Goal: Task Accomplishment & Management: Manage account settings

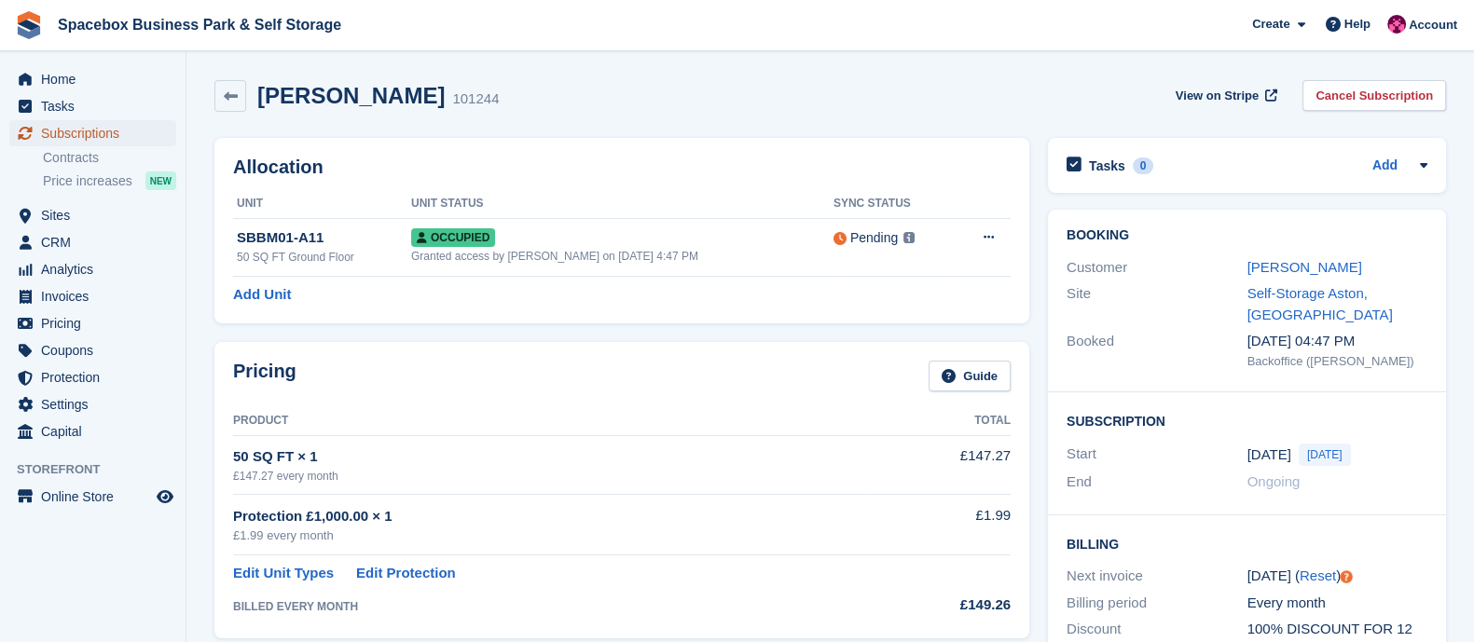
click at [115, 132] on span "Subscriptions" at bounding box center [97, 133] width 112 height 26
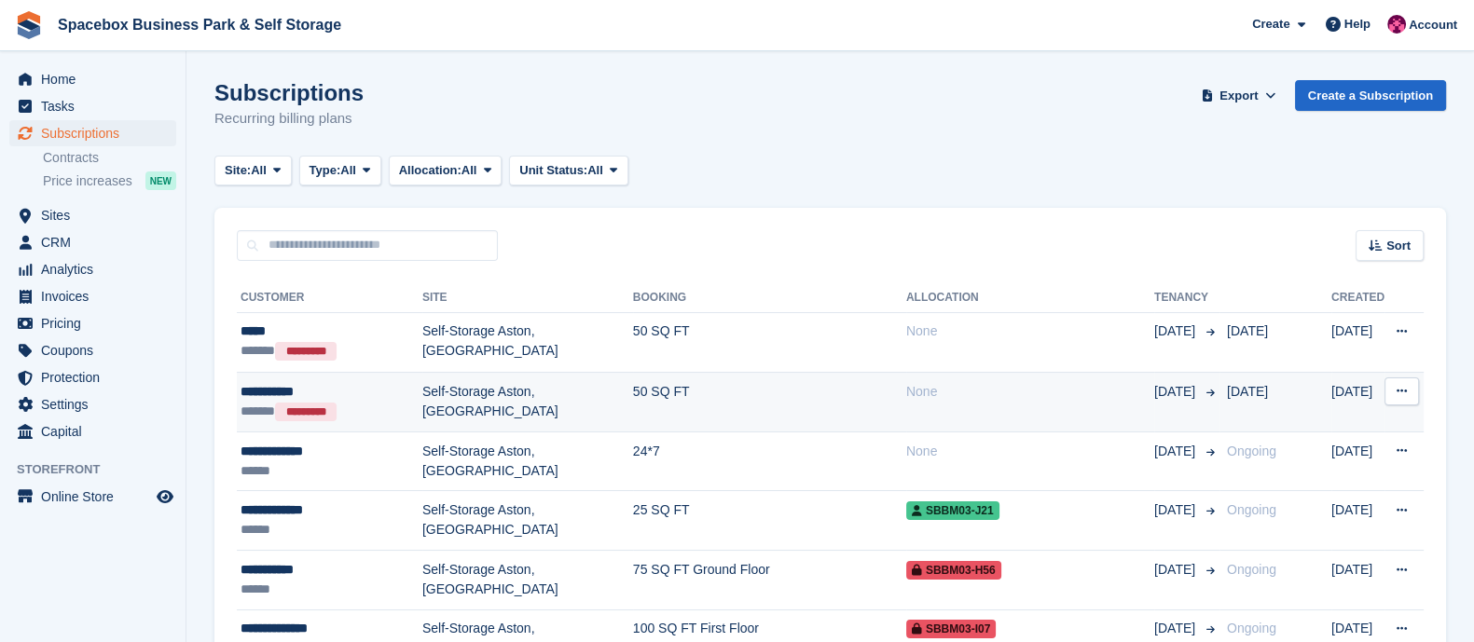
click at [522, 388] on td "Self-Storage Aston, [GEOGRAPHIC_DATA]" at bounding box center [527, 402] width 211 height 60
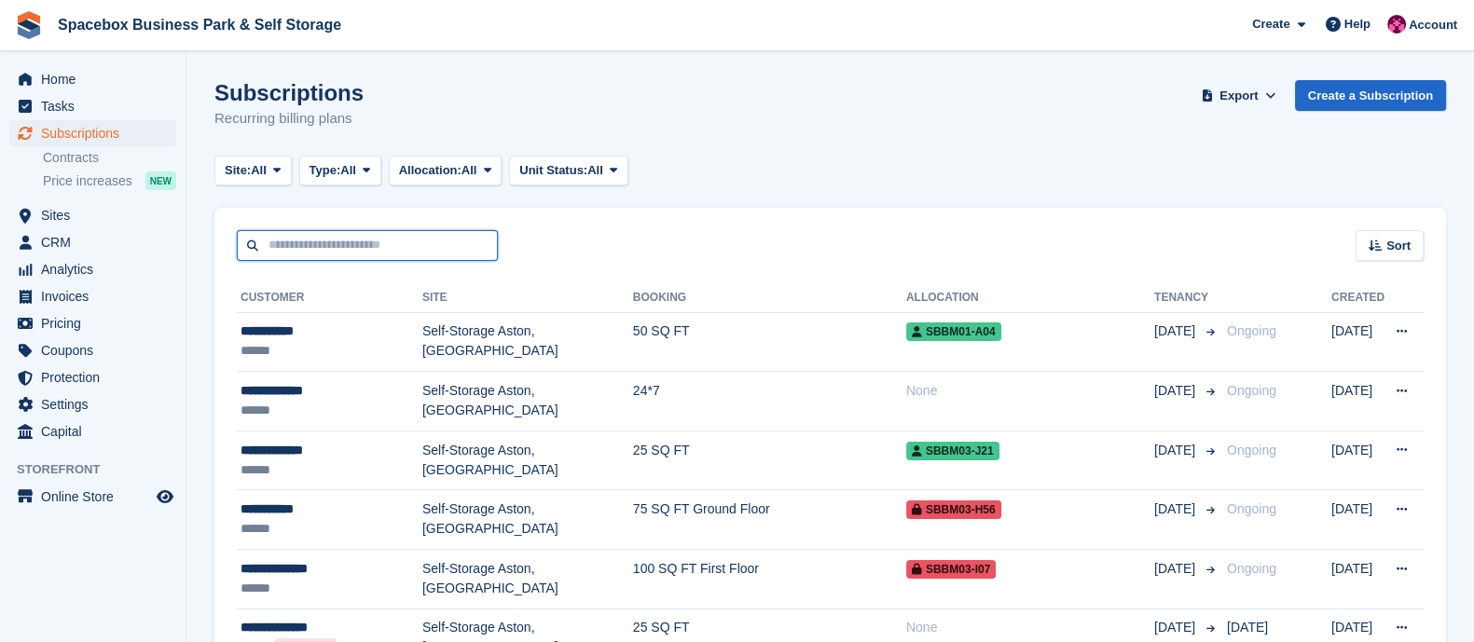
click at [310, 241] on input "text" at bounding box center [367, 245] width 261 height 31
type input "******"
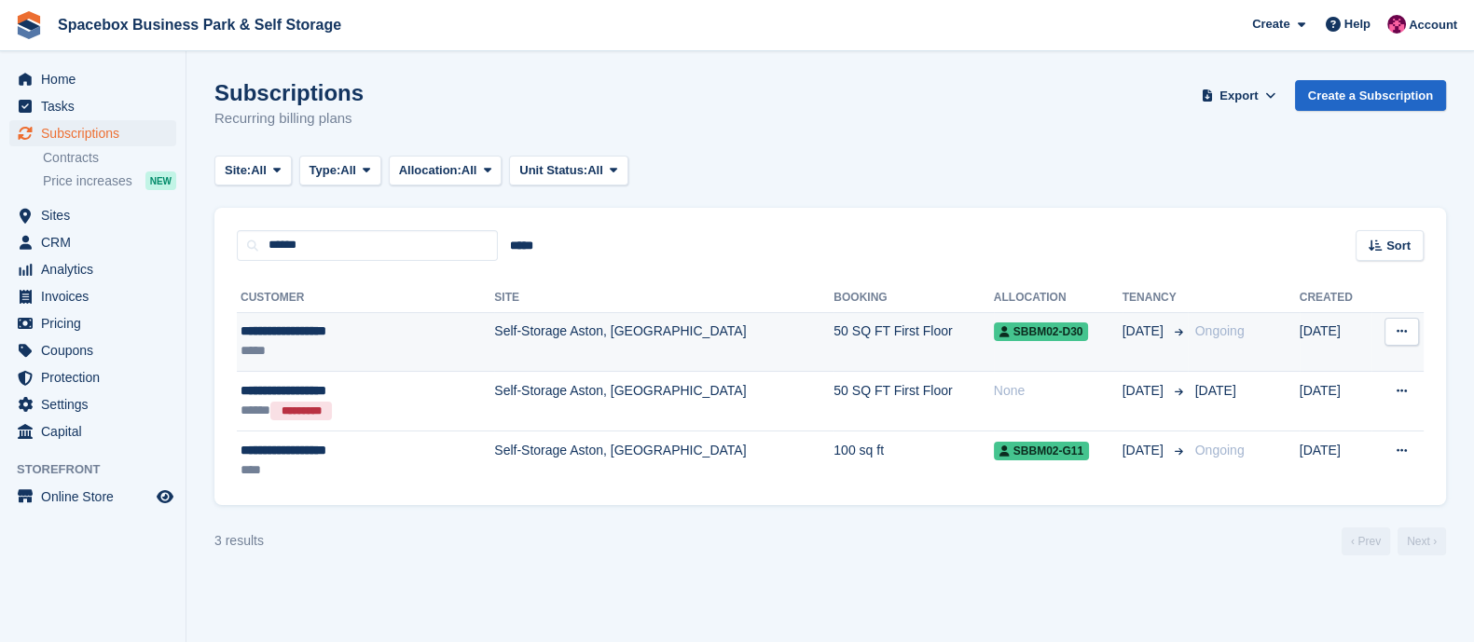
click at [417, 340] on div "**********" at bounding box center [334, 332] width 187 height 20
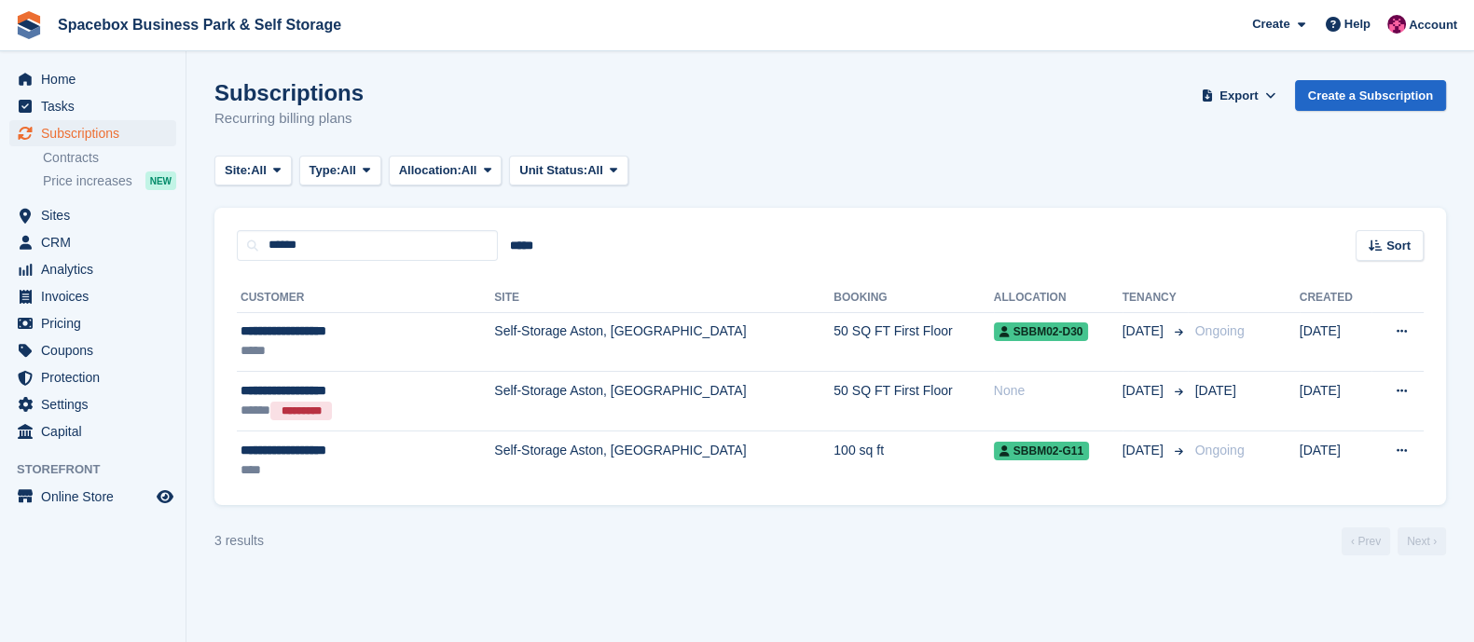
click at [522, 463] on td "Self-Storage Aston, [GEOGRAPHIC_DATA]" at bounding box center [663, 461] width 339 height 59
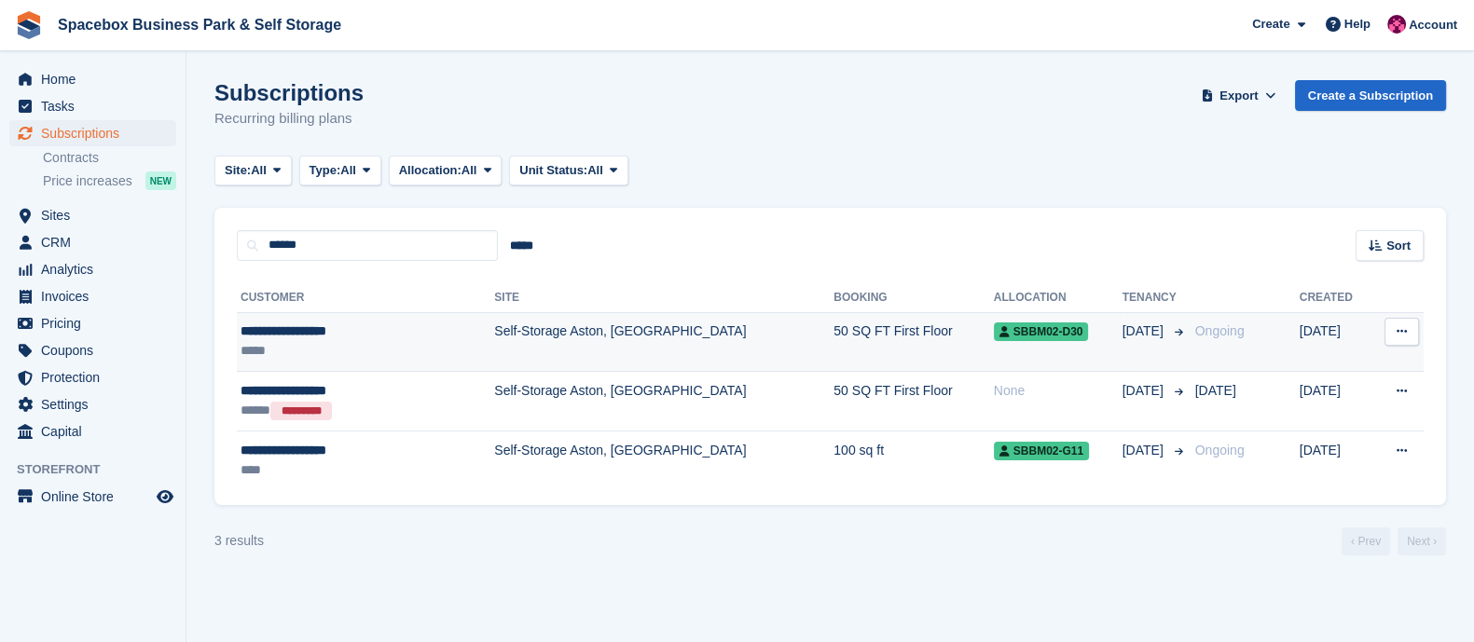
click at [543, 347] on td "Self-Storage Aston, [GEOGRAPHIC_DATA]" at bounding box center [663, 342] width 339 height 60
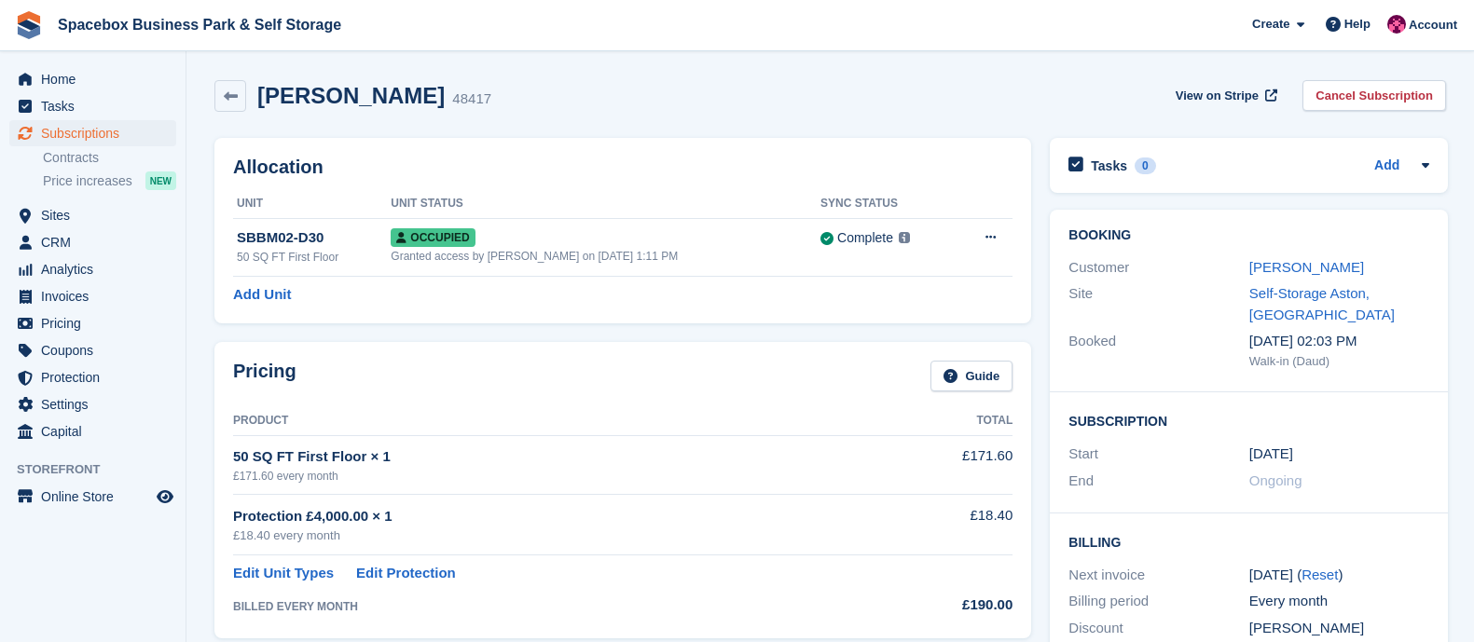
scroll to position [504, 0]
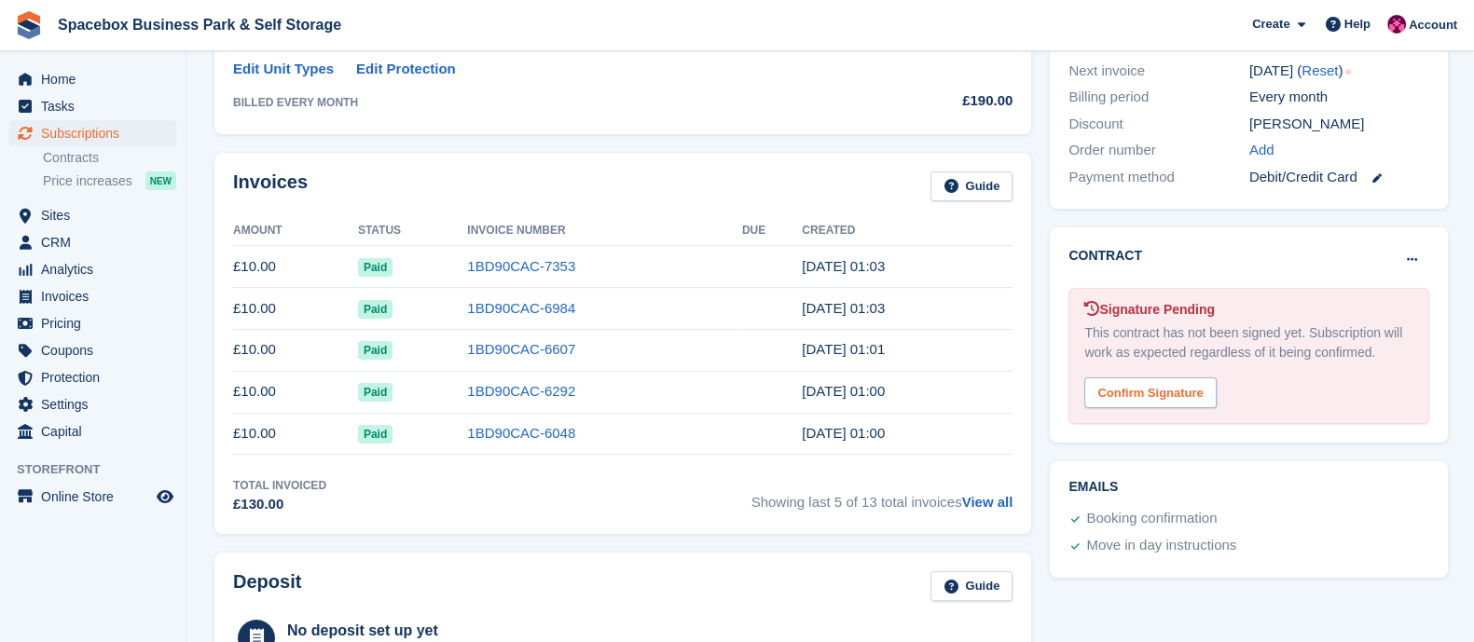
click at [1142, 393] on div "Confirm Signature" at bounding box center [1149, 393] width 131 height 31
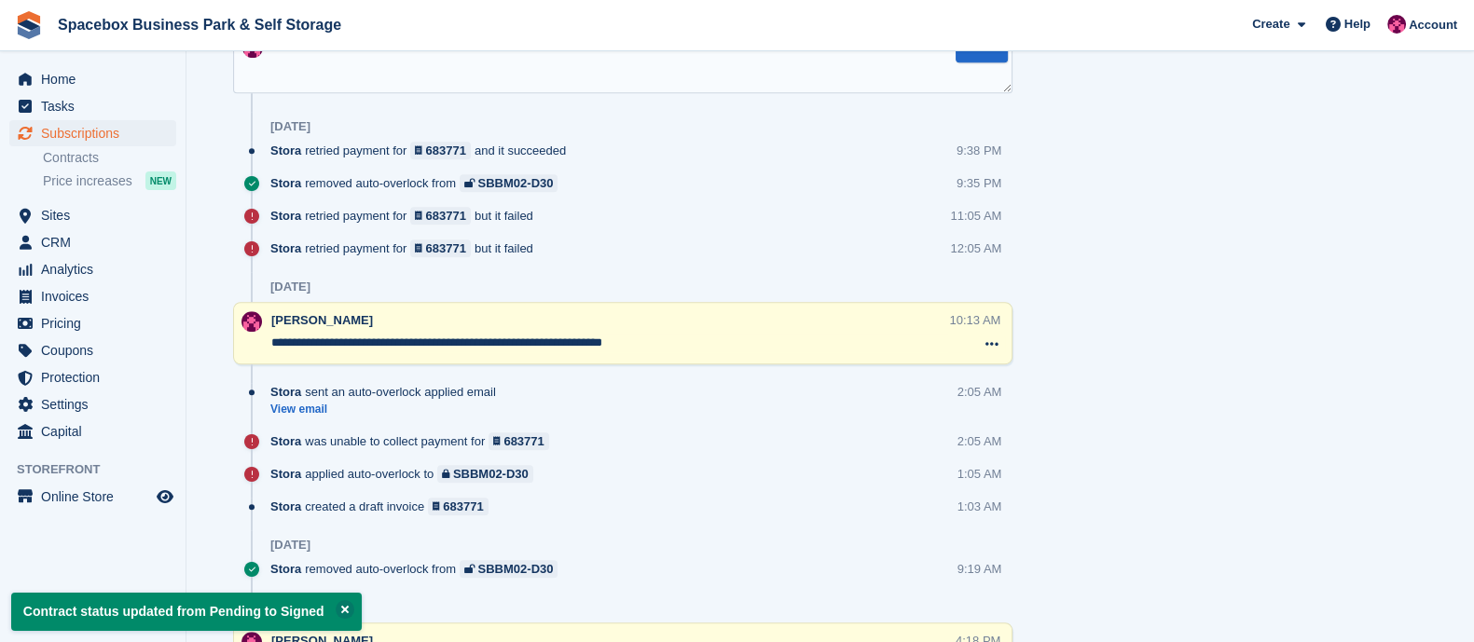
scroll to position [1081, 0]
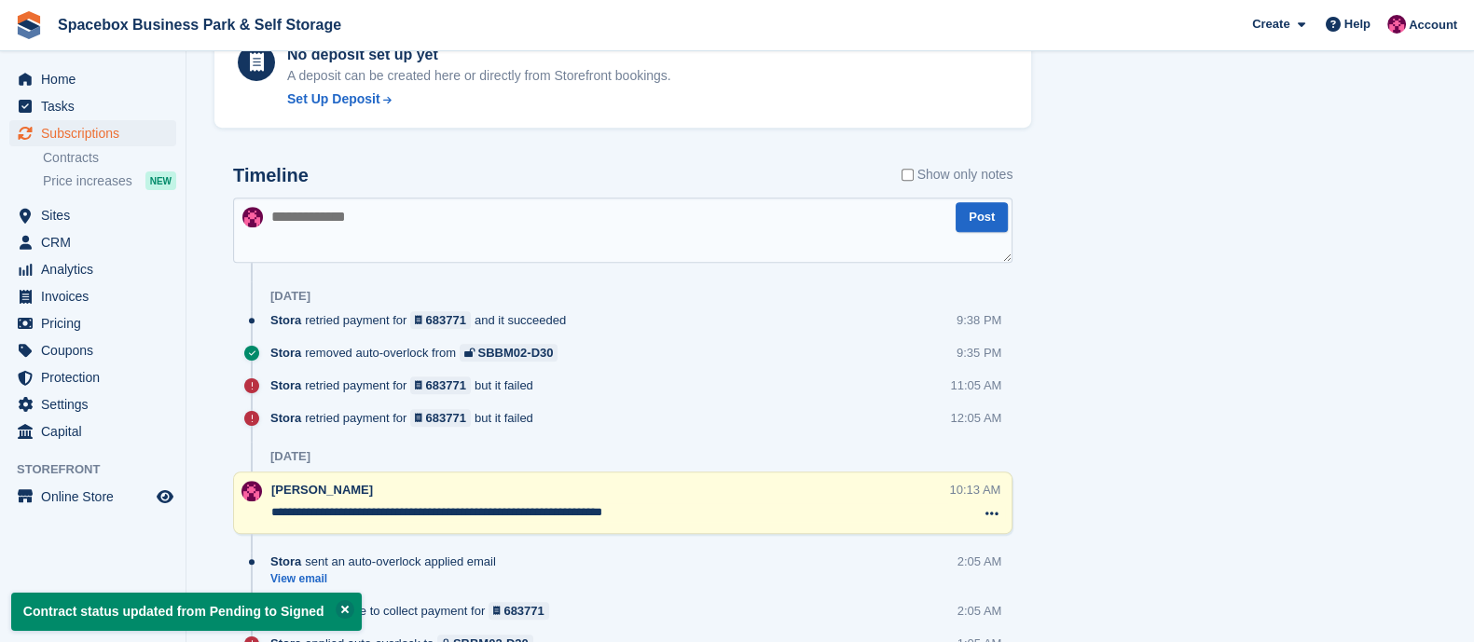
click at [393, 206] on textarea at bounding box center [622, 230] width 779 height 65
type textarea "**********"
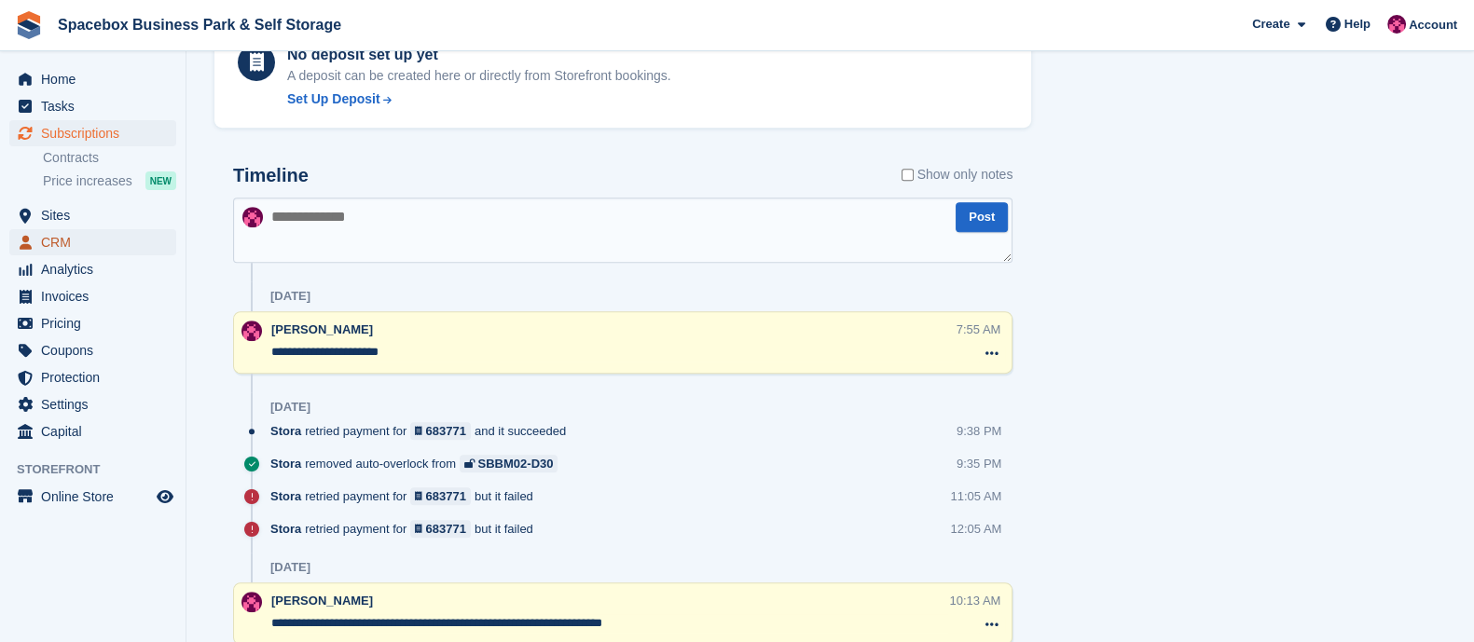
click at [69, 240] on span "CRM" at bounding box center [97, 242] width 112 height 26
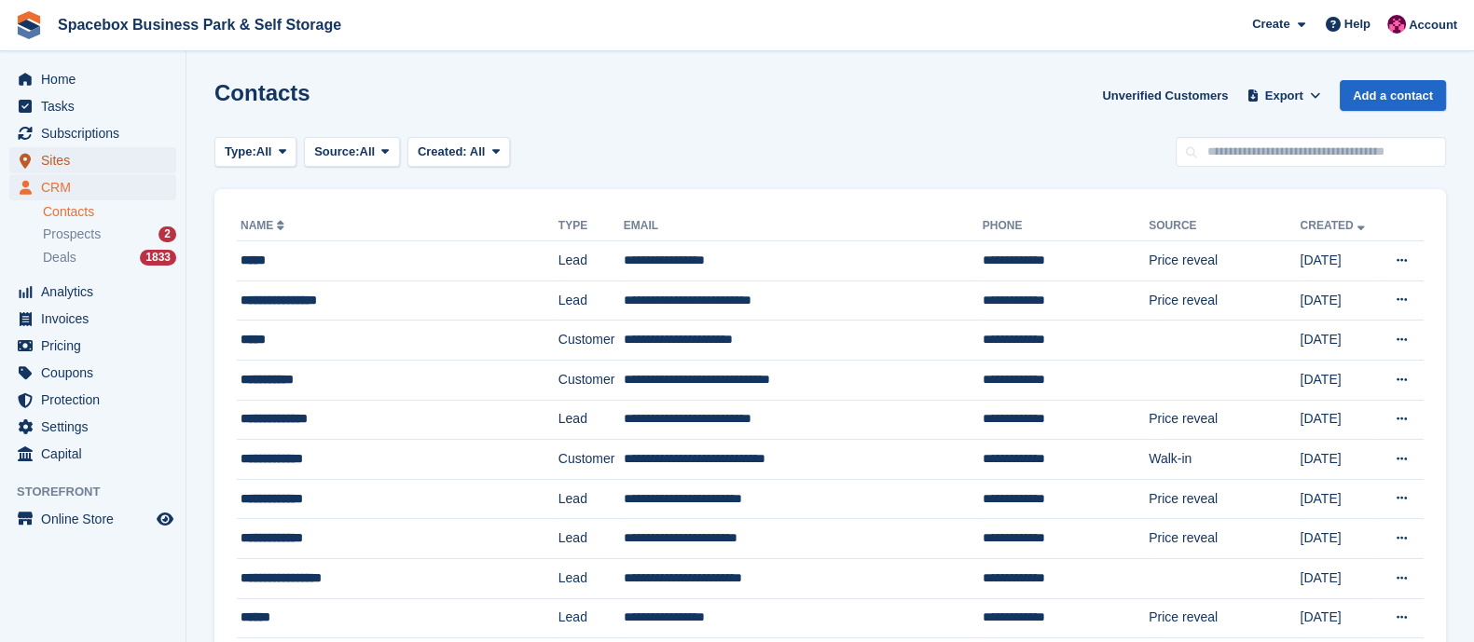
click at [87, 157] on span "Sites" at bounding box center [97, 160] width 112 height 26
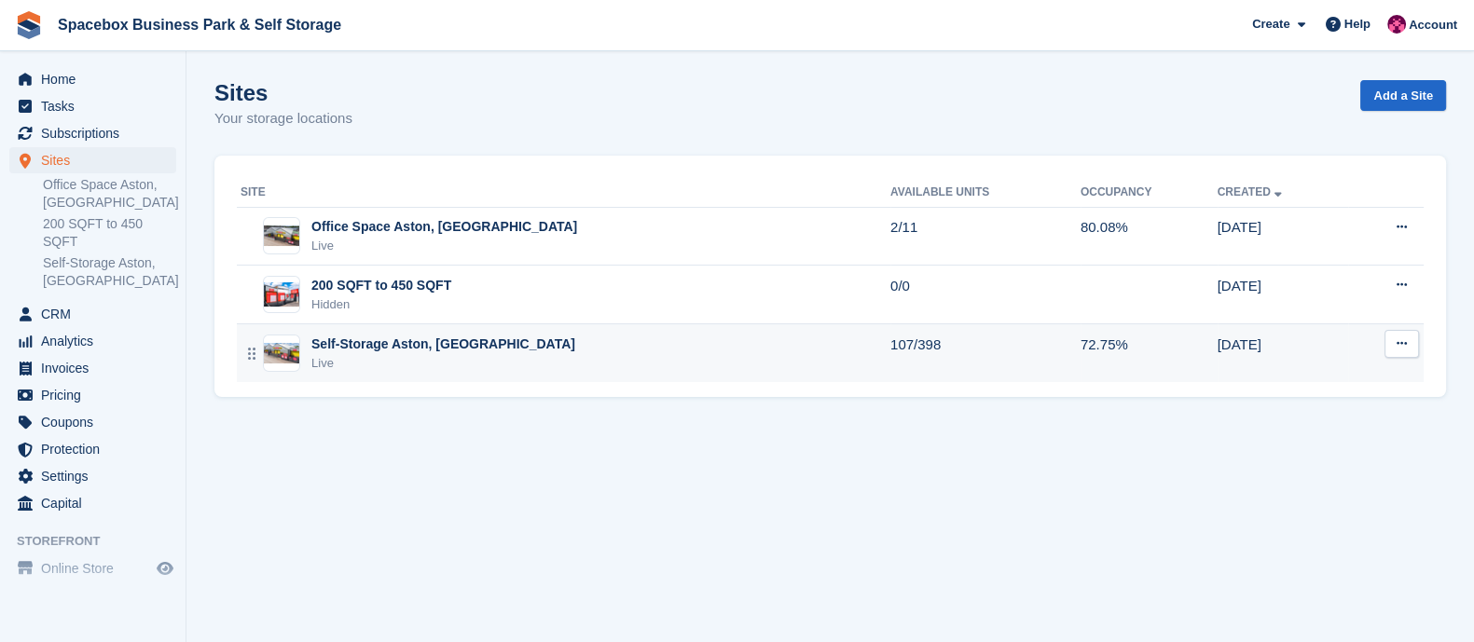
click at [433, 354] on div "Live" at bounding box center [443, 363] width 264 height 19
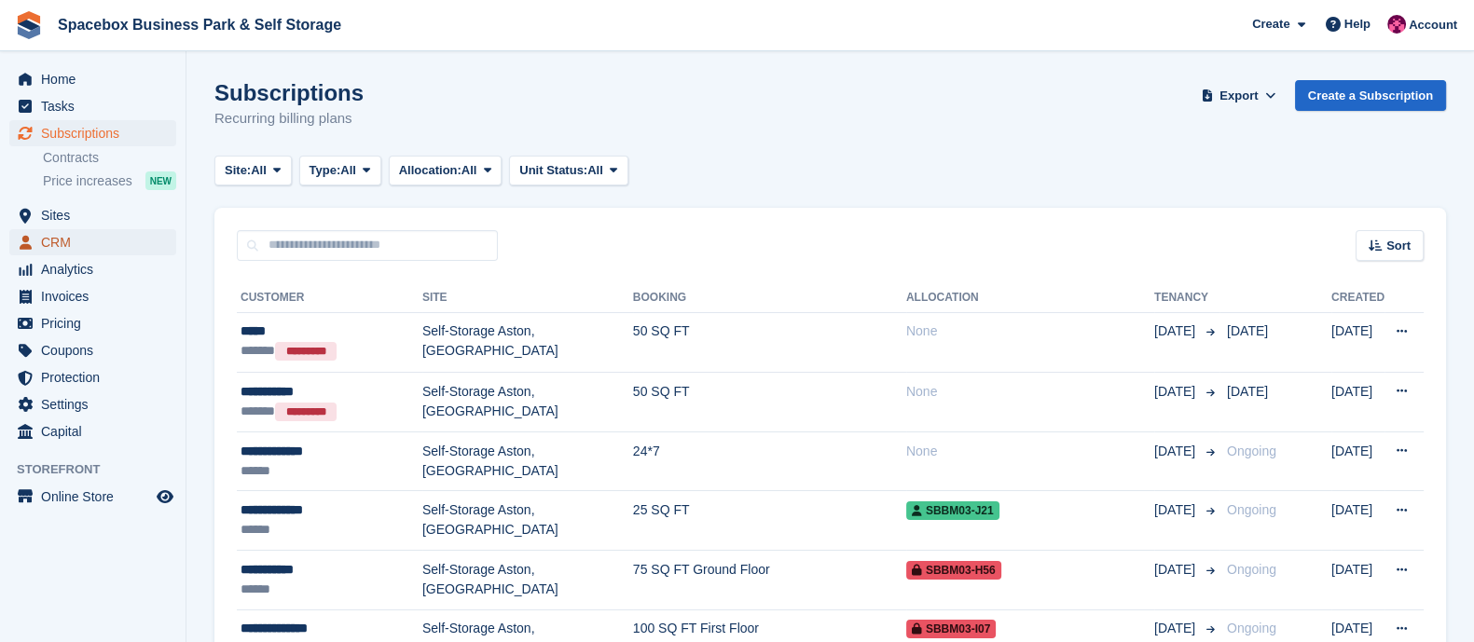
click at [77, 242] on span "CRM" at bounding box center [97, 242] width 112 height 26
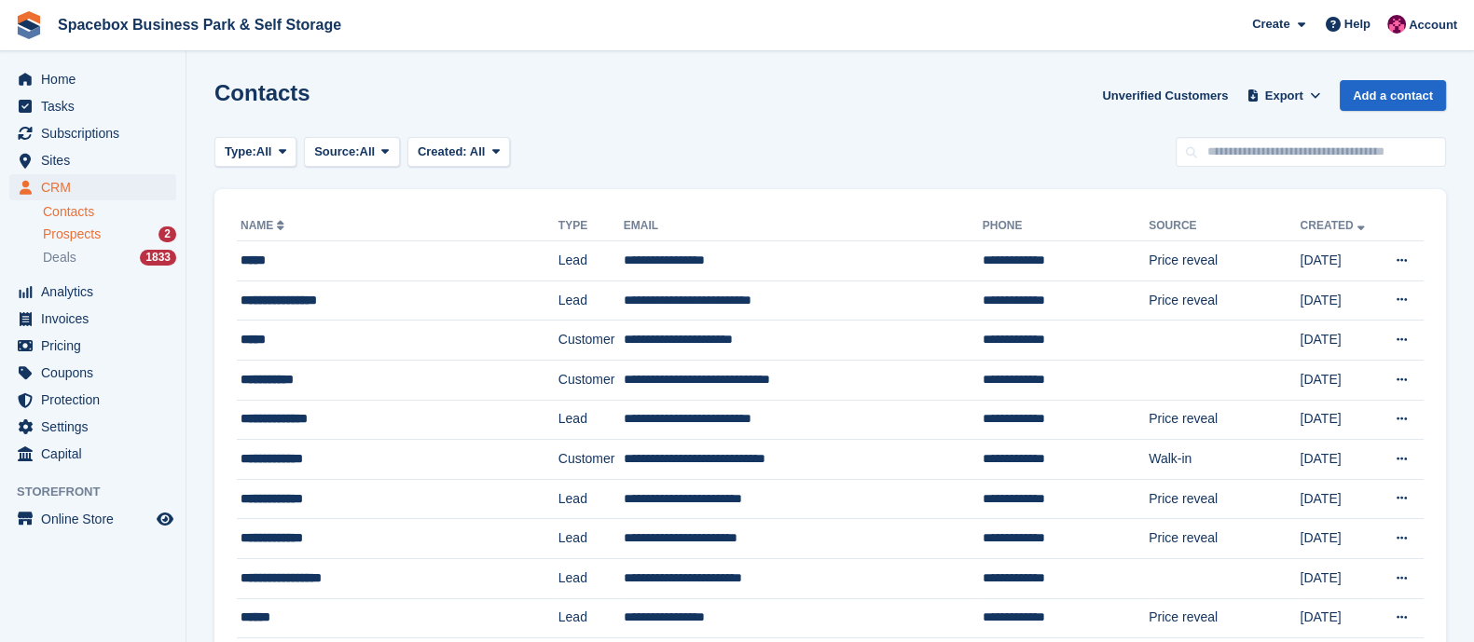
click at [96, 234] on span "Prospects" at bounding box center [72, 235] width 58 height 18
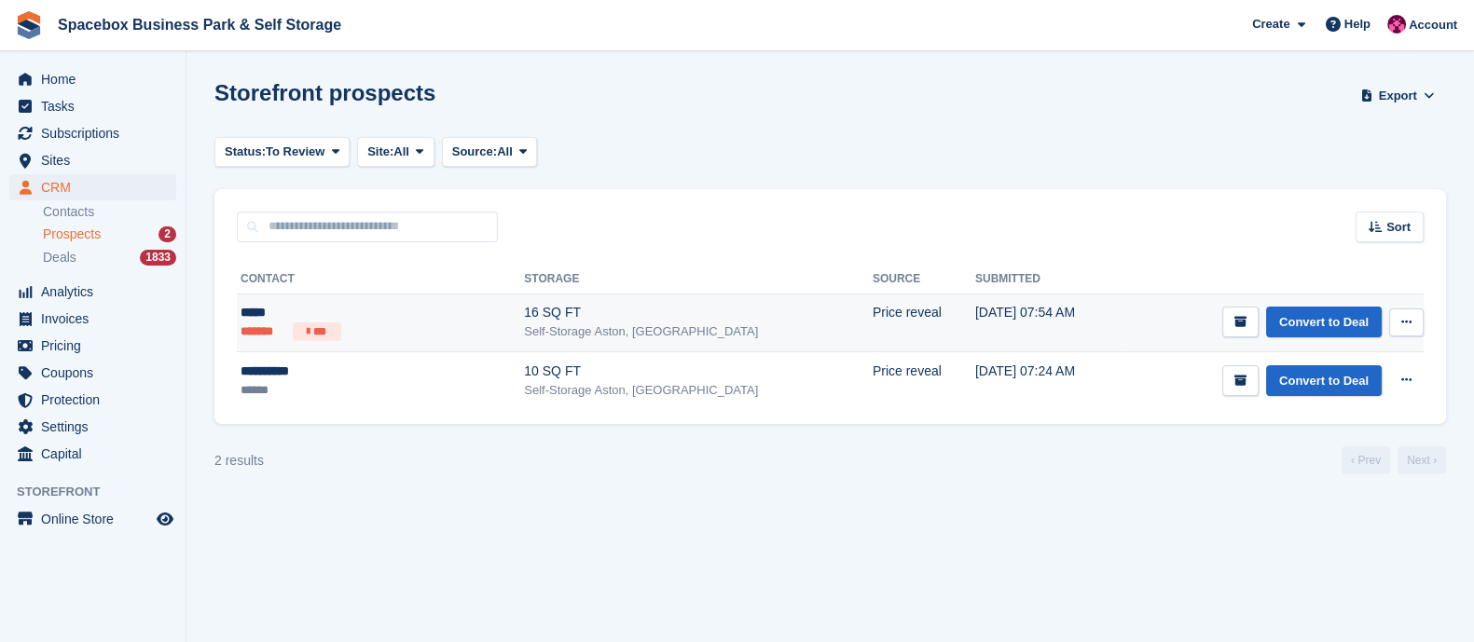
click at [524, 305] on div "16 SQ FT" at bounding box center [698, 313] width 349 height 20
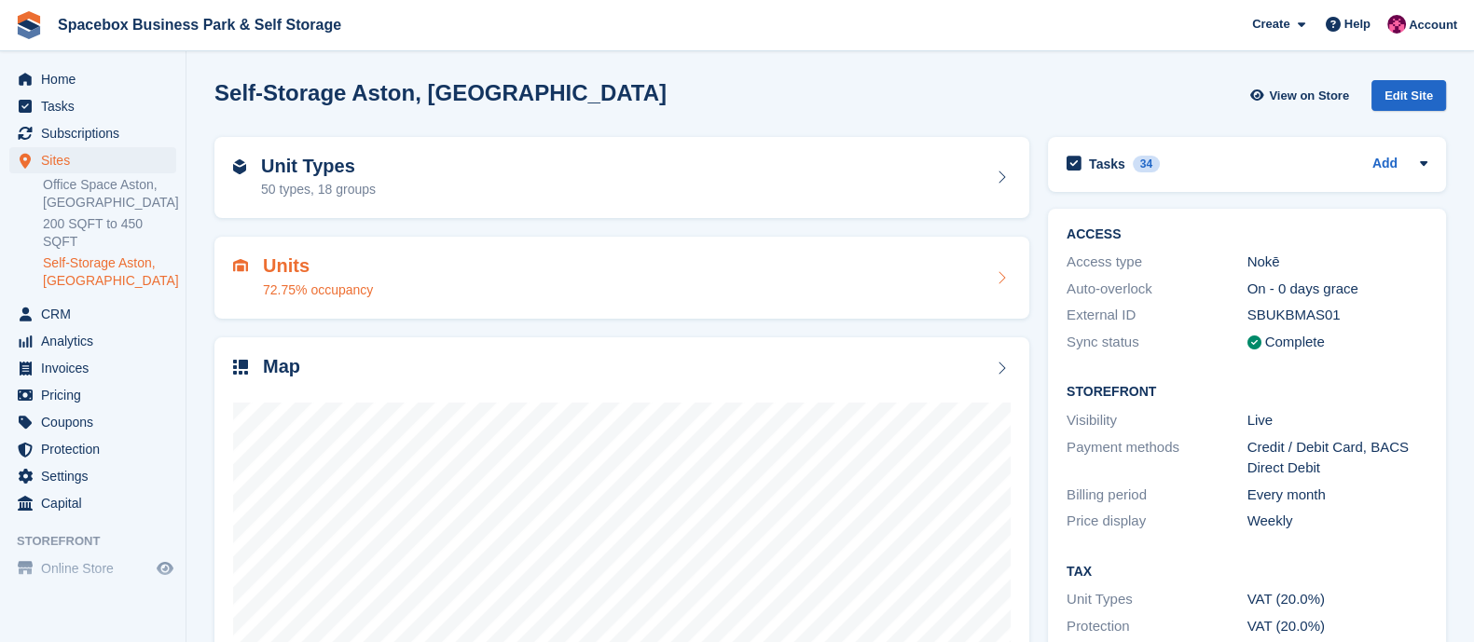
click at [527, 256] on div "Units 72.75% occupancy" at bounding box center [622, 277] width 778 height 45
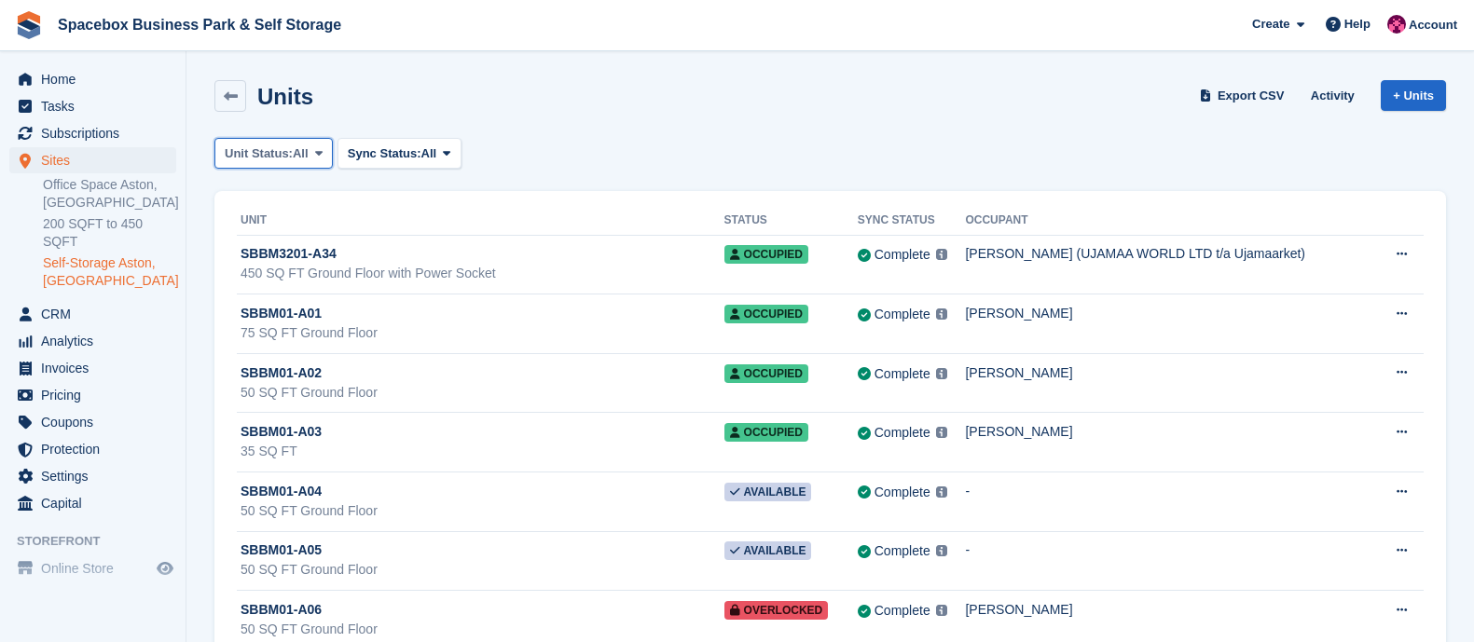
click at [321, 150] on icon at bounding box center [318, 153] width 7 height 12
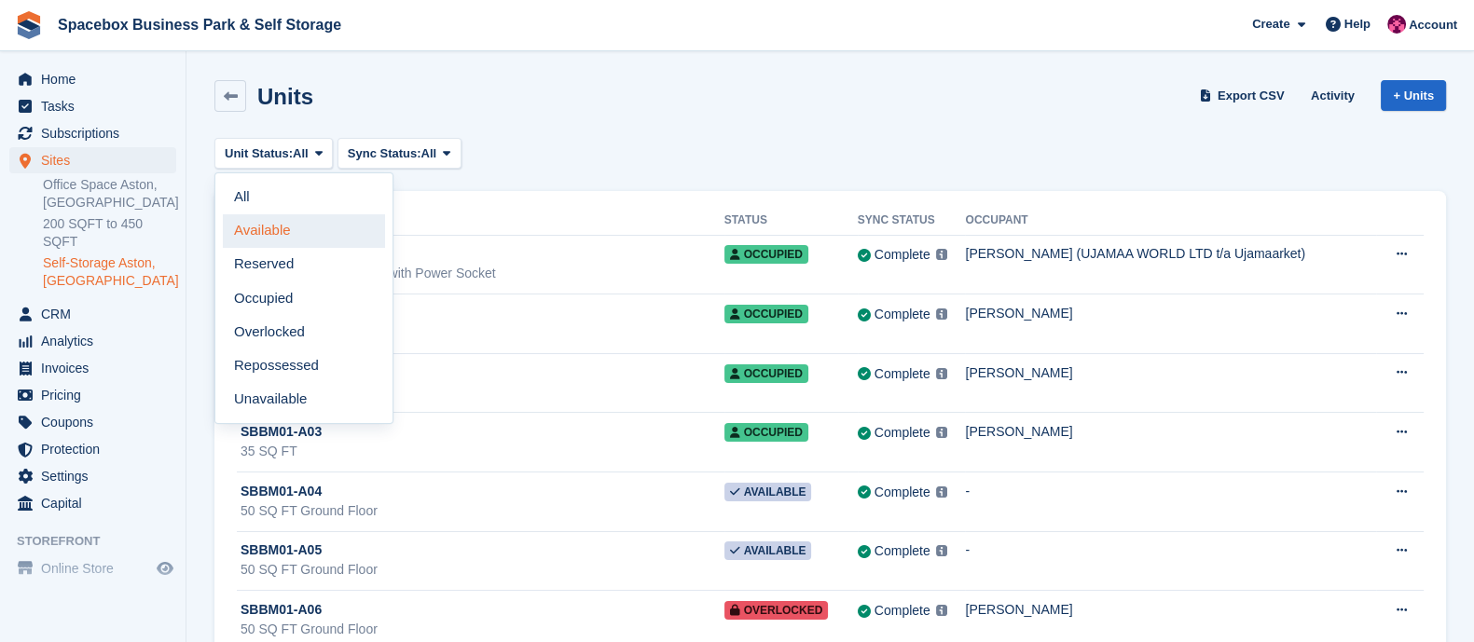
click at [288, 226] on link "Available" at bounding box center [304, 231] width 162 height 34
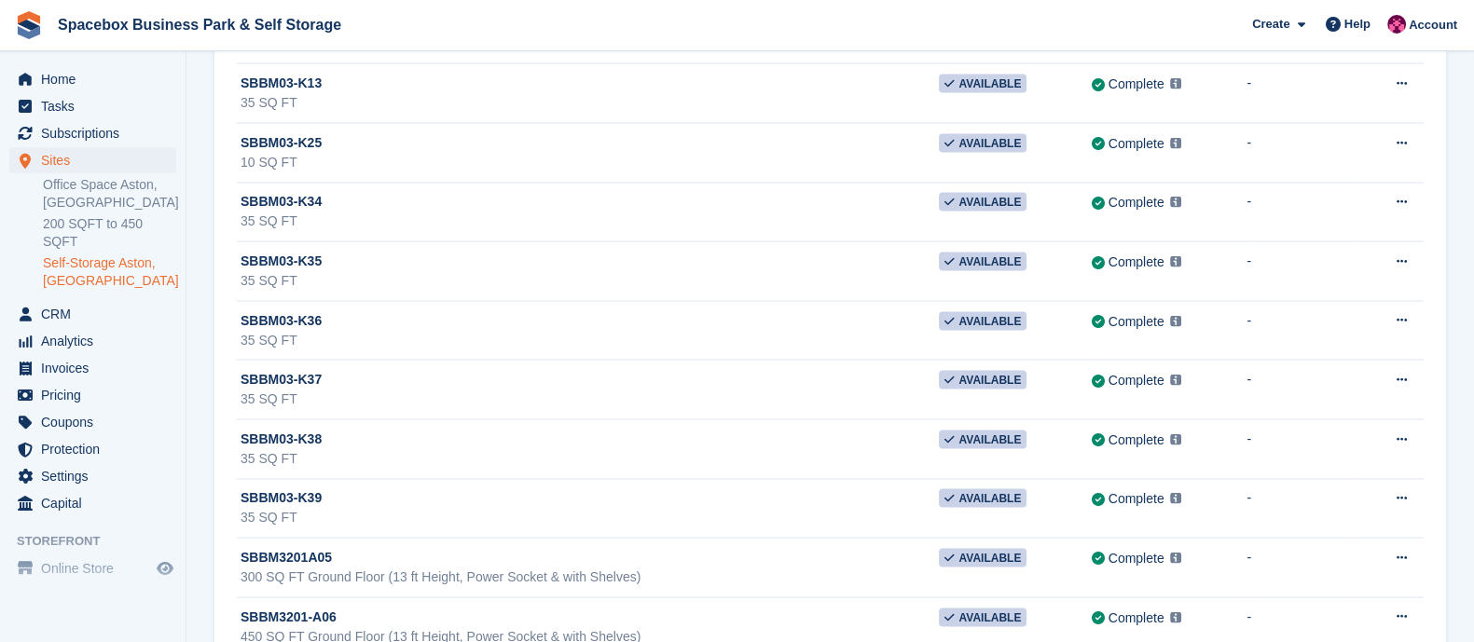
scroll to position [5029, 0]
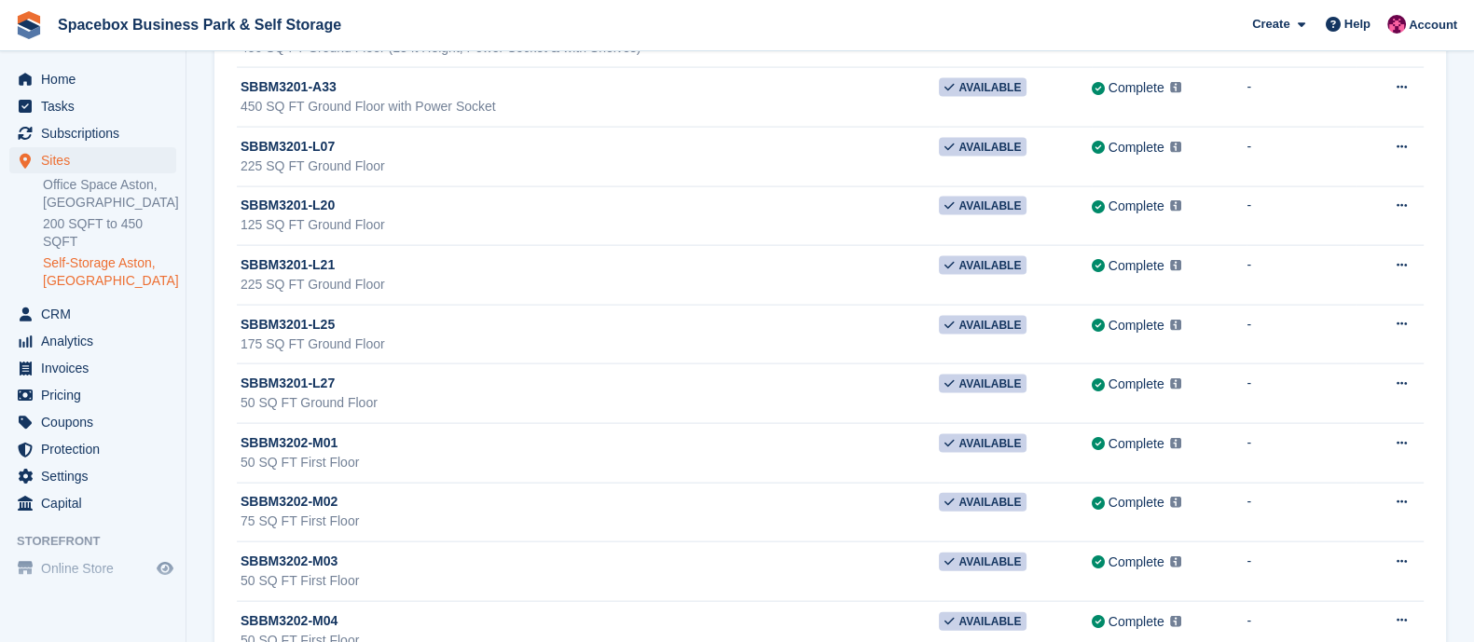
click at [503, 483] on td "SBBM3202-M02 75 SQ FT First Floor" at bounding box center [588, 513] width 702 height 60
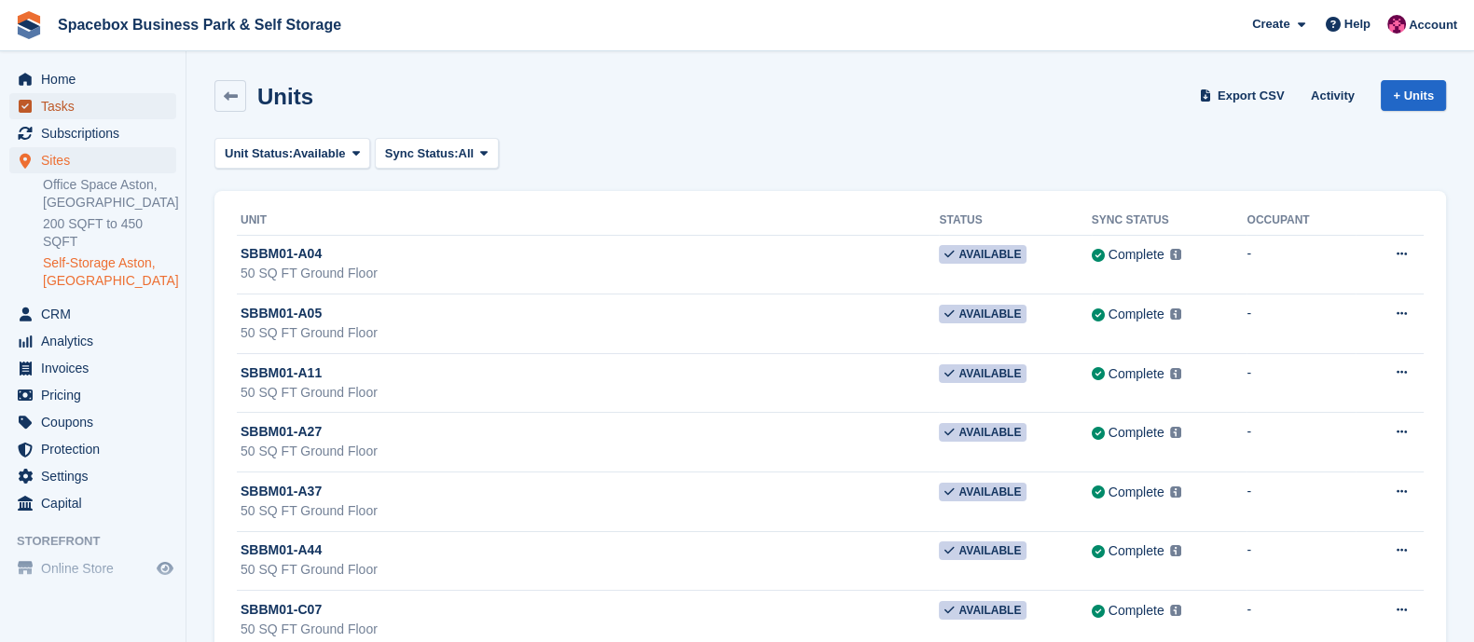
click at [83, 103] on span "Tasks" at bounding box center [97, 106] width 112 height 26
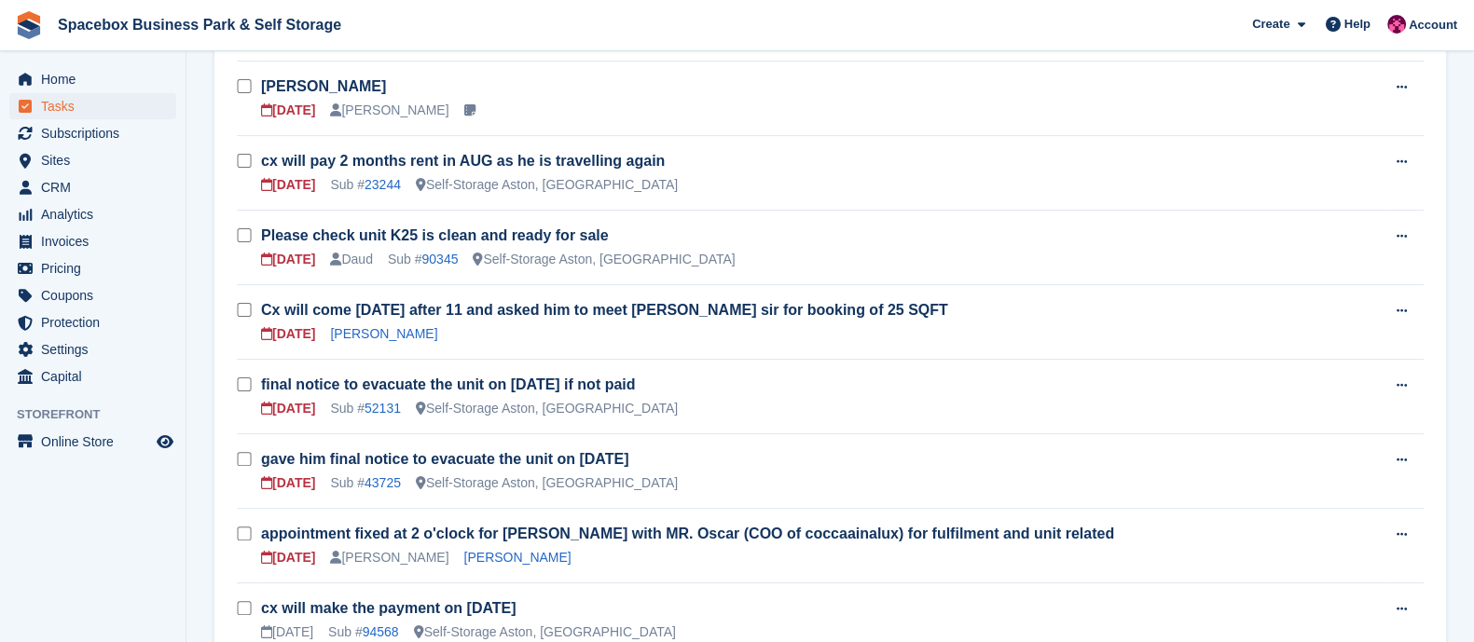
scroll to position [672, 0]
click at [434, 254] on link "90345" at bounding box center [439, 258] width 36 height 15
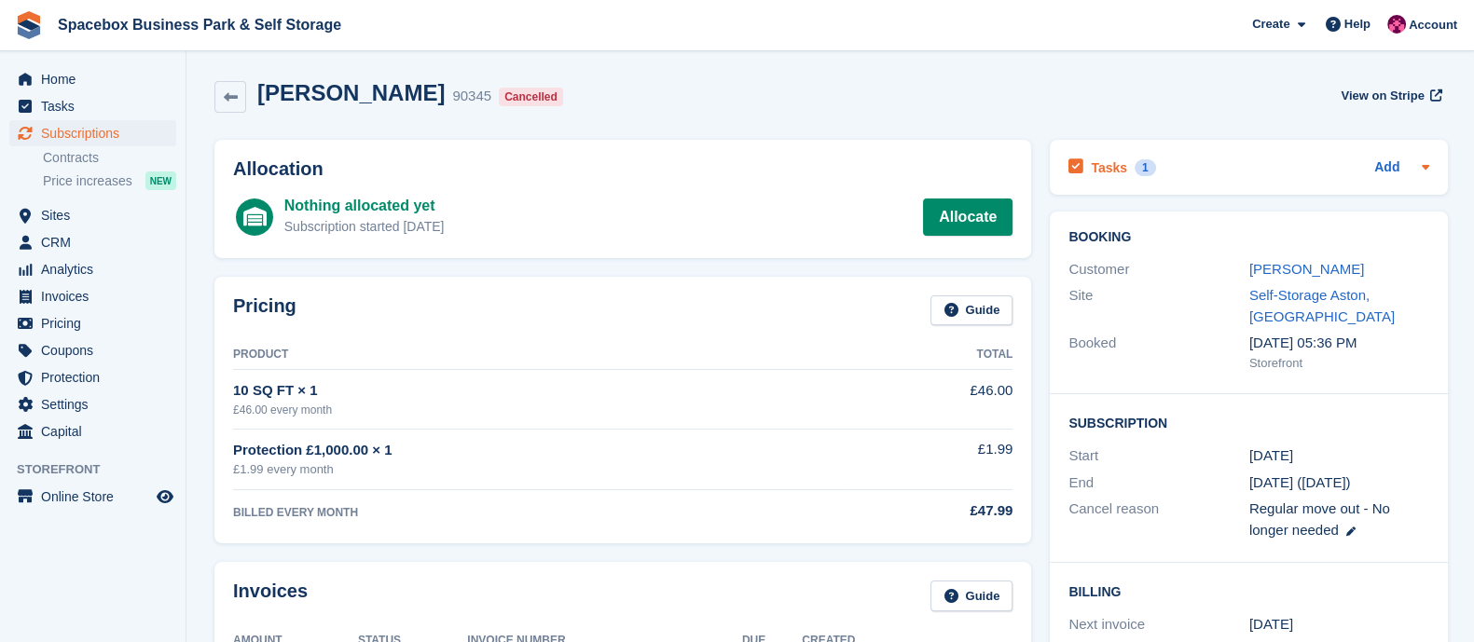
click at [1096, 168] on h2 "Tasks" at bounding box center [1109, 167] width 36 height 17
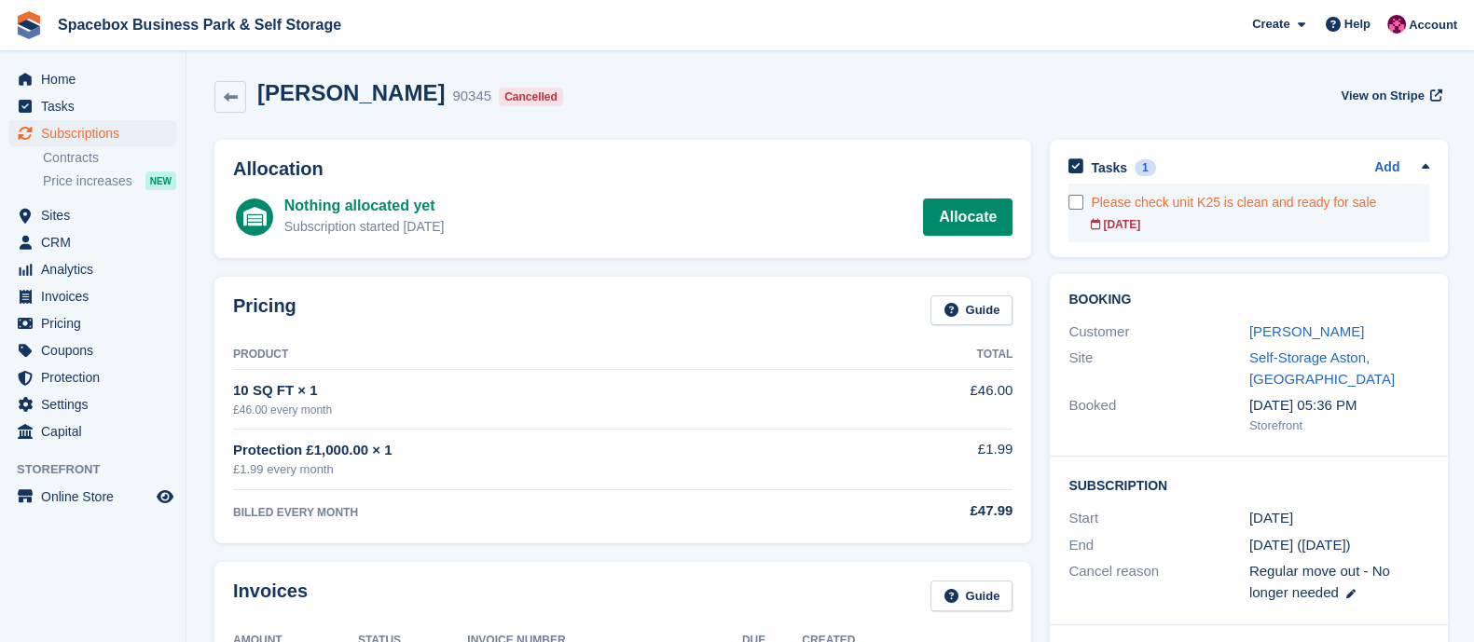
click at [1190, 222] on div "[DATE]" at bounding box center [1260, 224] width 338 height 17
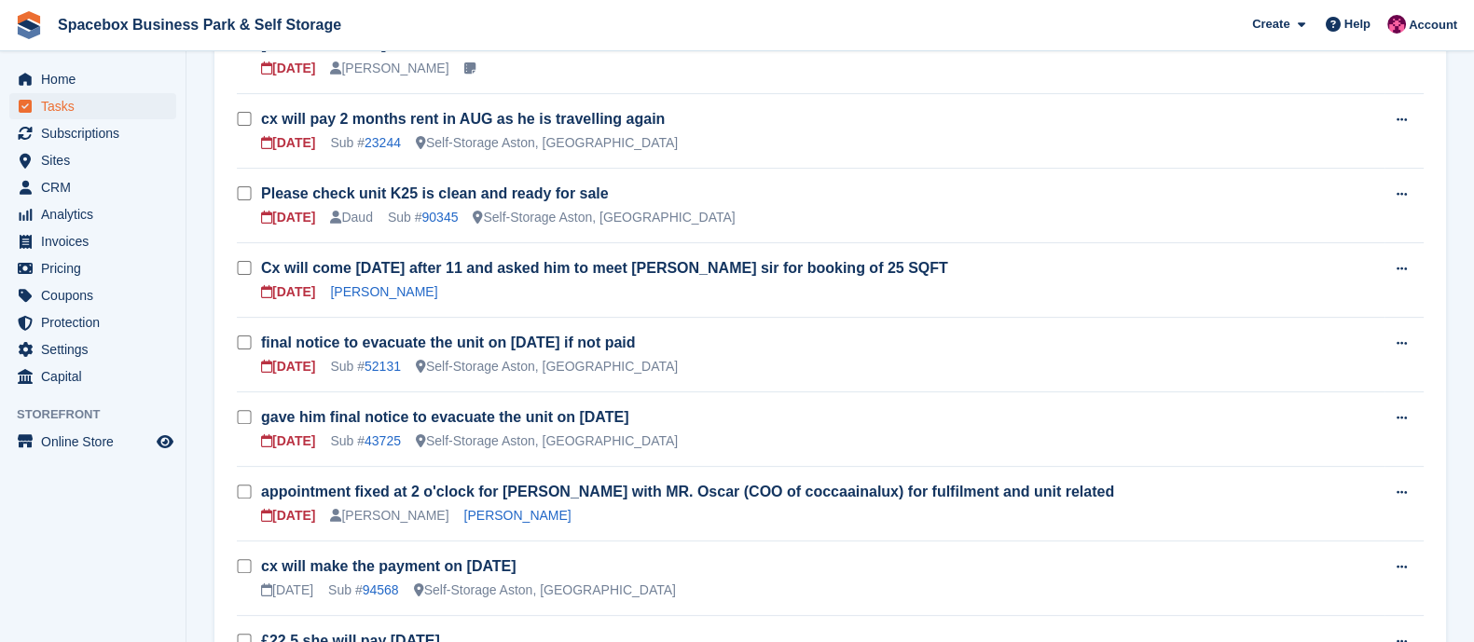
scroll to position [714, 0]
click at [252, 264] on form at bounding box center [249, 268] width 24 height 24
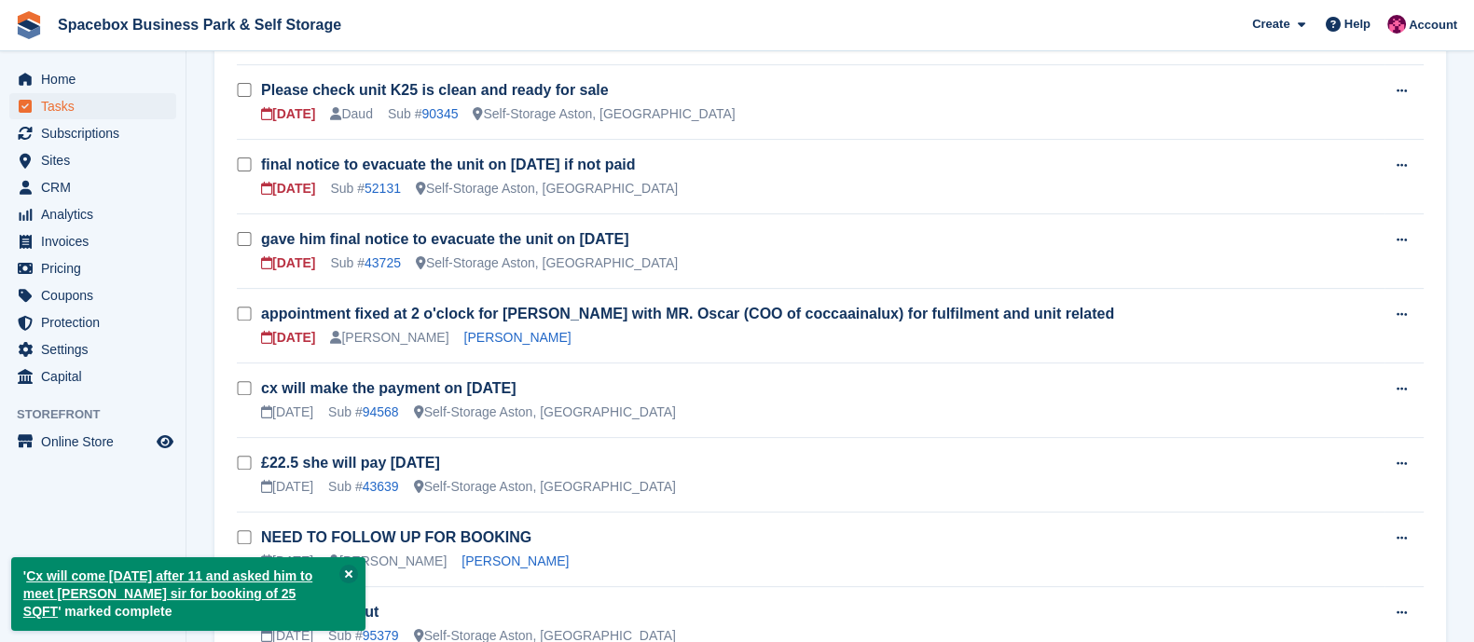
scroll to position [820, 0]
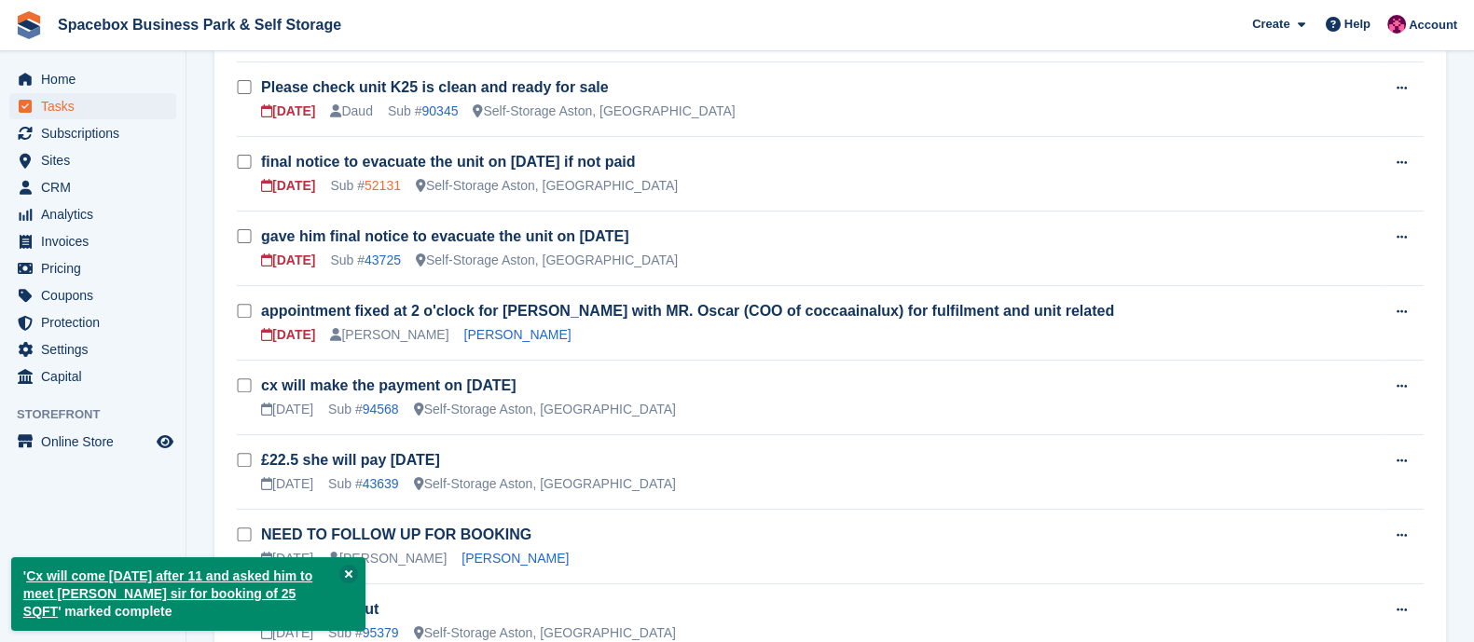
click at [389, 179] on link "52131" at bounding box center [383, 185] width 36 height 15
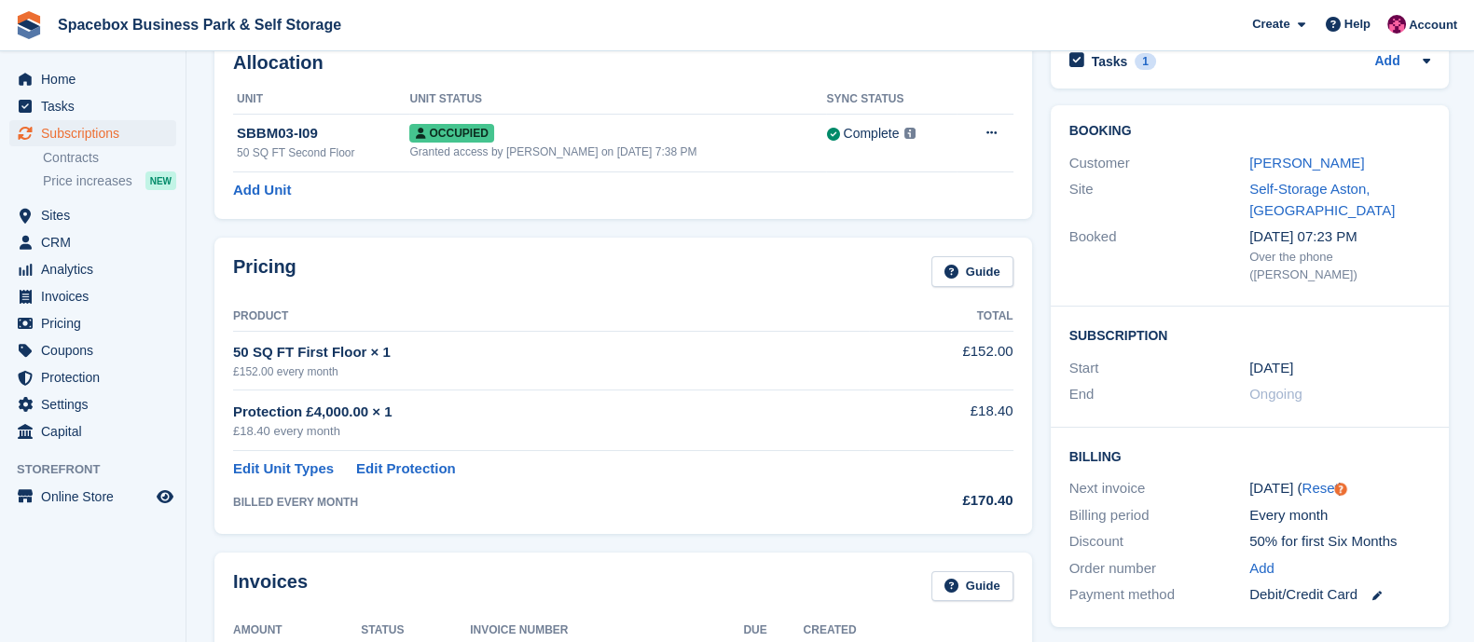
scroll to position [106, 0]
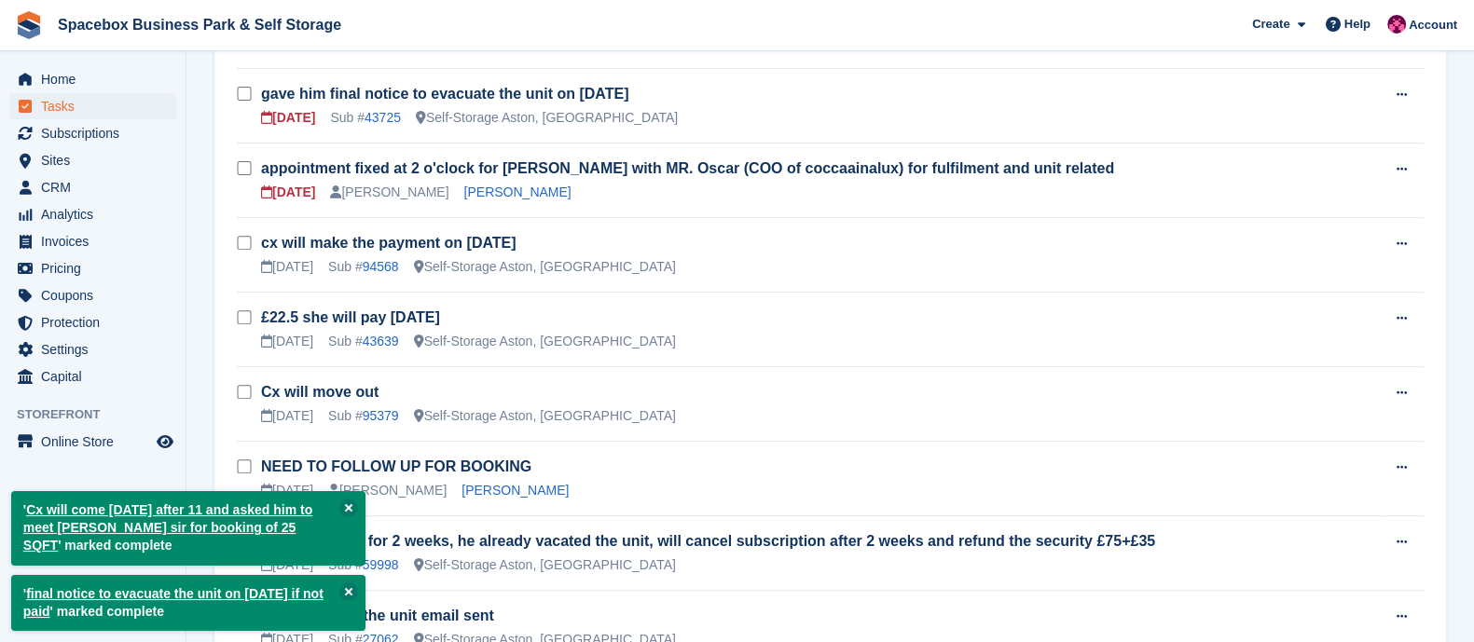
scroll to position [806, 0]
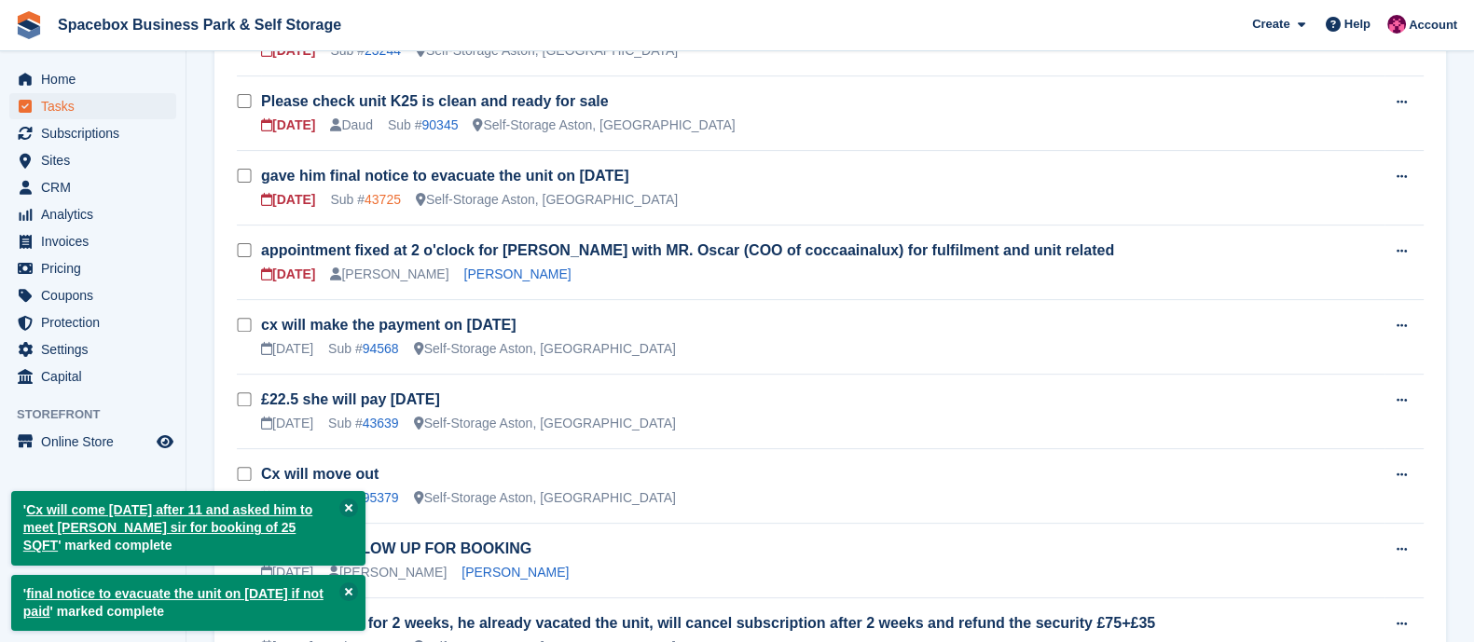
click at [385, 196] on link "43725" at bounding box center [383, 199] width 36 height 15
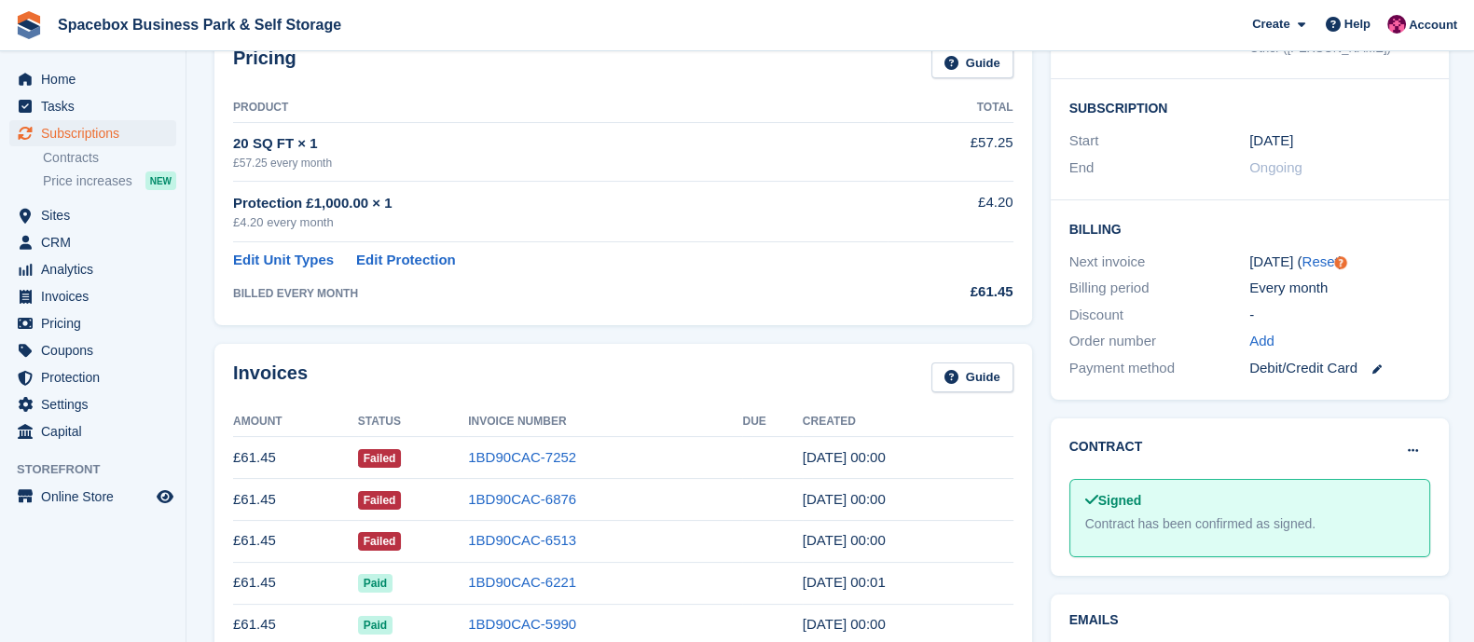
scroll to position [314, 0]
click at [514, 540] on link "1BD90CAC-6513" at bounding box center [522, 539] width 108 height 16
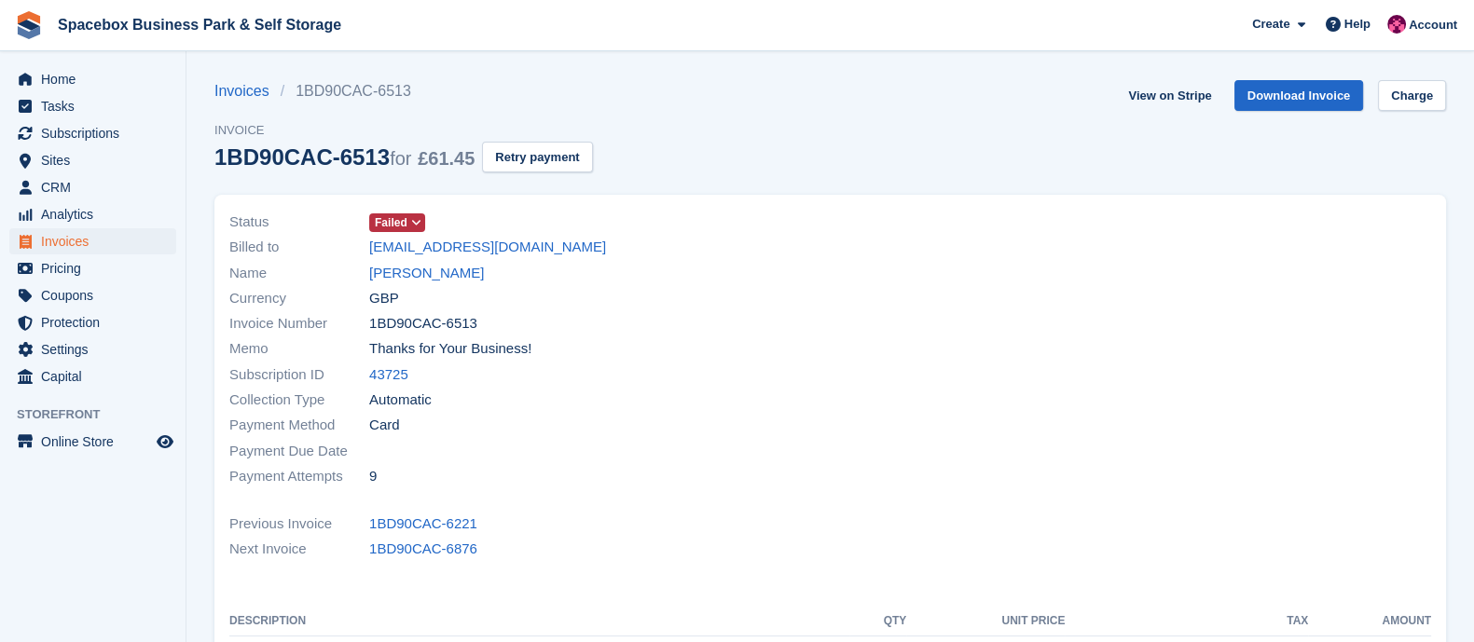
click at [412, 218] on icon at bounding box center [416, 222] width 10 height 11
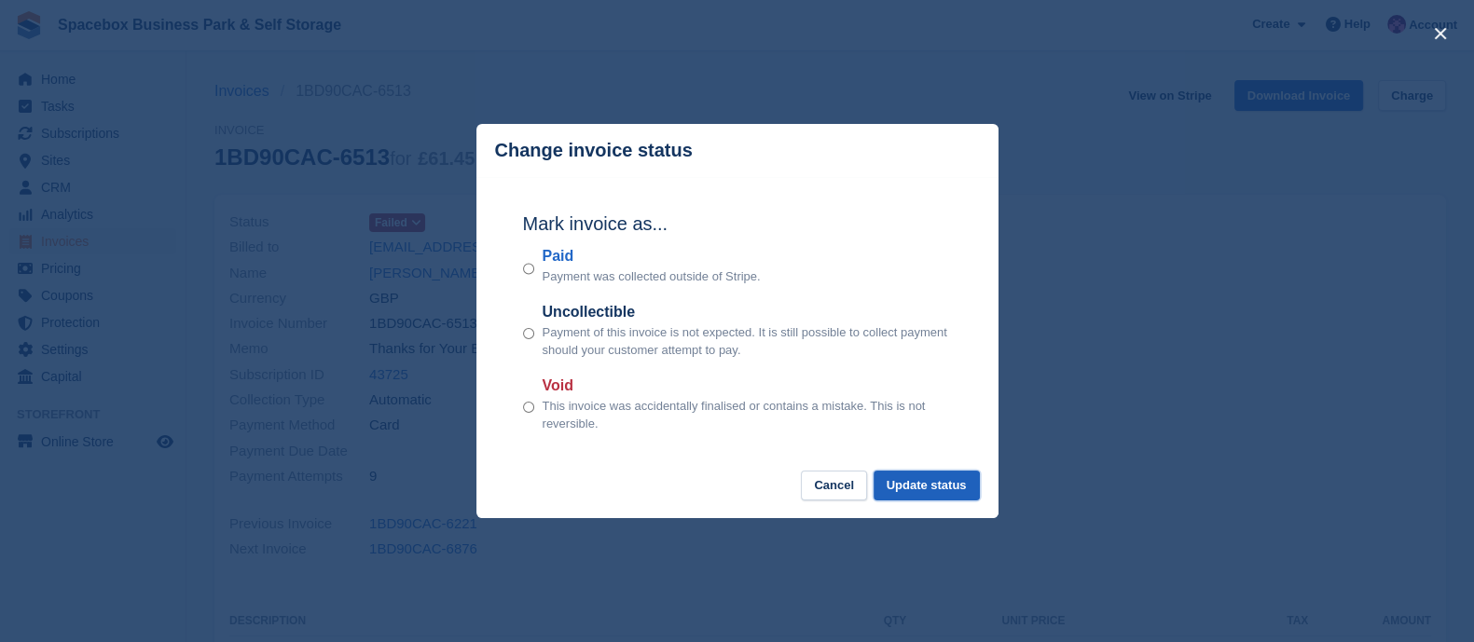
click at [932, 486] on button "Update status" at bounding box center [927, 486] width 106 height 31
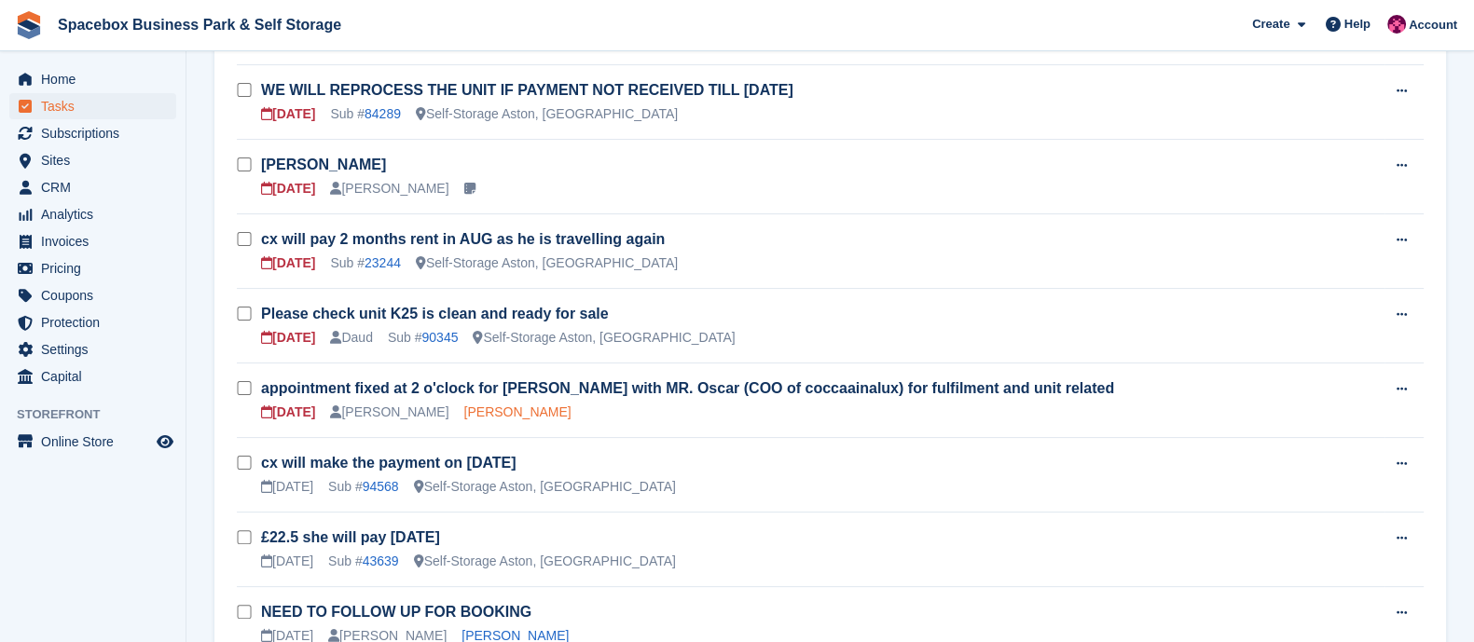
scroll to position [572, 0]
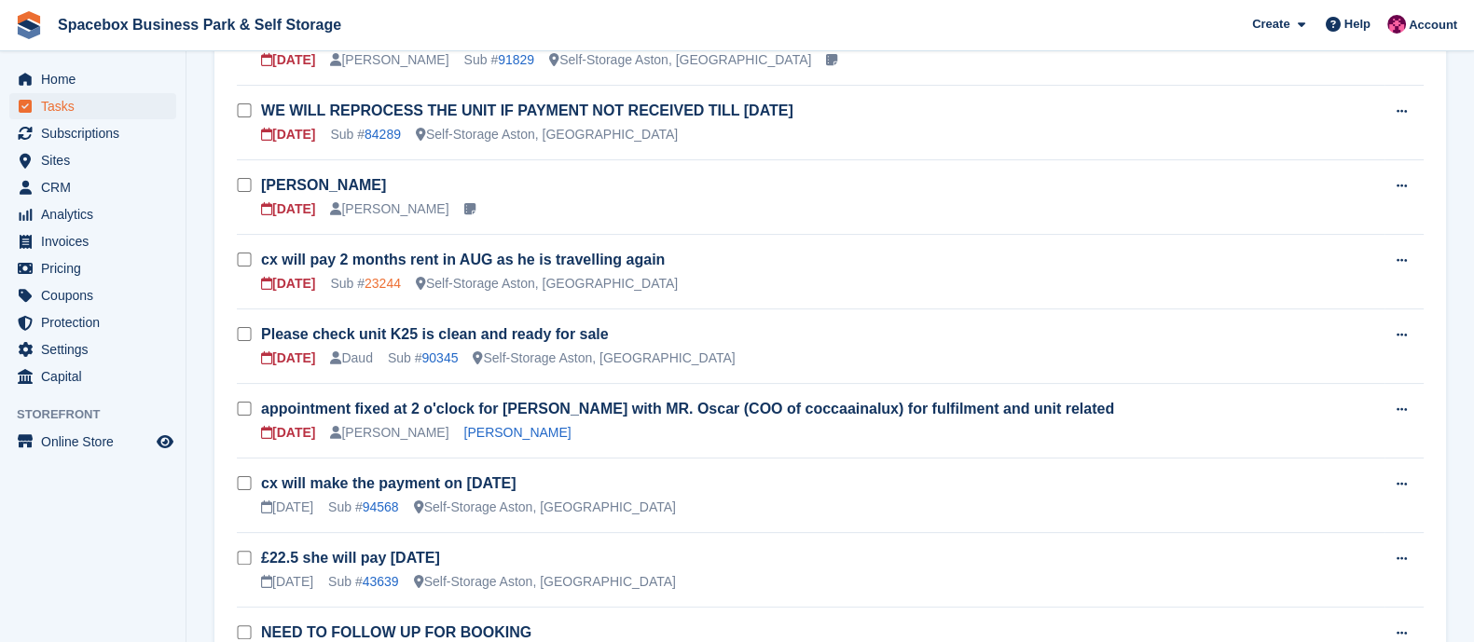
click at [387, 281] on link "23244" at bounding box center [383, 283] width 36 height 15
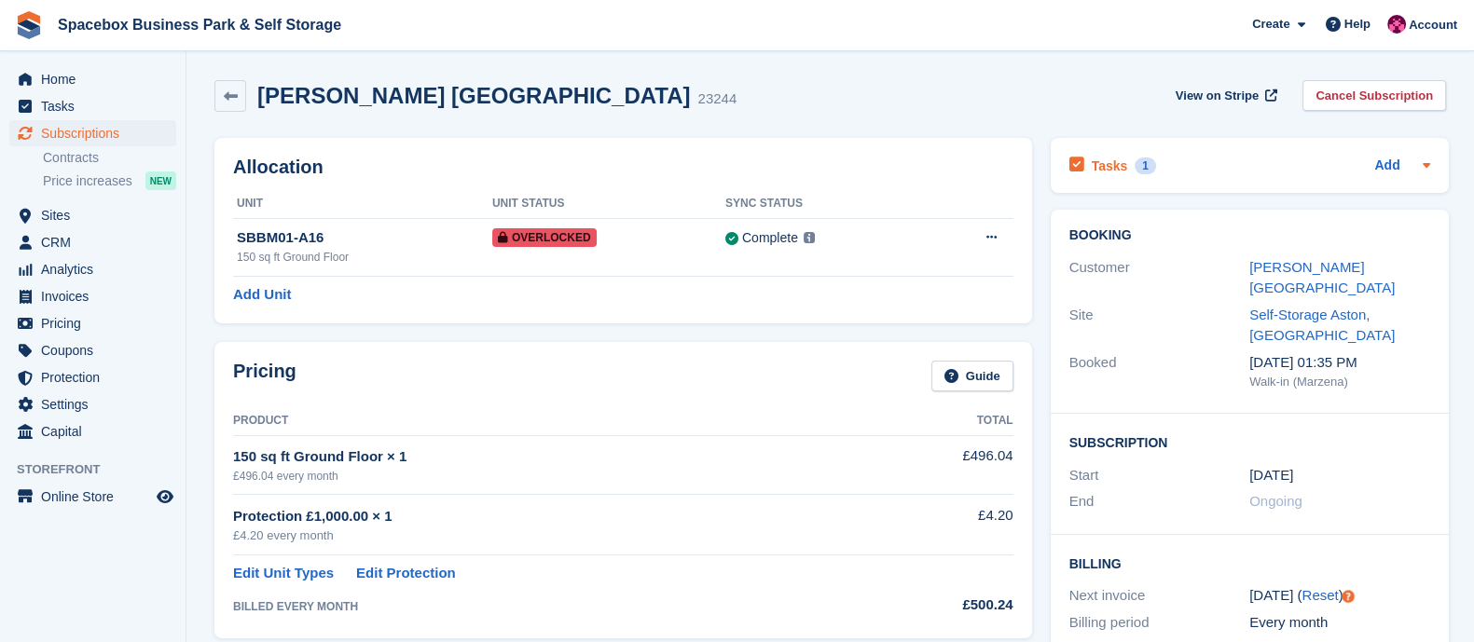
click at [1114, 166] on h2 "Tasks" at bounding box center [1110, 166] width 36 height 17
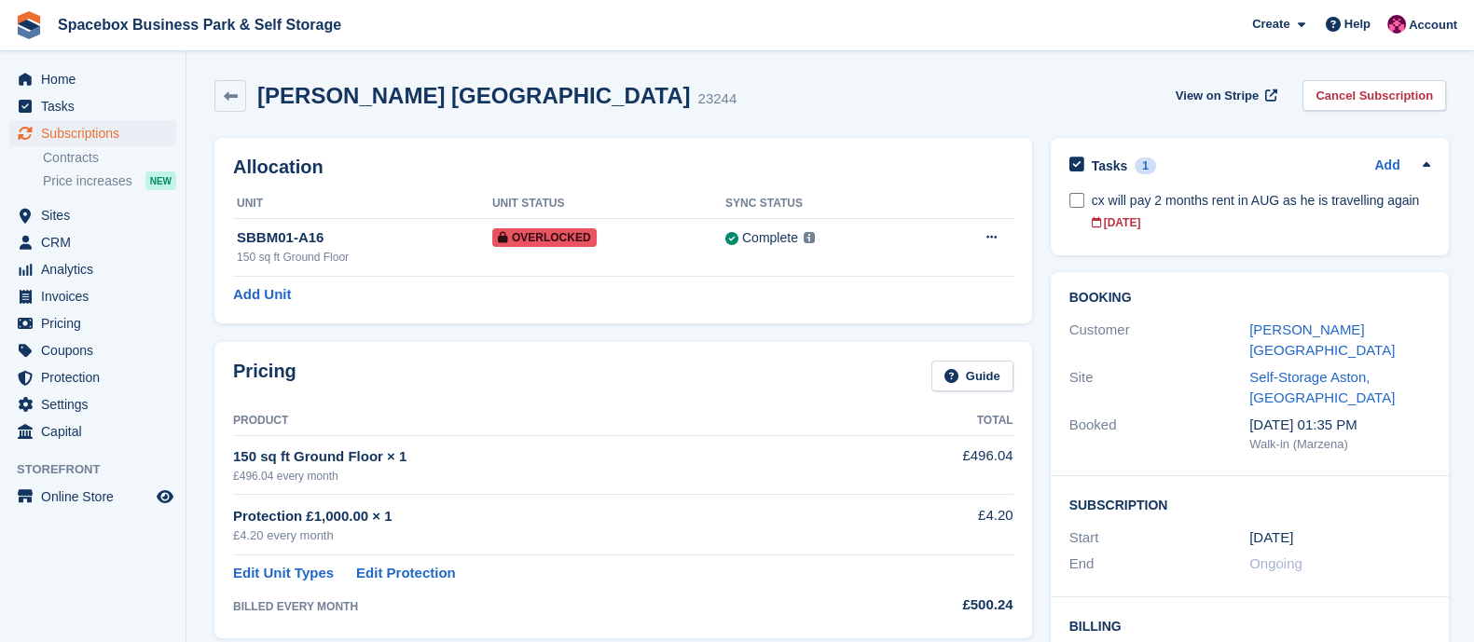
click at [1235, 245] on div "Tasks 1 Add cx will pay 2 months rent in AUG as he is travelling again 10 Aug" at bounding box center [1250, 196] width 398 height 117
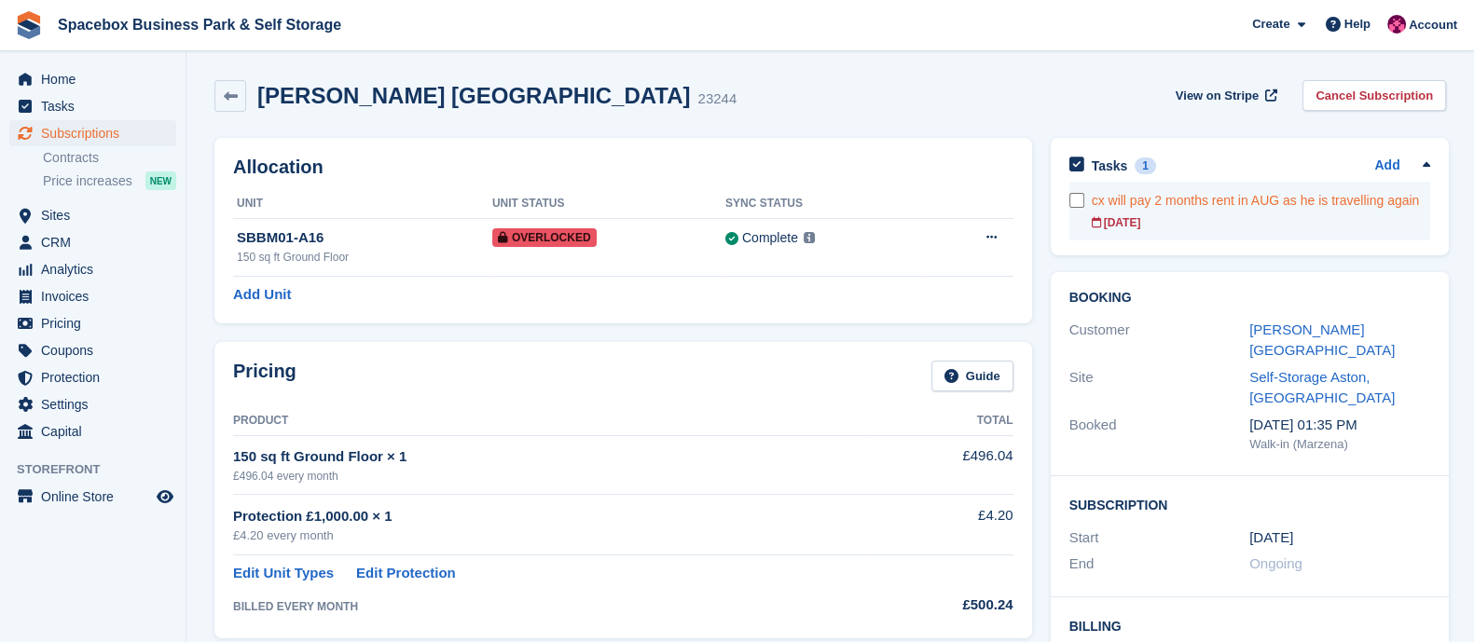
click at [1228, 193] on div "cx will pay 2 months rent in AUG as he is travelling again" at bounding box center [1261, 201] width 338 height 20
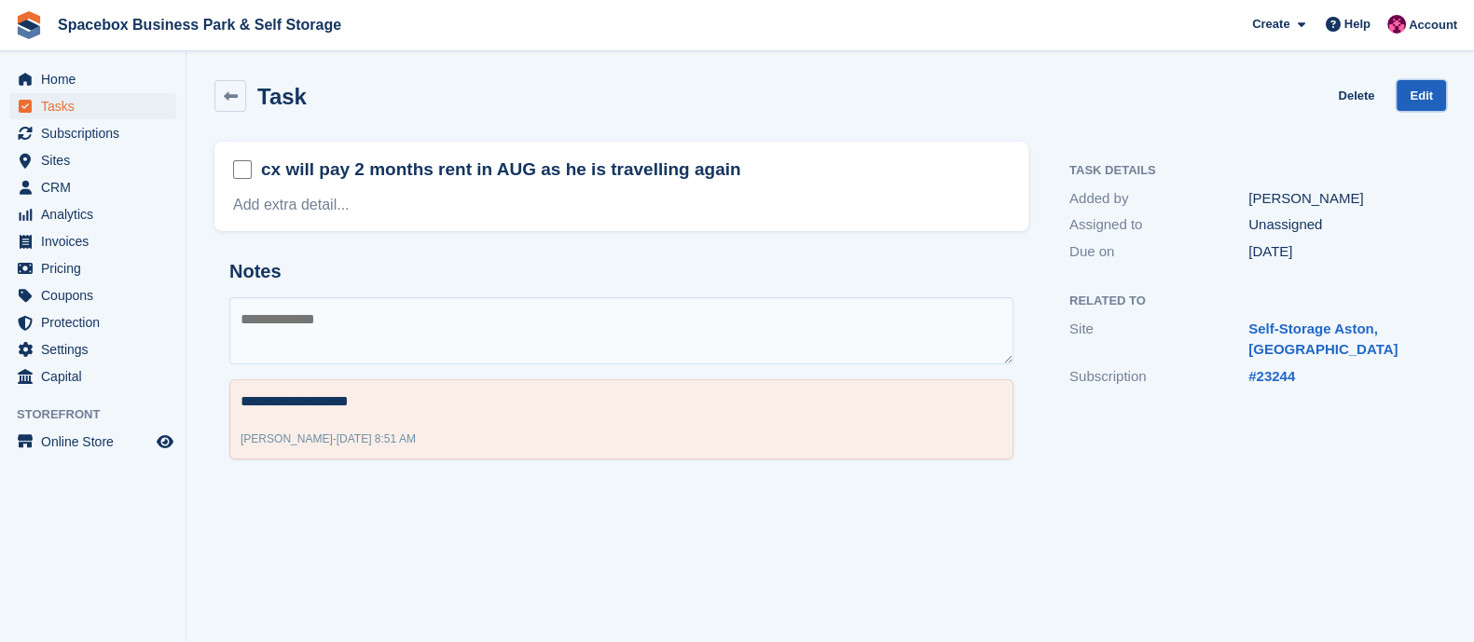
click at [1426, 96] on link "Edit" at bounding box center [1421, 95] width 49 height 31
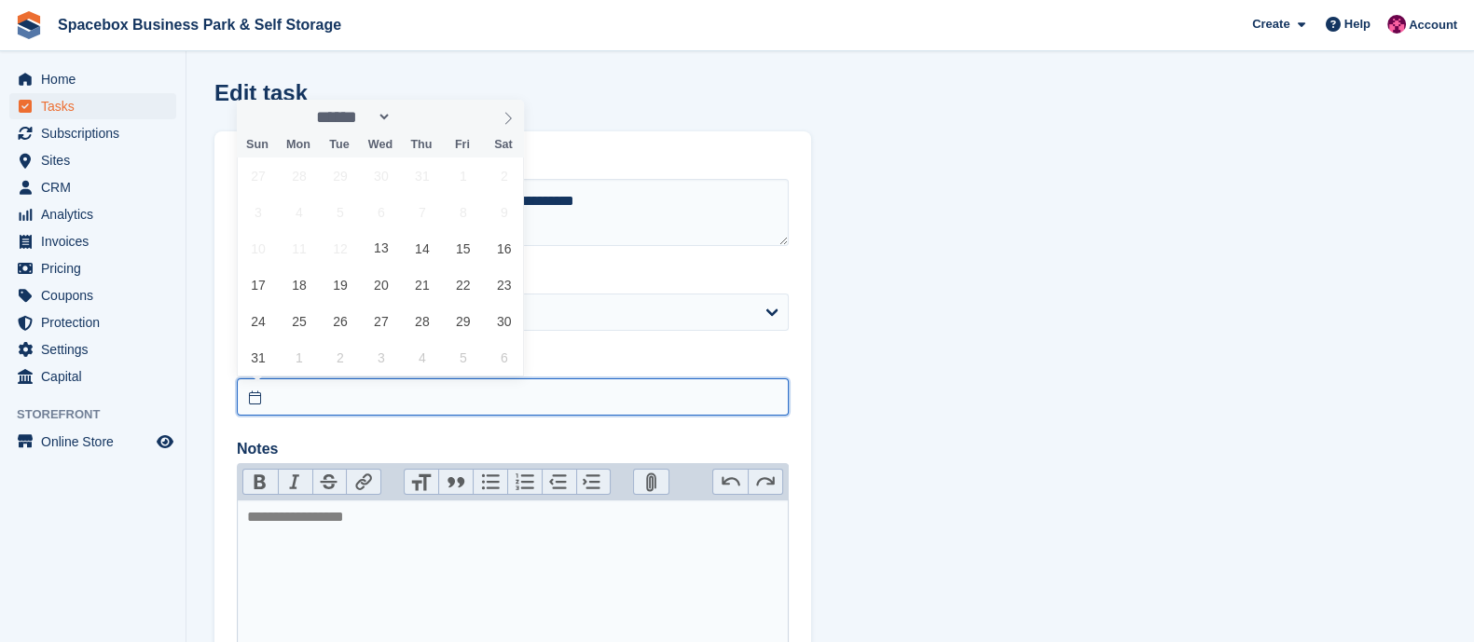
click at [290, 402] on input "text" at bounding box center [513, 397] width 552 height 37
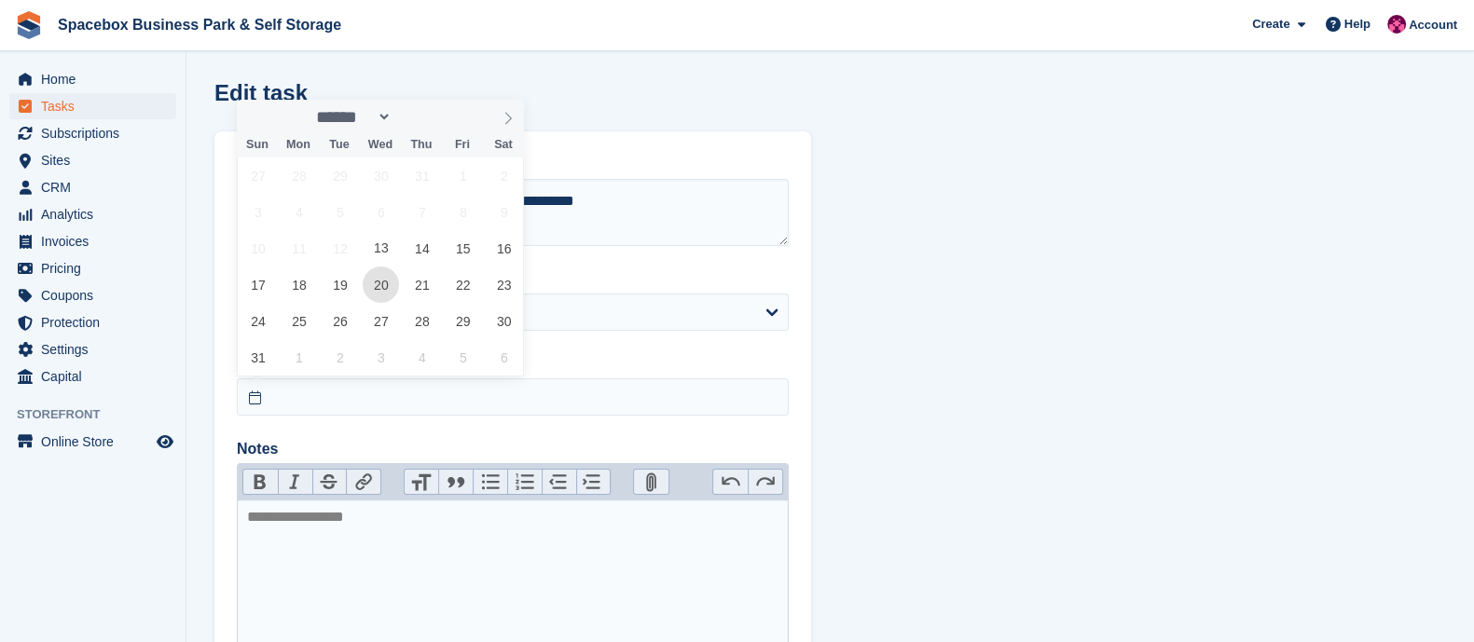
click at [383, 286] on span "20" at bounding box center [381, 285] width 36 height 36
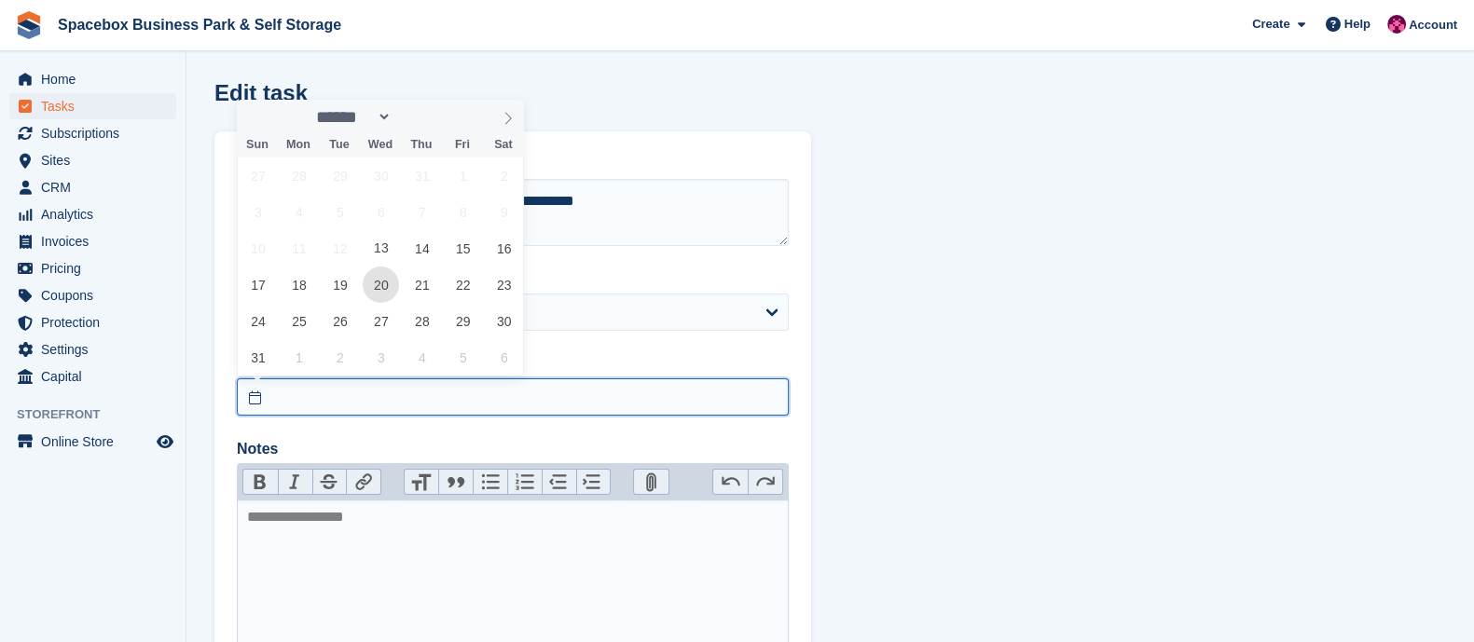
type input "**********"
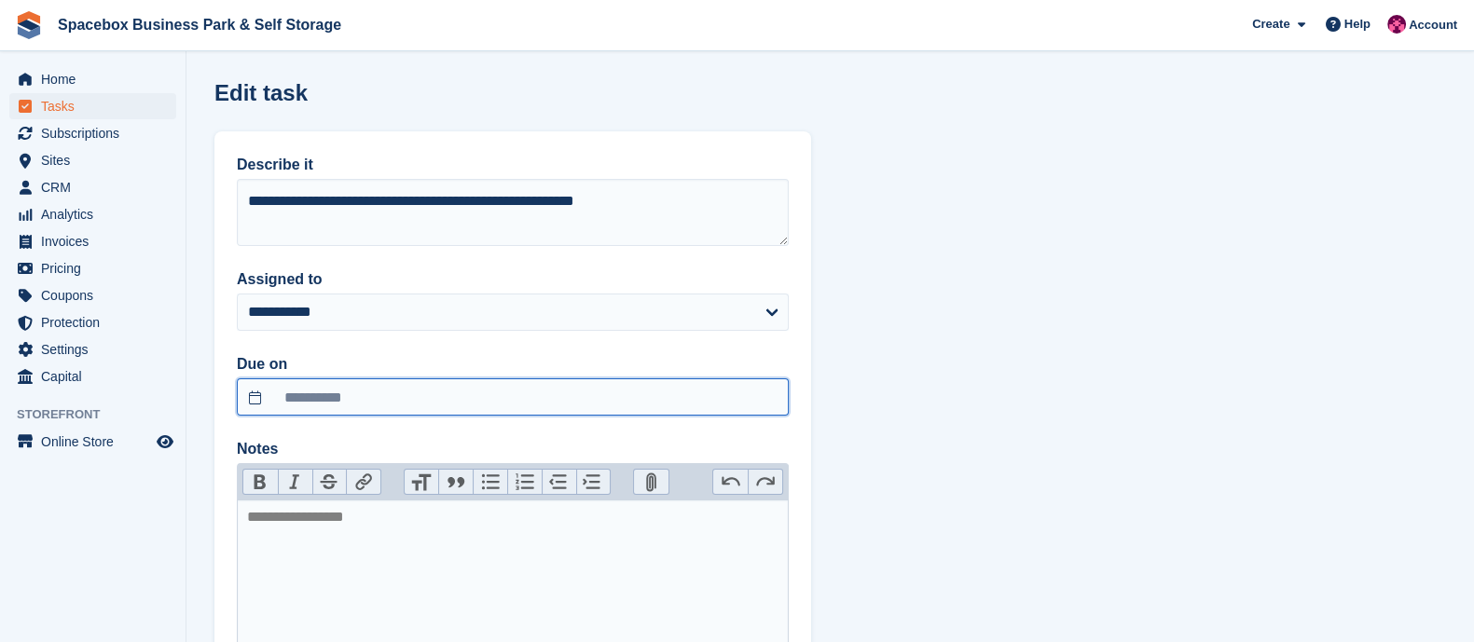
scroll to position [175, 0]
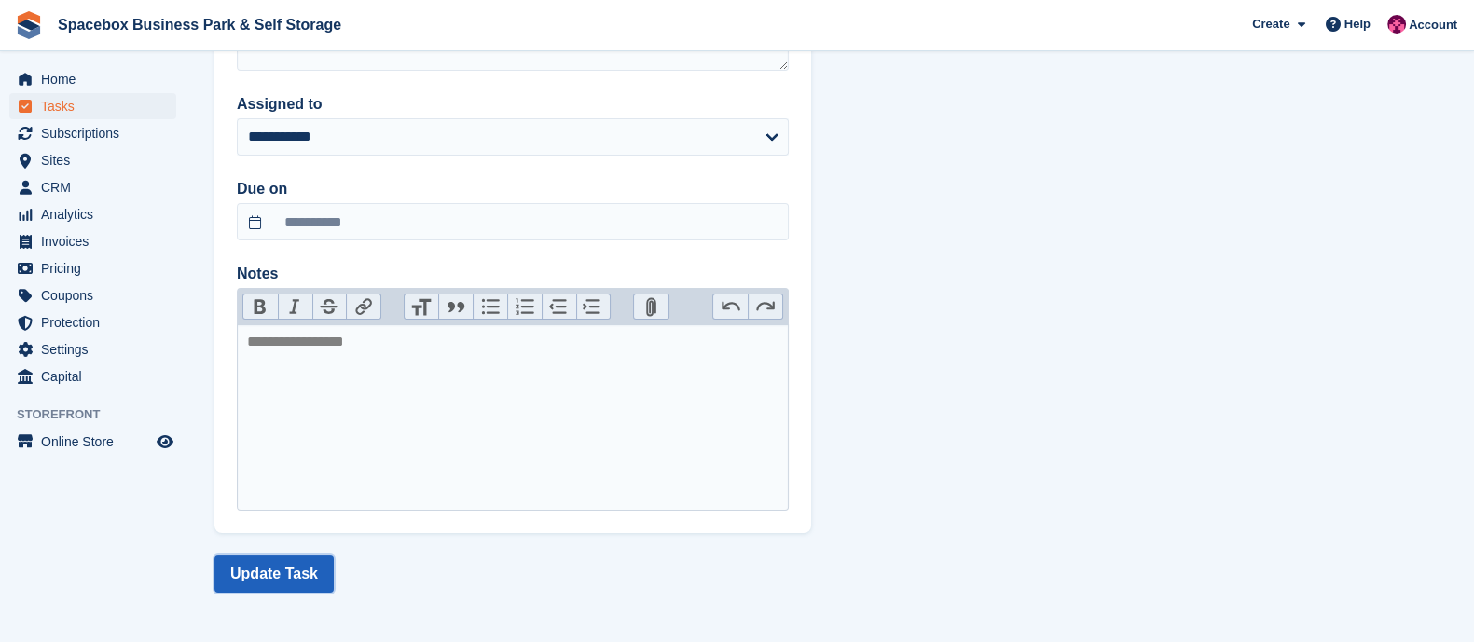
click at [278, 572] on button "Update Task" at bounding box center [273, 574] width 119 height 37
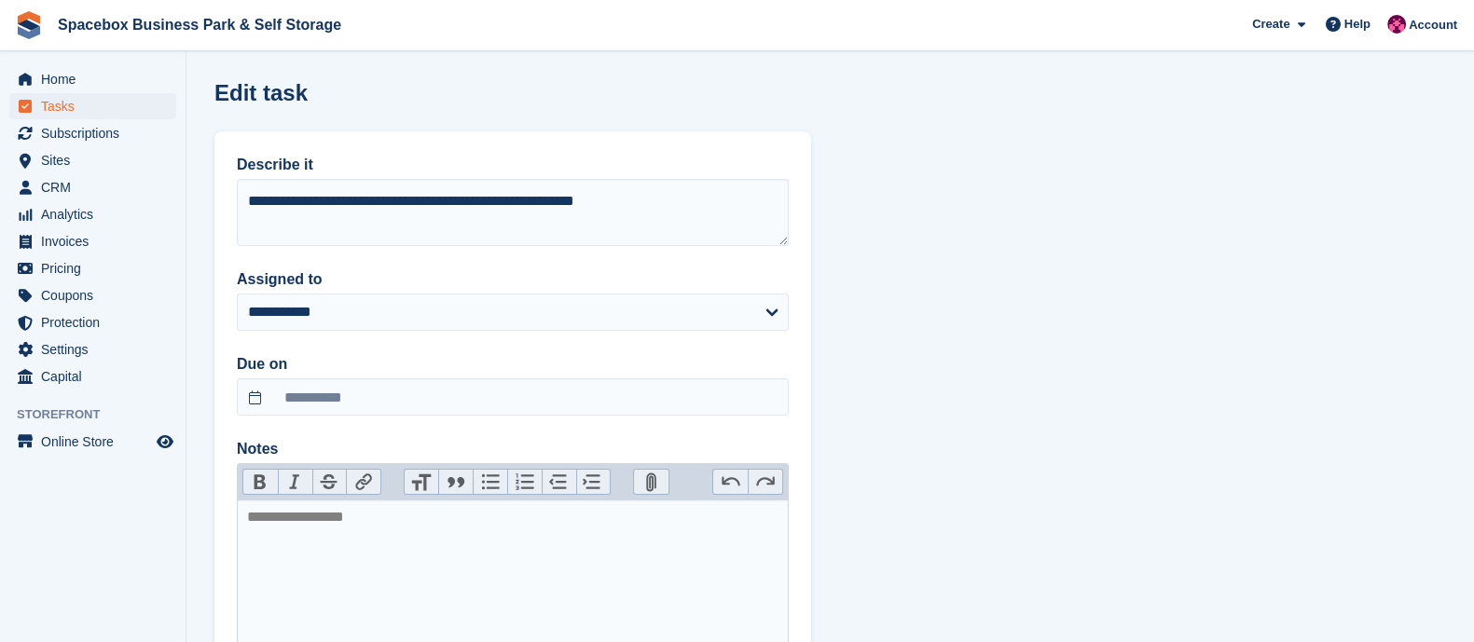
scroll to position [175, 0]
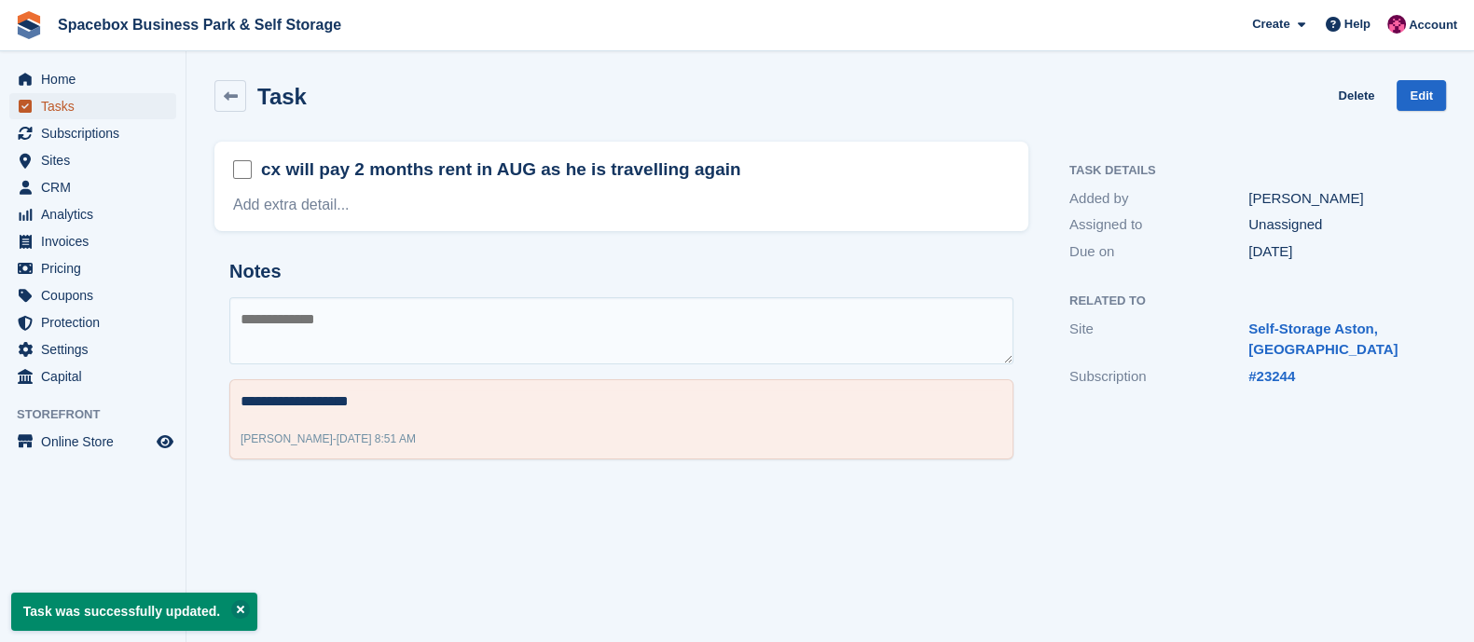
click at [62, 104] on span "Tasks" at bounding box center [97, 106] width 112 height 26
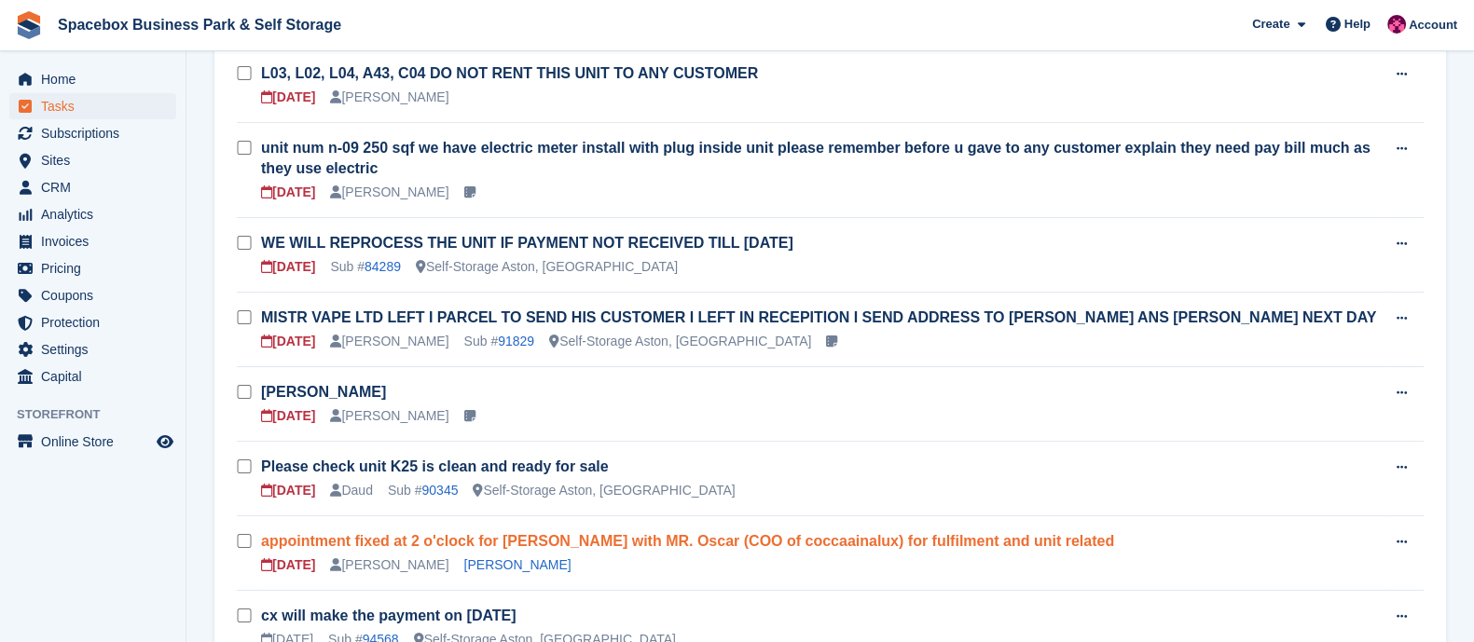
scroll to position [367, 0]
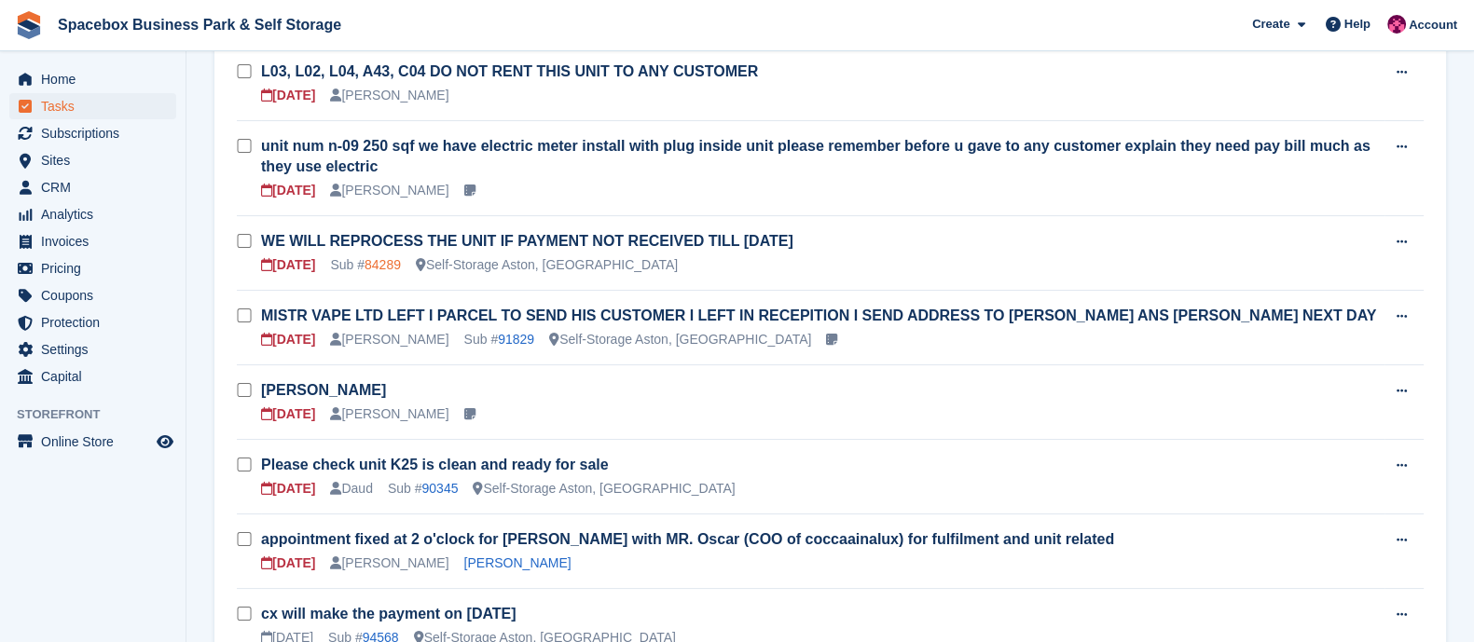
click at [377, 260] on link "84289" at bounding box center [383, 264] width 36 height 15
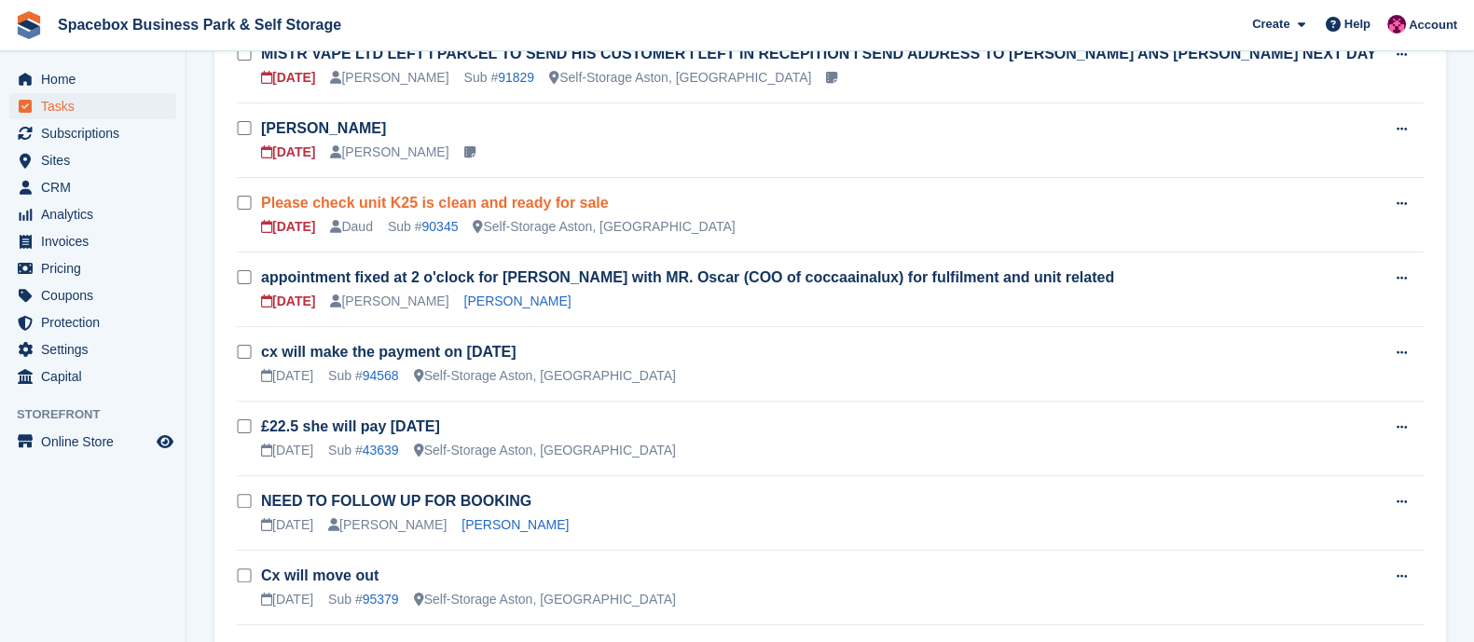
scroll to position [630, 0]
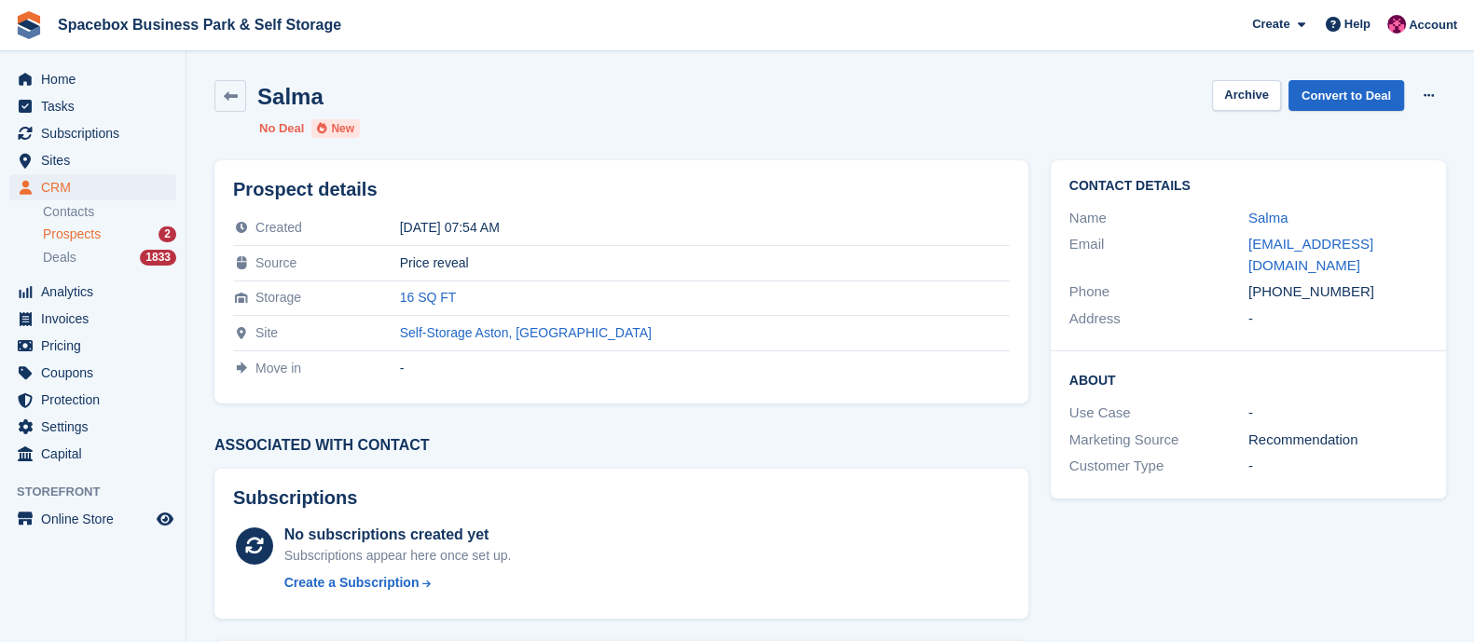
drag, startPoint x: 1274, startPoint y: 269, endPoint x: 1363, endPoint y: 267, distance: 89.6
click at [1363, 282] on div "[PHONE_NUMBER]" at bounding box center [1337, 292] width 179 height 21
copy div "7878839092"
copy div "salma.dak@live.it"
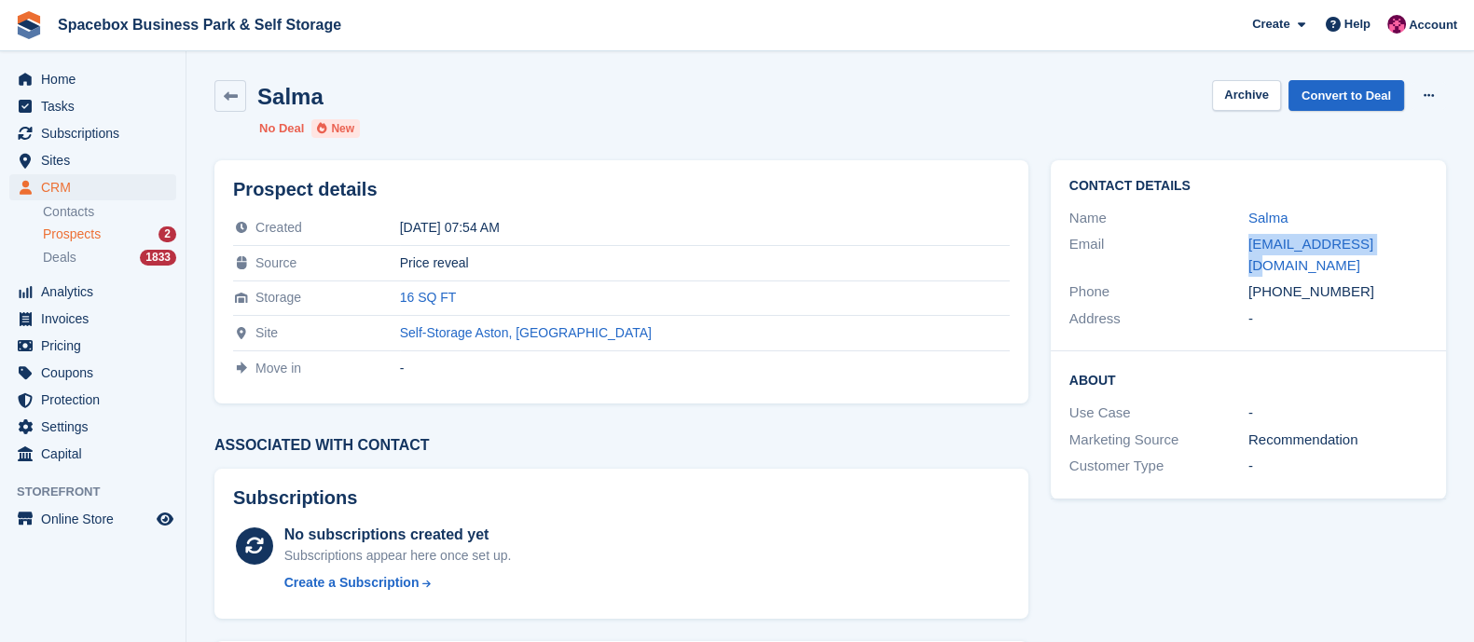
drag, startPoint x: 1369, startPoint y: 242, endPoint x: 1243, endPoint y: 245, distance: 125.9
click at [1243, 245] on div "Email salma.dak@live.it" at bounding box center [1248, 255] width 358 height 48
click at [1350, 100] on link "Convert to Deal" at bounding box center [1347, 95] width 116 height 31
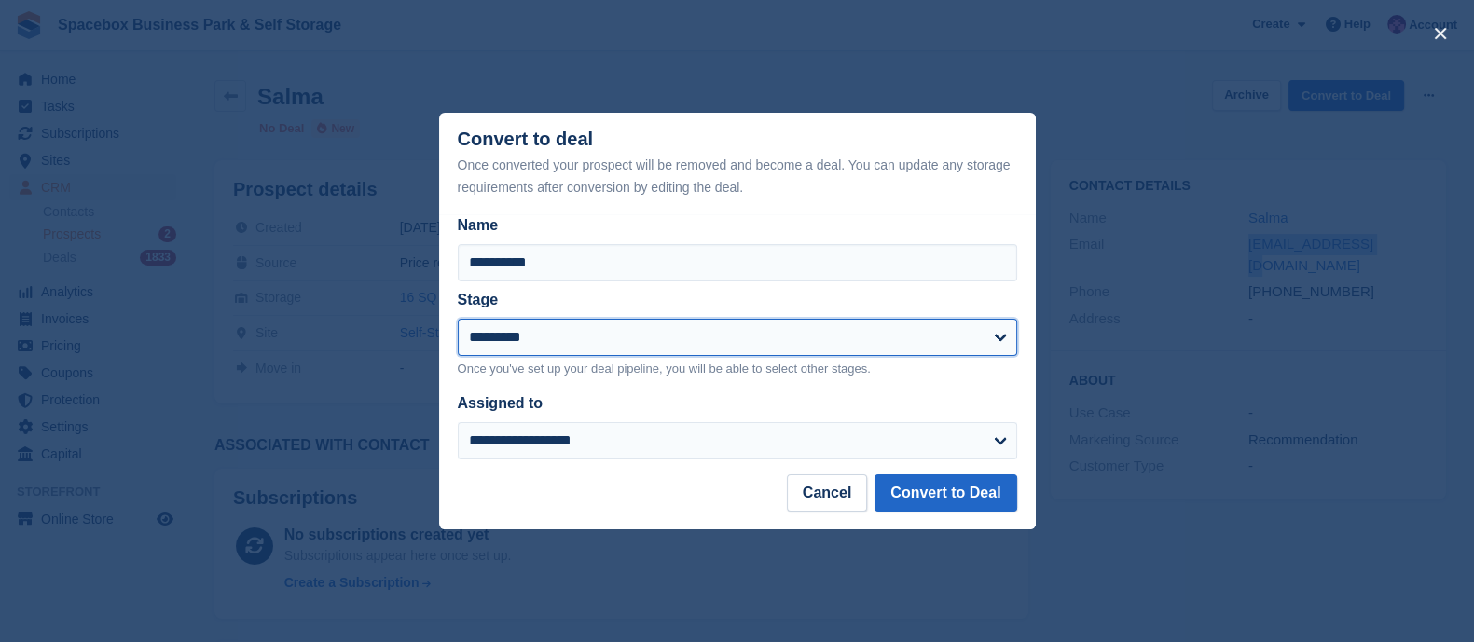
click at [528, 348] on select "**********" at bounding box center [737, 337] width 559 height 37
select select "****"
click at [458, 320] on select "**********" at bounding box center [737, 337] width 559 height 37
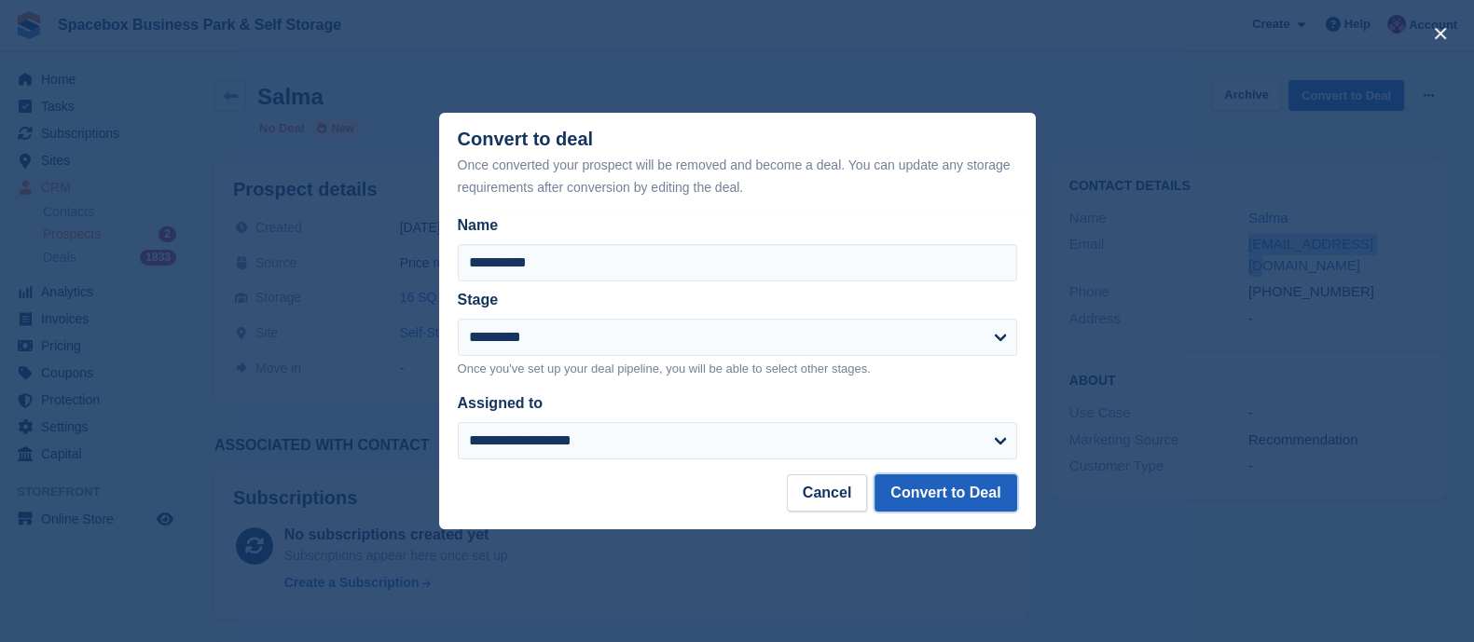
click at [936, 494] on button "Convert to Deal" at bounding box center [946, 493] width 142 height 37
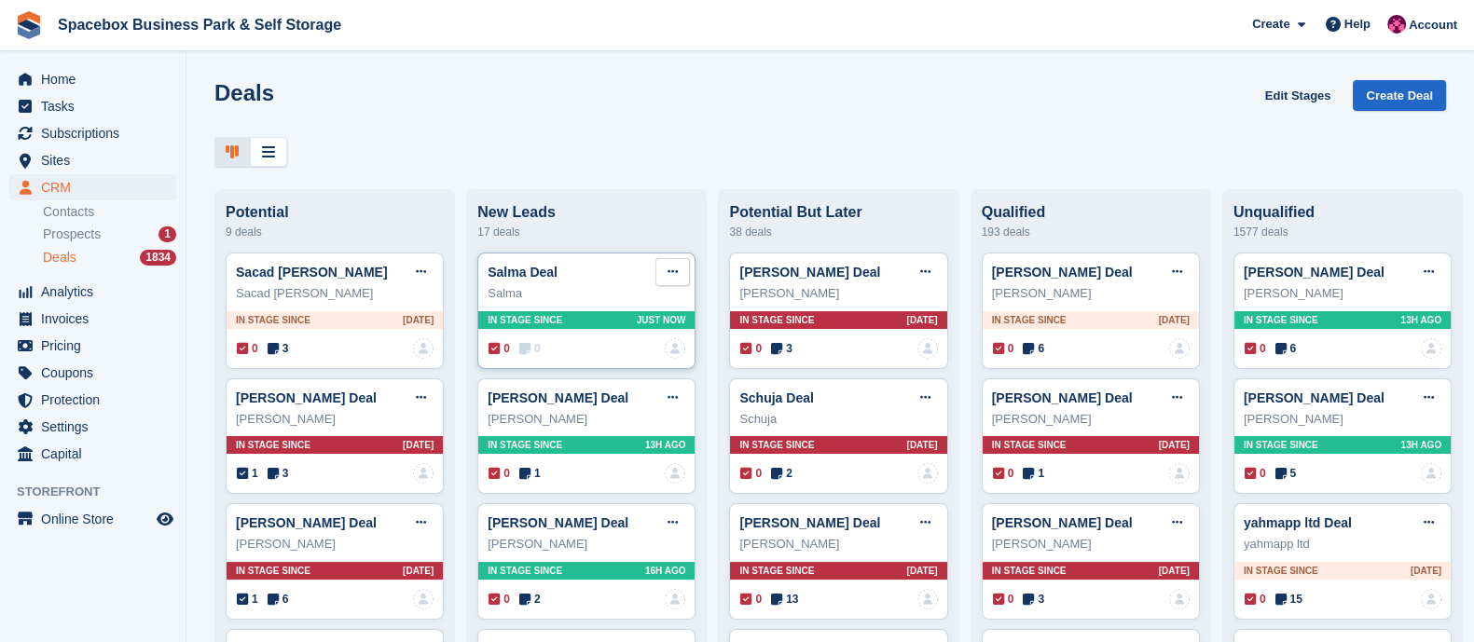
click at [655, 278] on button at bounding box center [672, 272] width 34 height 28
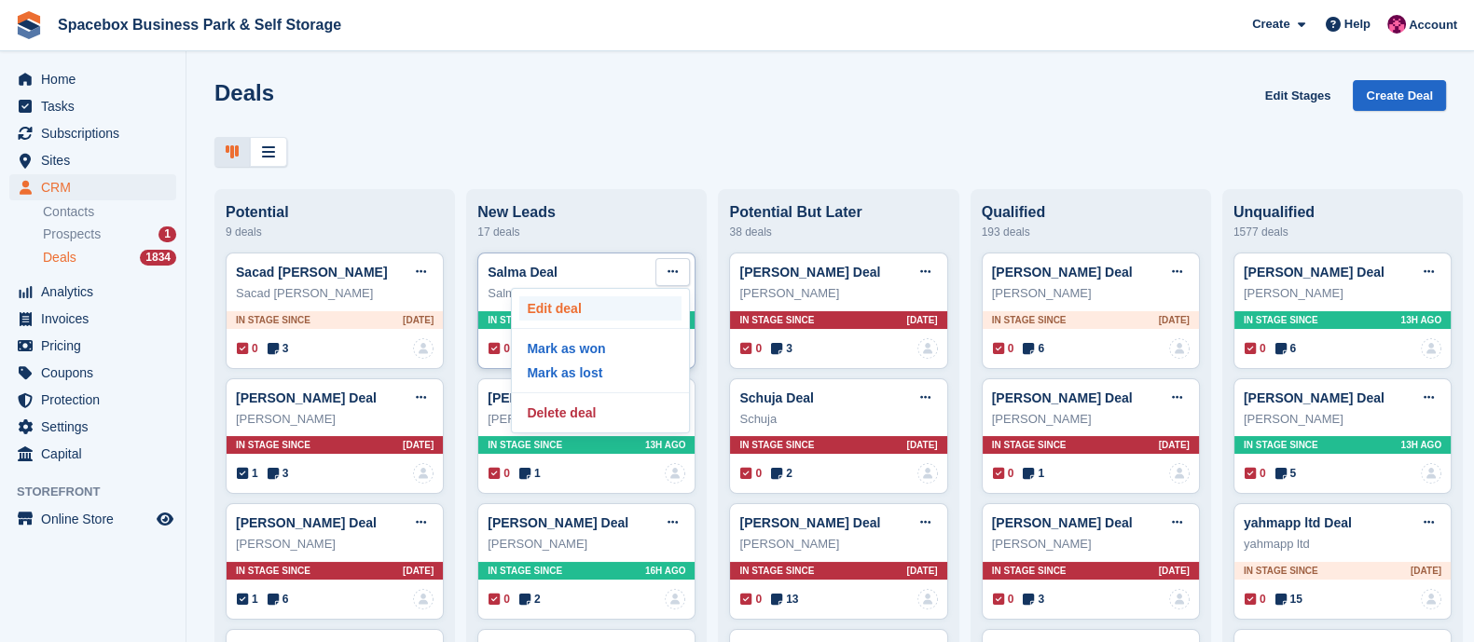
click at [572, 321] on p "Edit deal" at bounding box center [600, 309] width 162 height 24
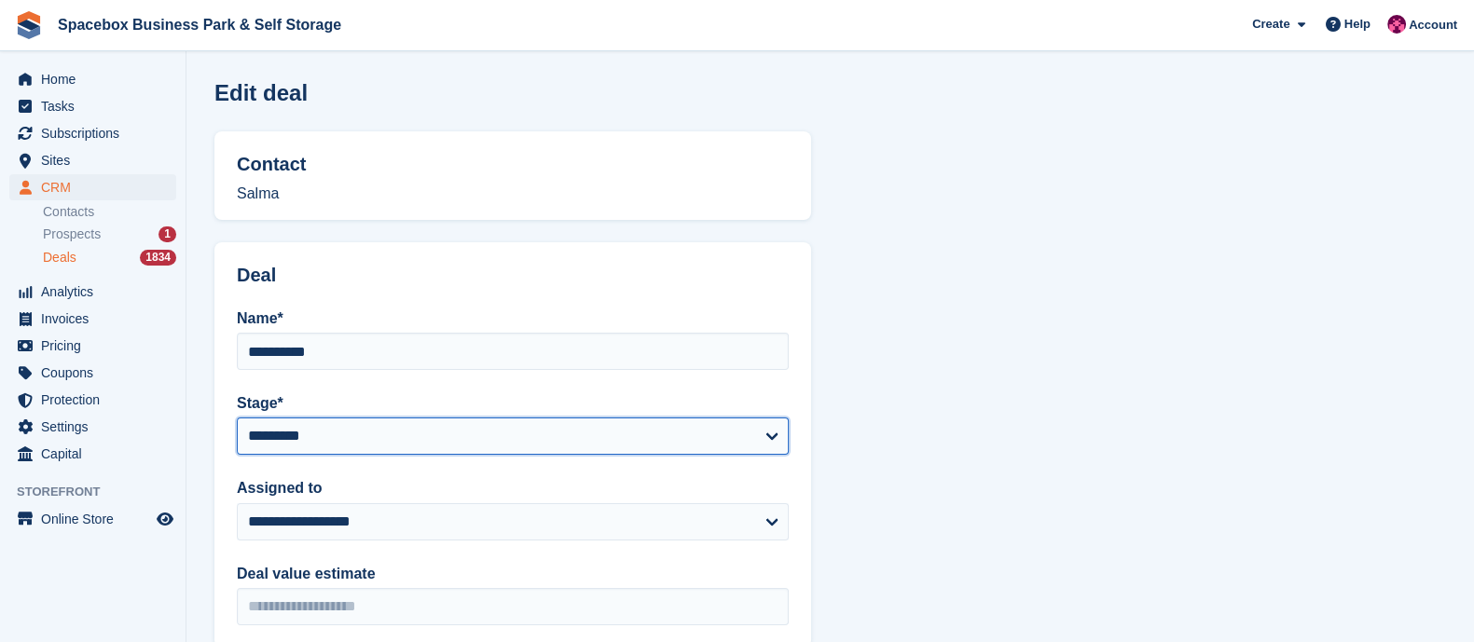
click at [309, 440] on select "**********" at bounding box center [513, 436] width 552 height 37
select select "****"
click at [237, 418] on select "**********" at bounding box center [513, 436] width 552 height 37
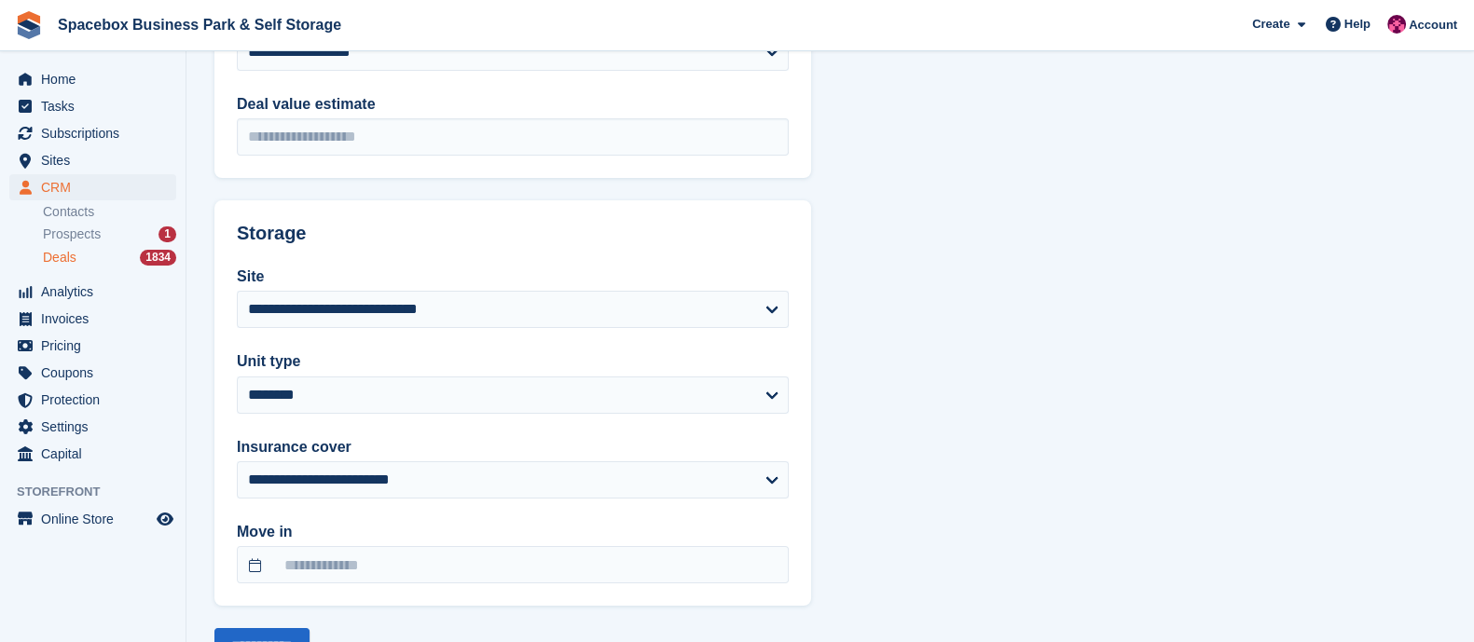
scroll to position [543, 0]
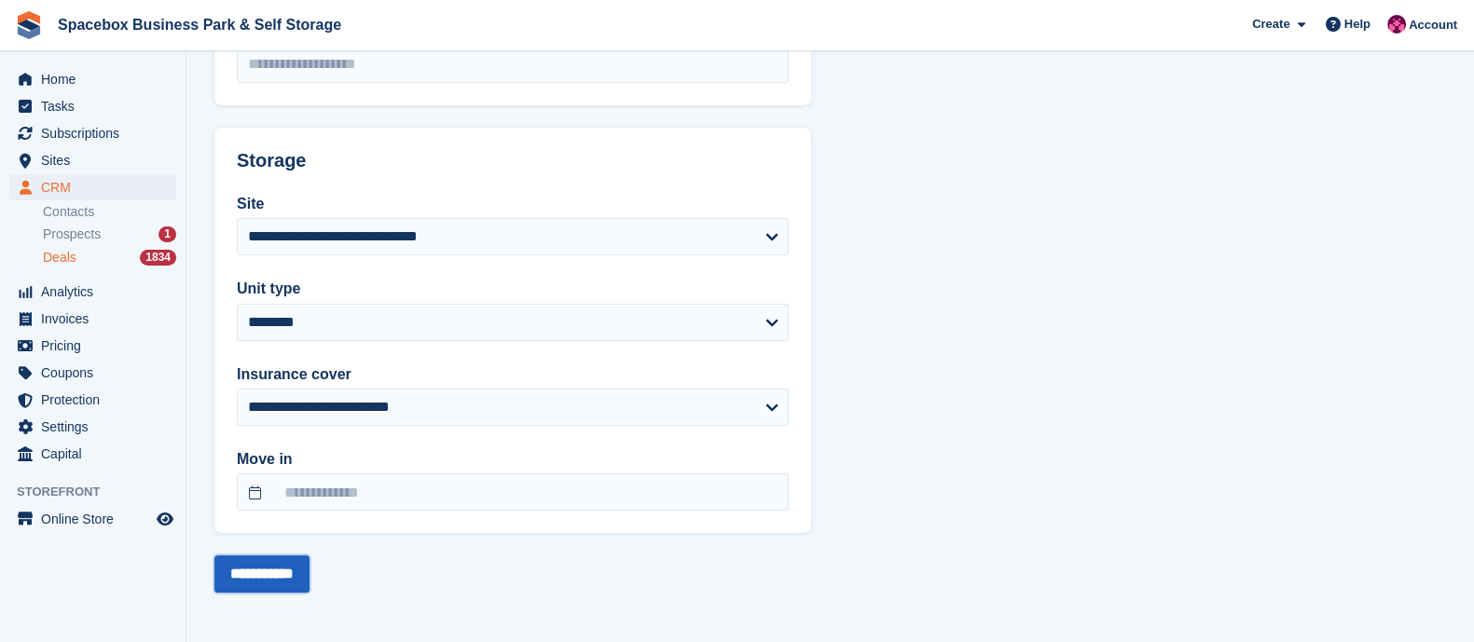
click at [260, 561] on input "**********" at bounding box center [261, 574] width 95 height 37
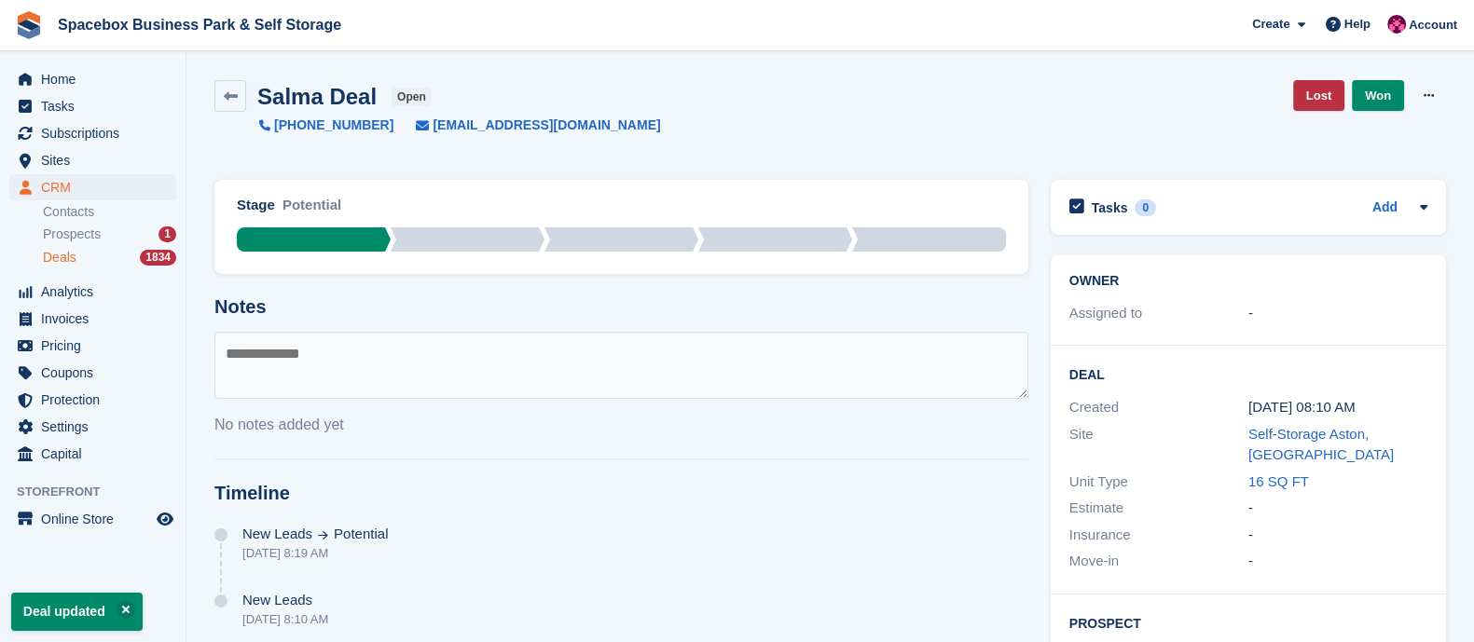
click at [307, 351] on textarea at bounding box center [621, 365] width 814 height 67
type textarea "*"
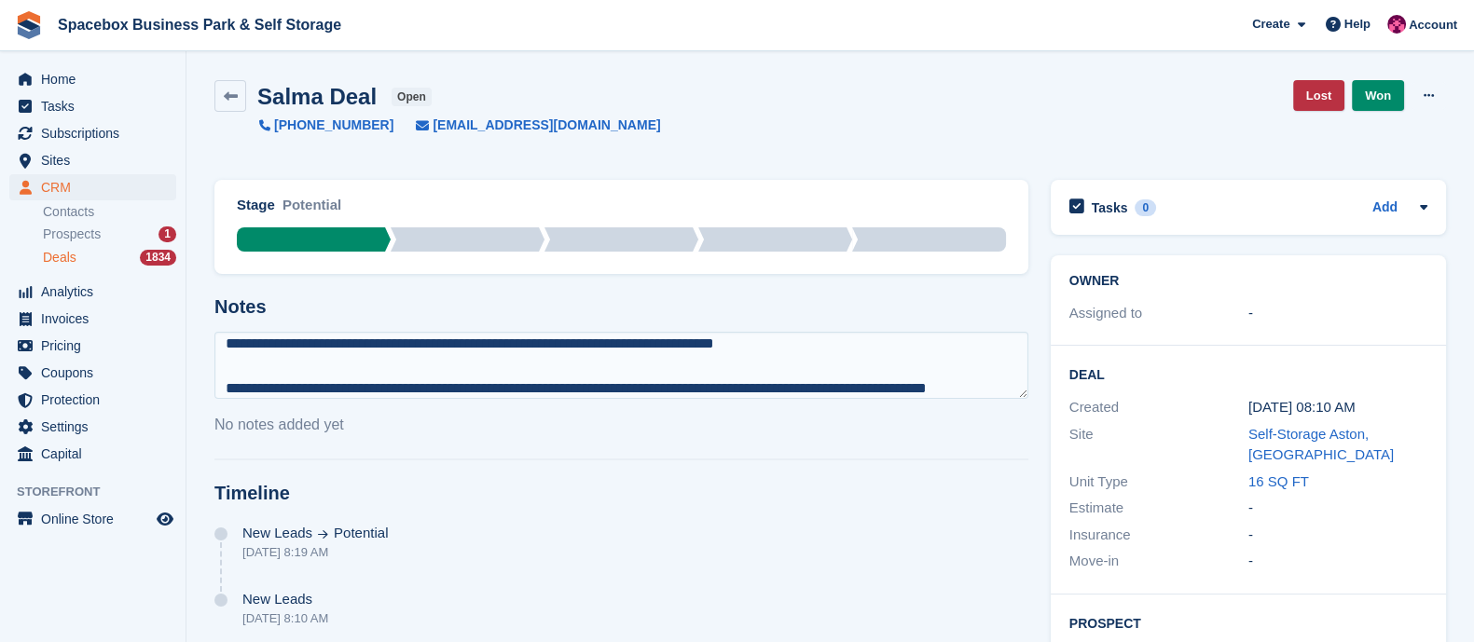
scroll to position [55, 0]
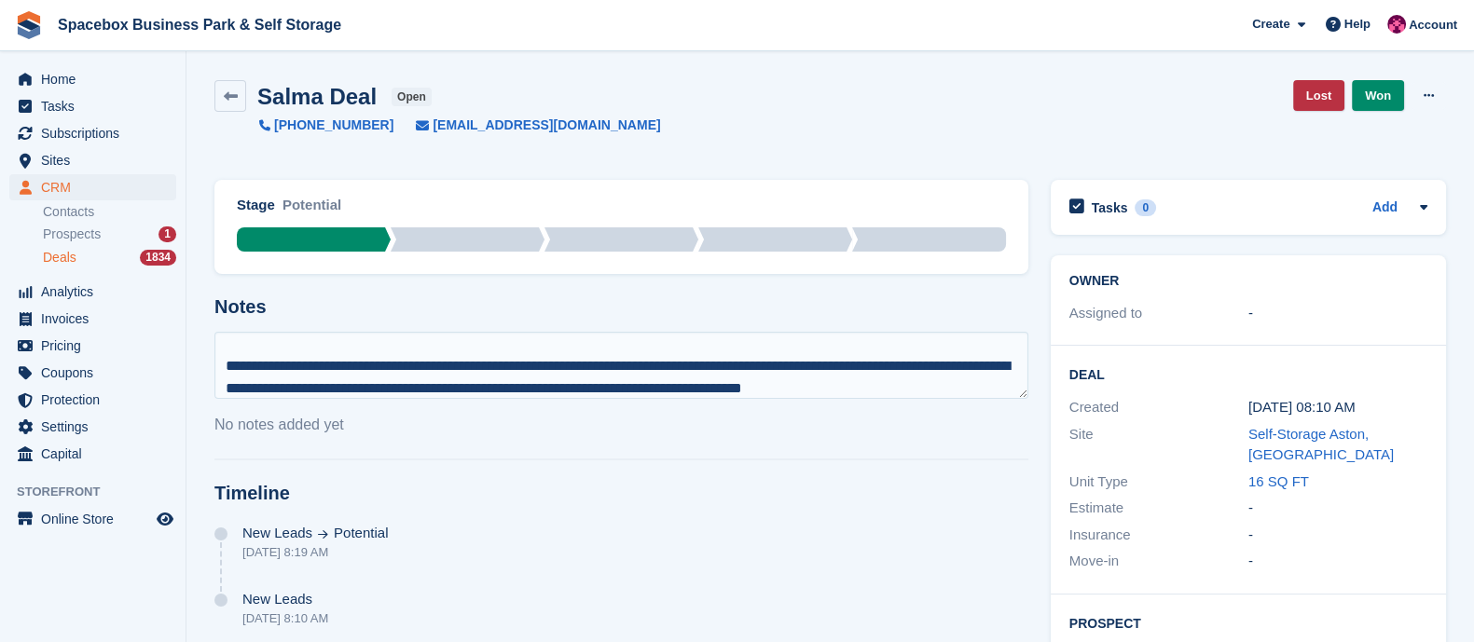
type textarea "**********"
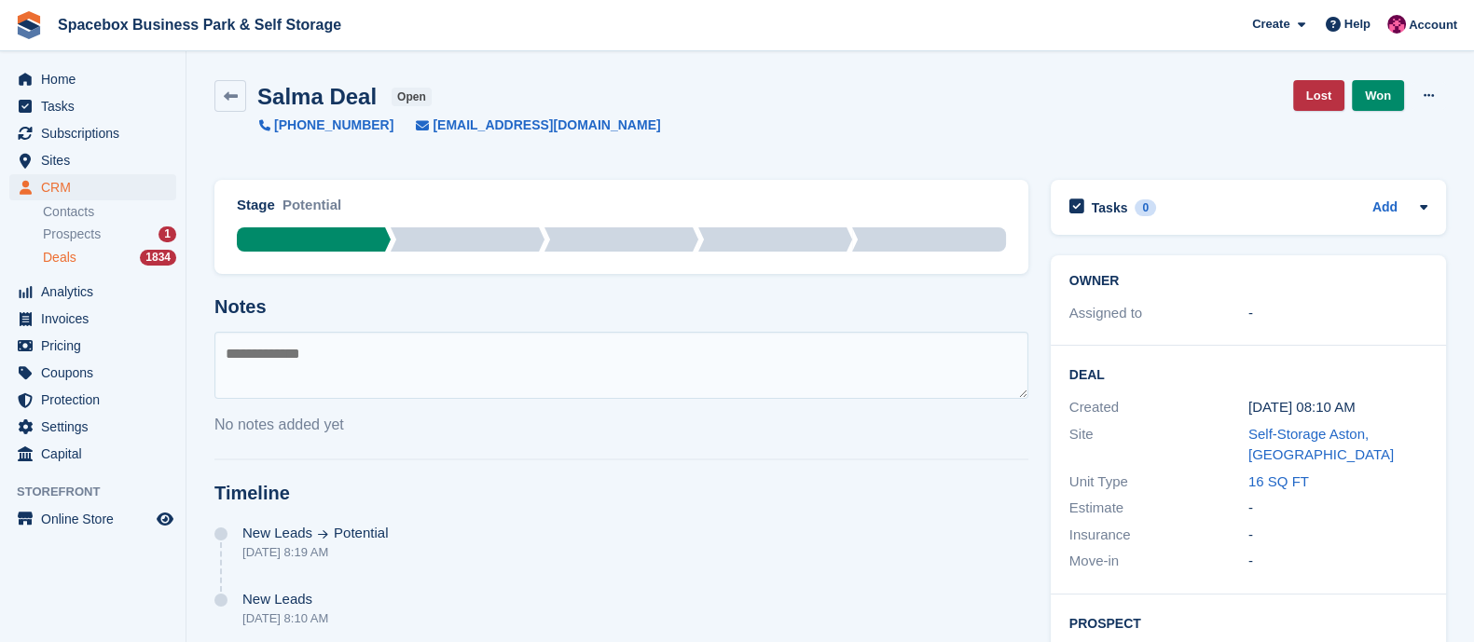
scroll to position [0, 0]
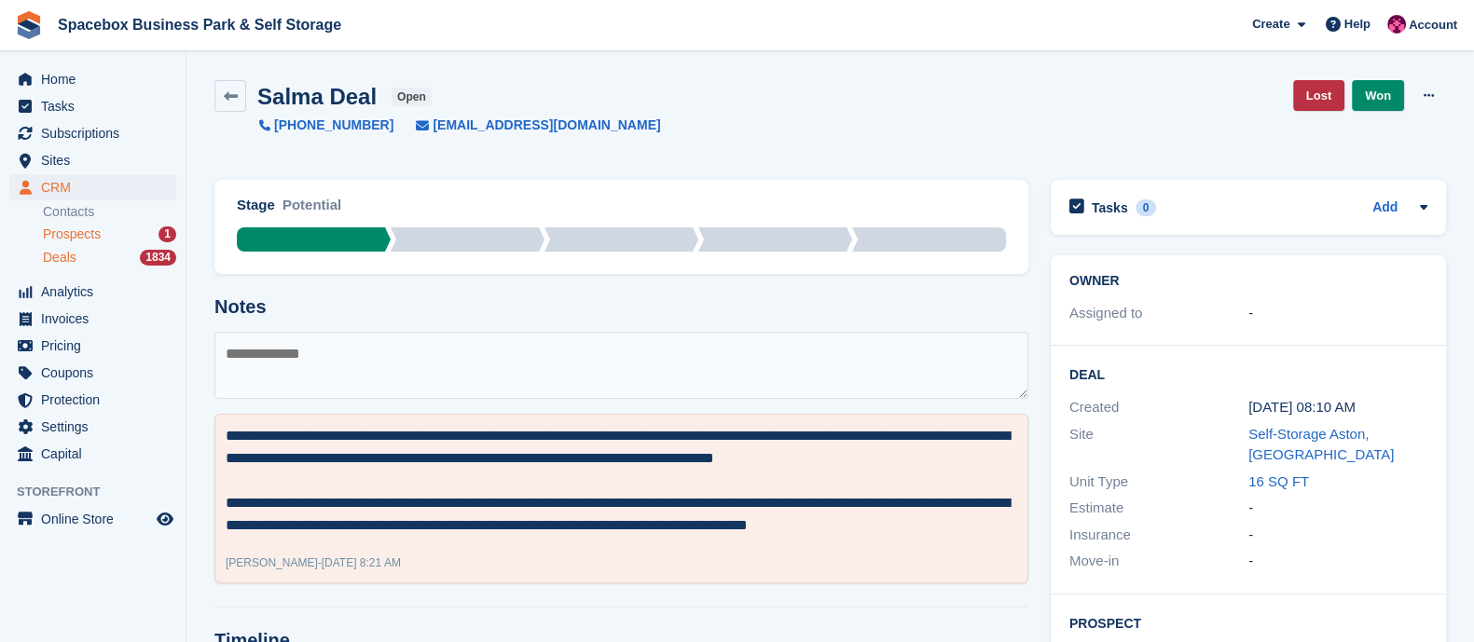
click at [87, 226] on span "Prospects" at bounding box center [72, 235] width 58 height 18
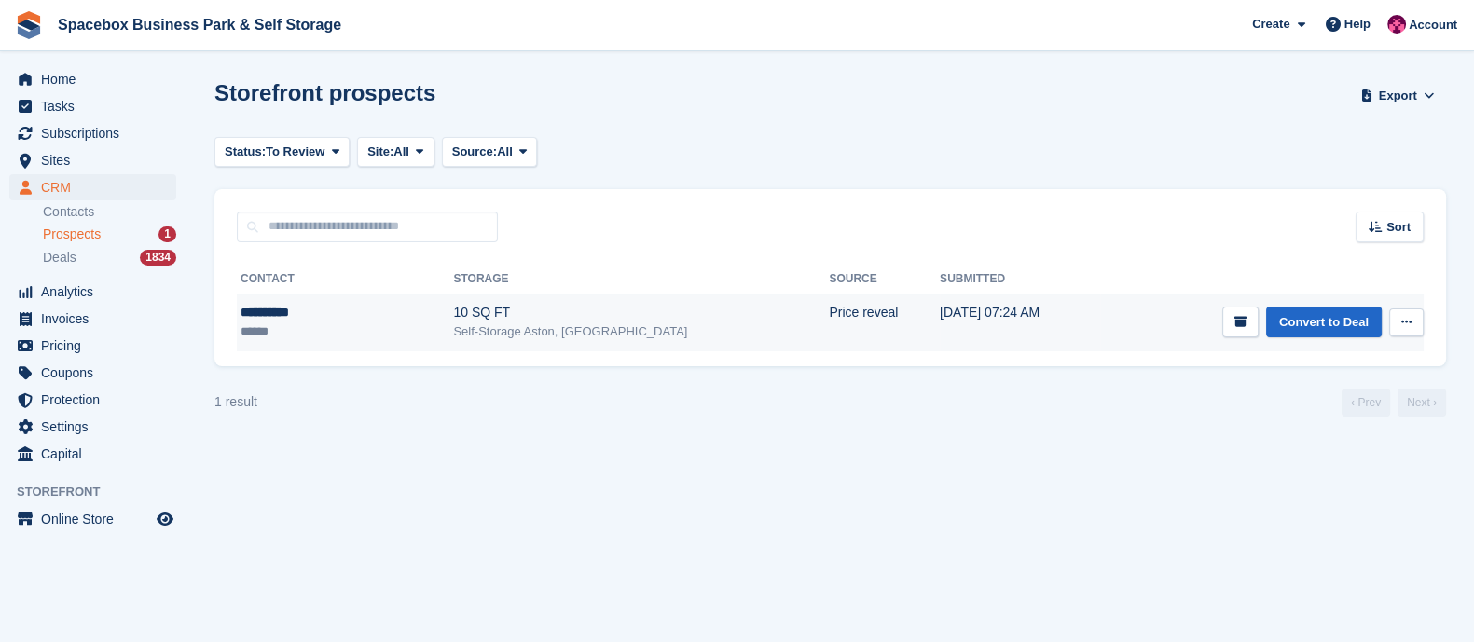
click at [829, 324] on td "Price reveal" at bounding box center [884, 323] width 111 height 58
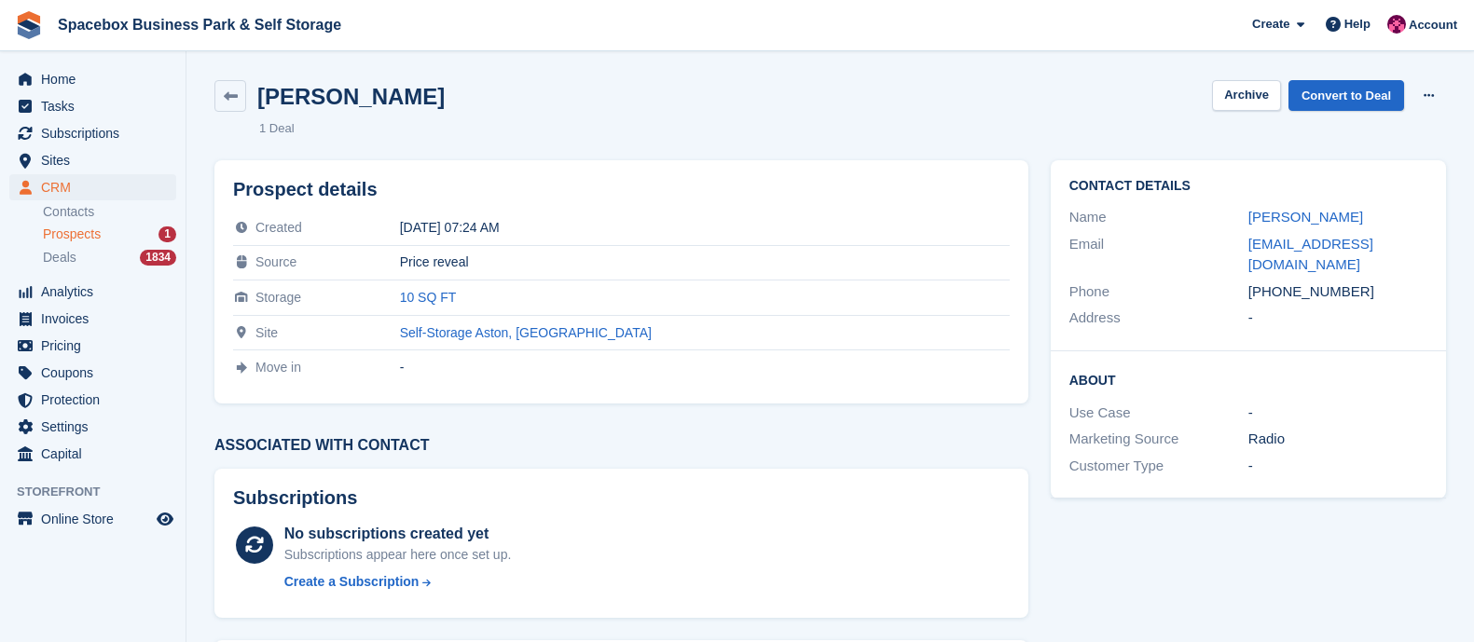
click at [1375, 282] on div "[PHONE_NUMBER]" at bounding box center [1337, 292] width 179 height 21
drag, startPoint x: 1388, startPoint y: 241, endPoint x: 1246, endPoint y: 240, distance: 142.7
click at [1246, 240] on div "Email [EMAIL_ADDRESS][DOMAIN_NAME]" at bounding box center [1248, 255] width 358 height 48
copy div "[EMAIL_ADDRESS][DOMAIN_NAME]"
click at [1311, 92] on link "Convert to Deal" at bounding box center [1347, 95] width 116 height 31
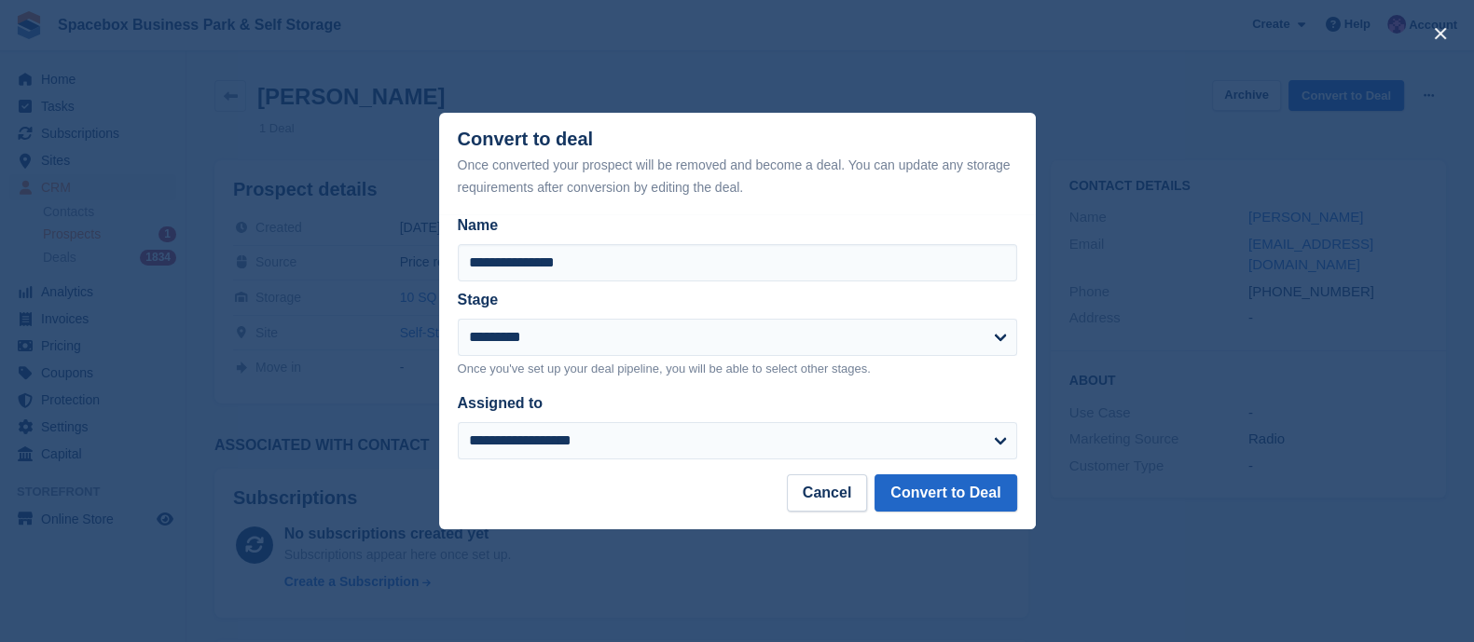
click at [597, 366] on p "Once you've set up your deal pipeline, you will be able to select other stages." at bounding box center [737, 369] width 559 height 19
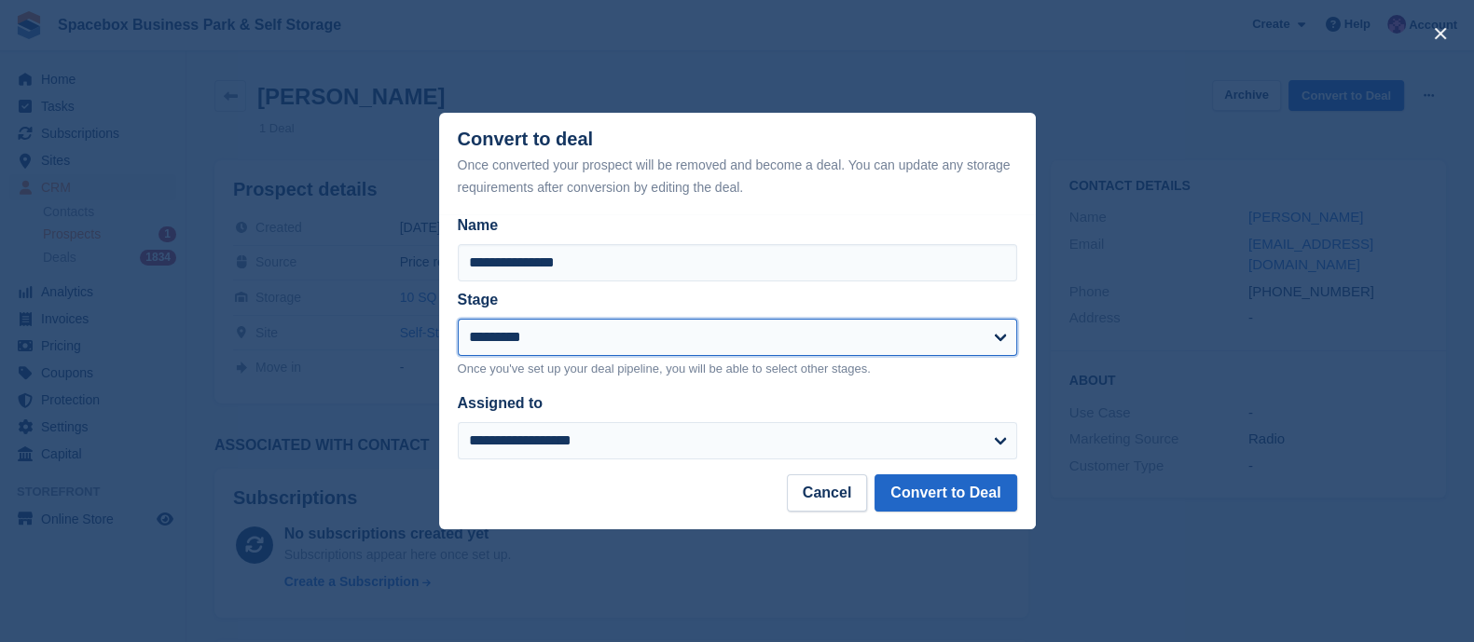
click at [597, 343] on select "**********" at bounding box center [737, 337] width 559 height 37
select select "****"
click at [458, 320] on select "**********" at bounding box center [737, 337] width 559 height 37
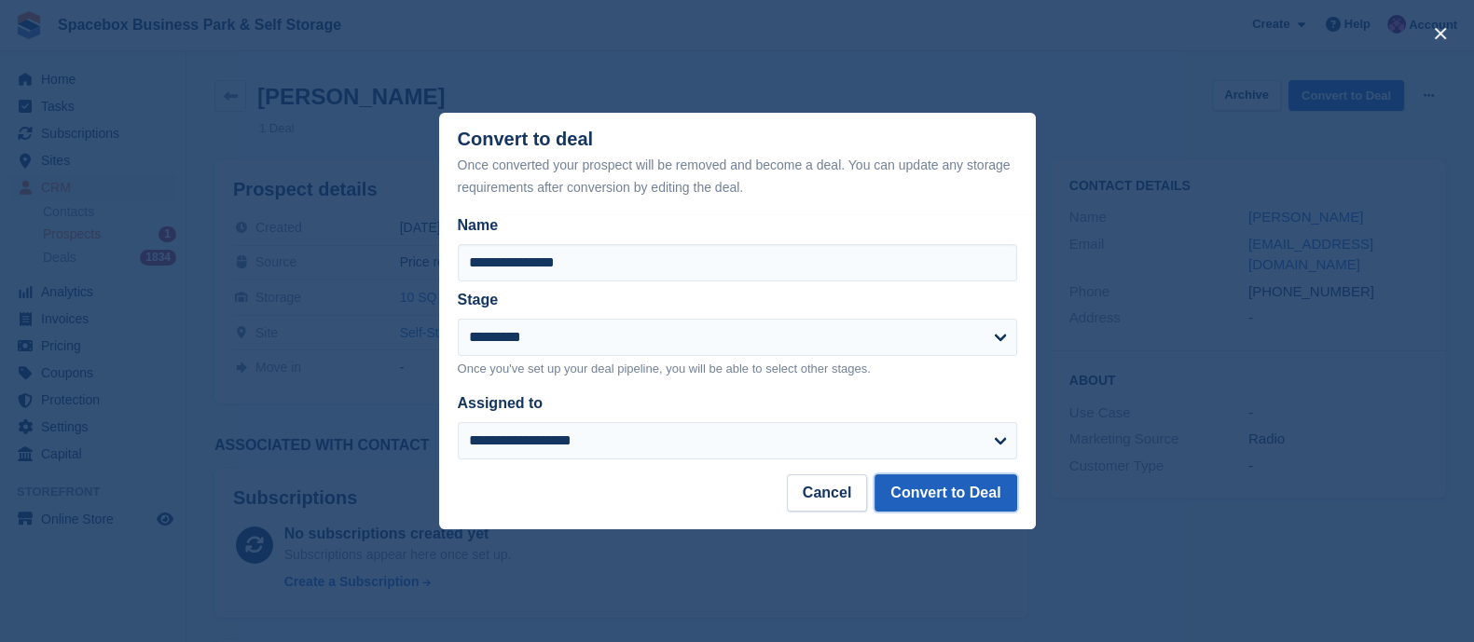
click at [946, 504] on button "Convert to Deal" at bounding box center [946, 493] width 142 height 37
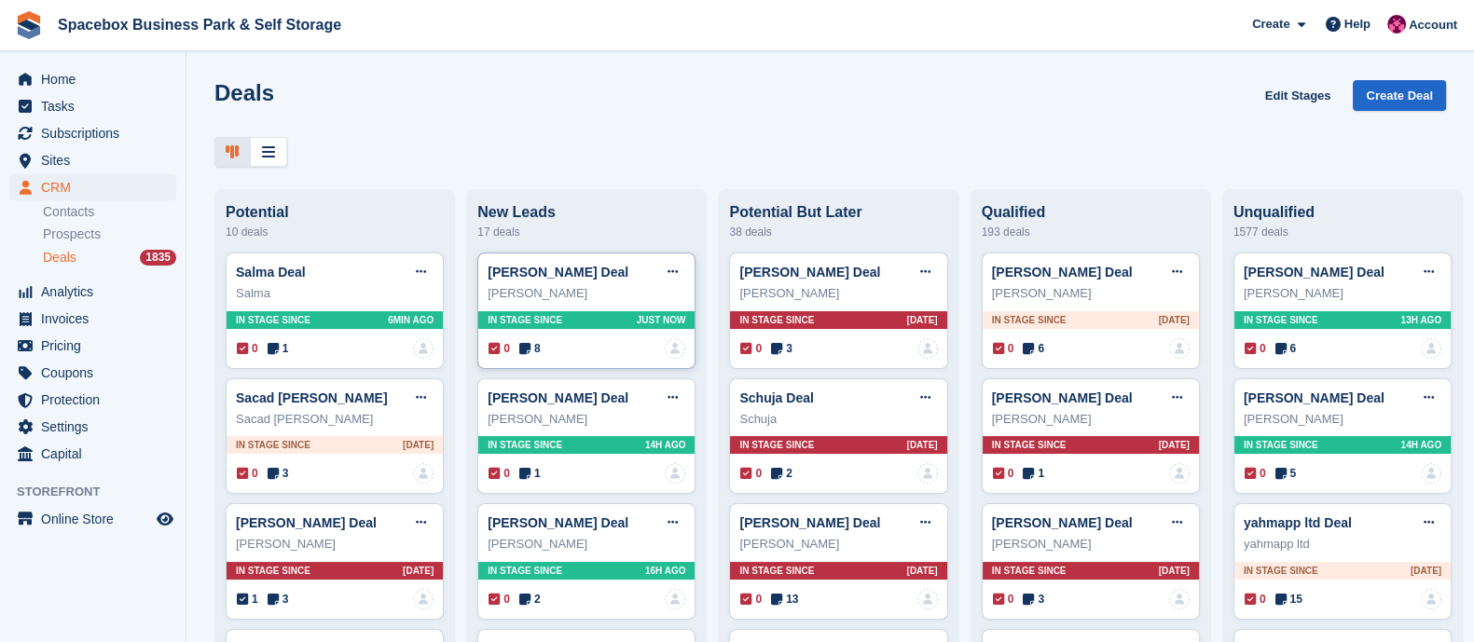
click at [519, 353] on icon at bounding box center [524, 348] width 11 height 13
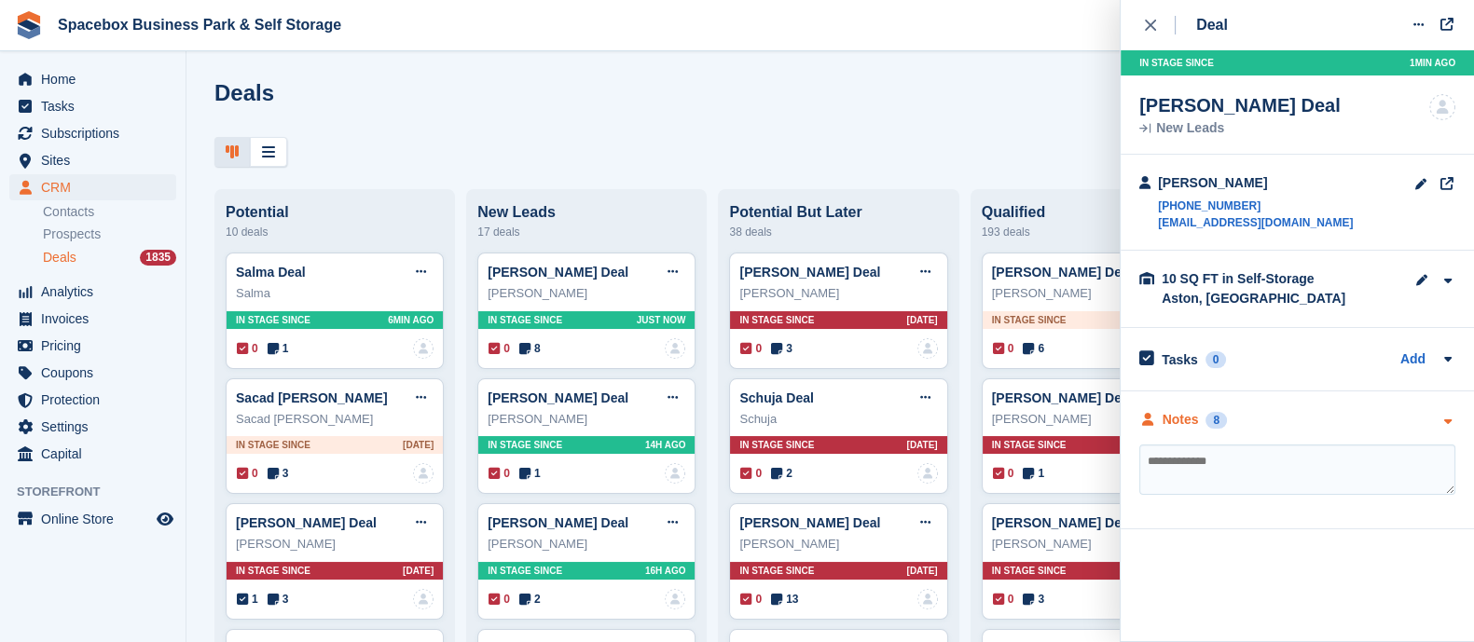
click at [1182, 424] on div "Notes" at bounding box center [1181, 420] width 36 height 20
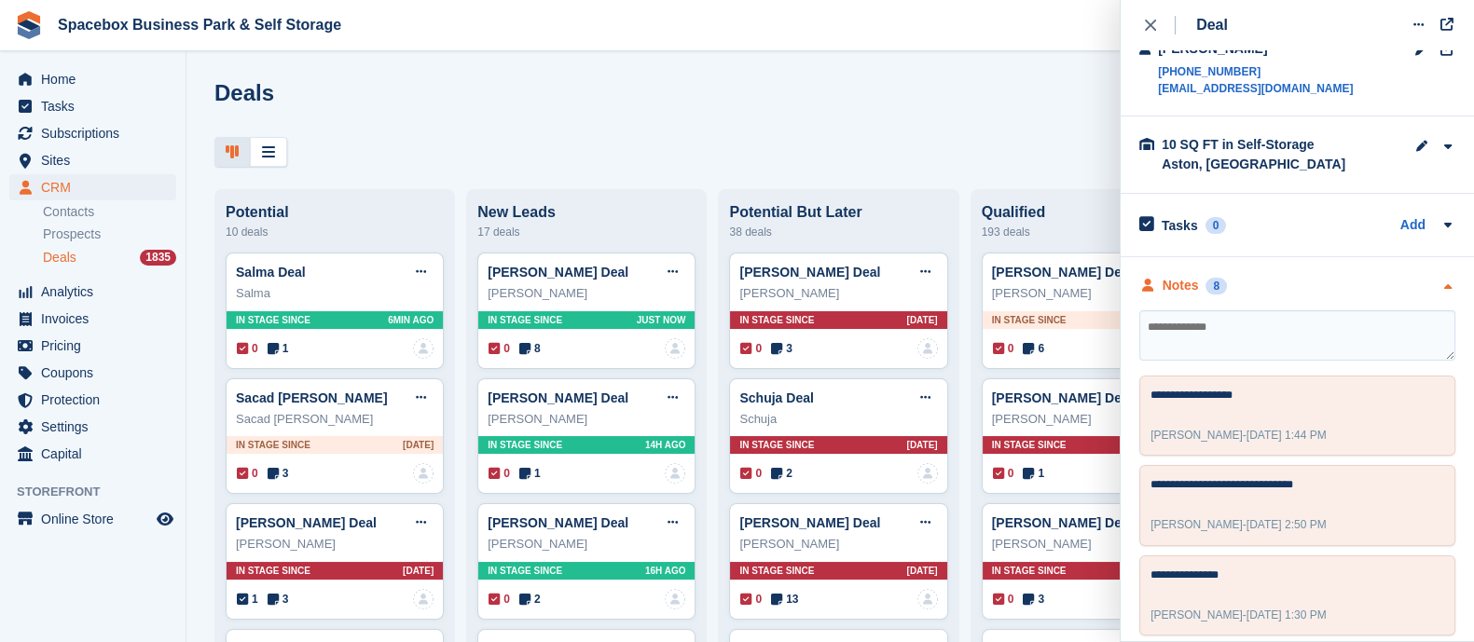
scroll to position [142, 0]
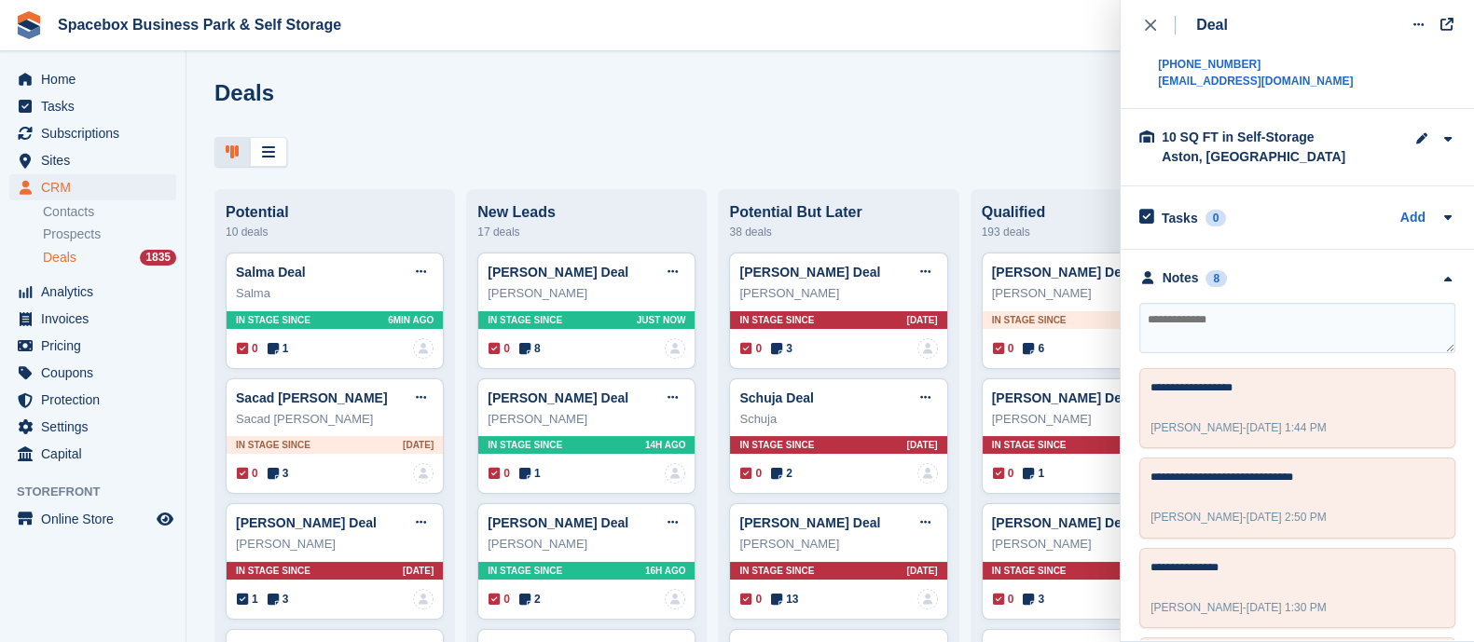
click at [1240, 337] on textarea at bounding box center [1297, 328] width 316 height 50
type textarea "**********"
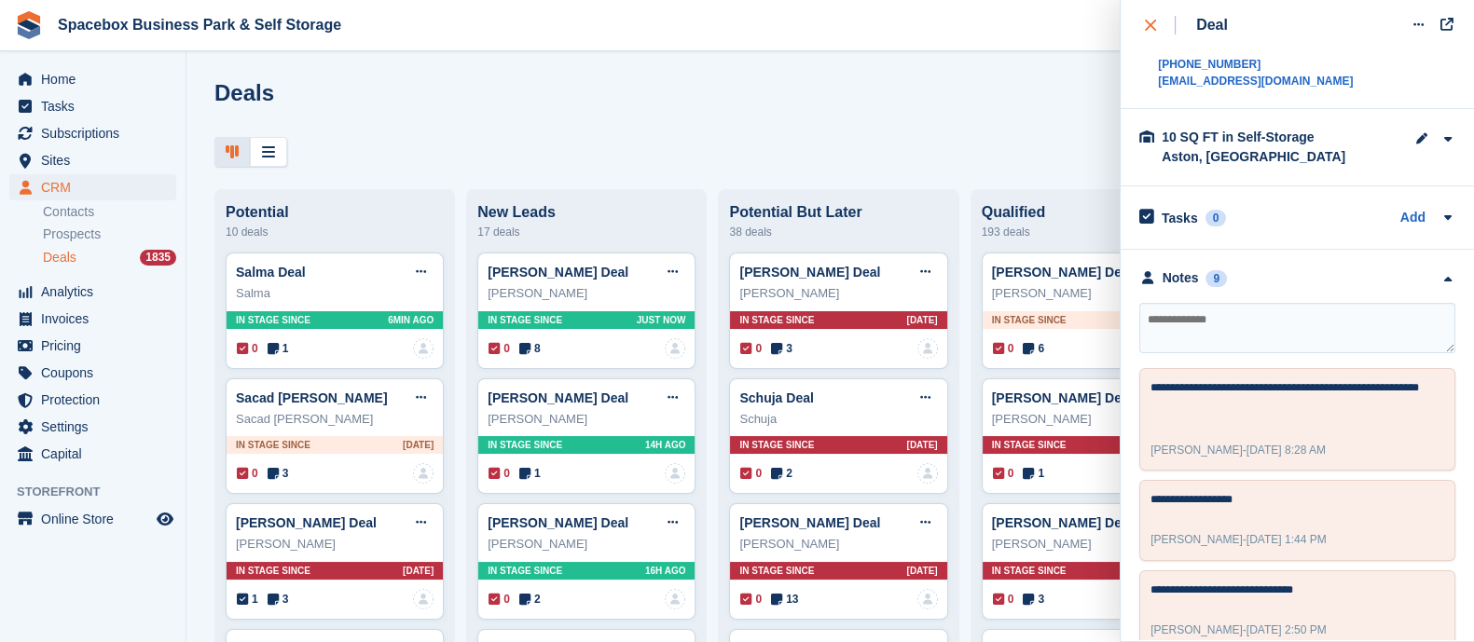
click at [1152, 30] on icon "close" at bounding box center [1150, 25] width 11 height 11
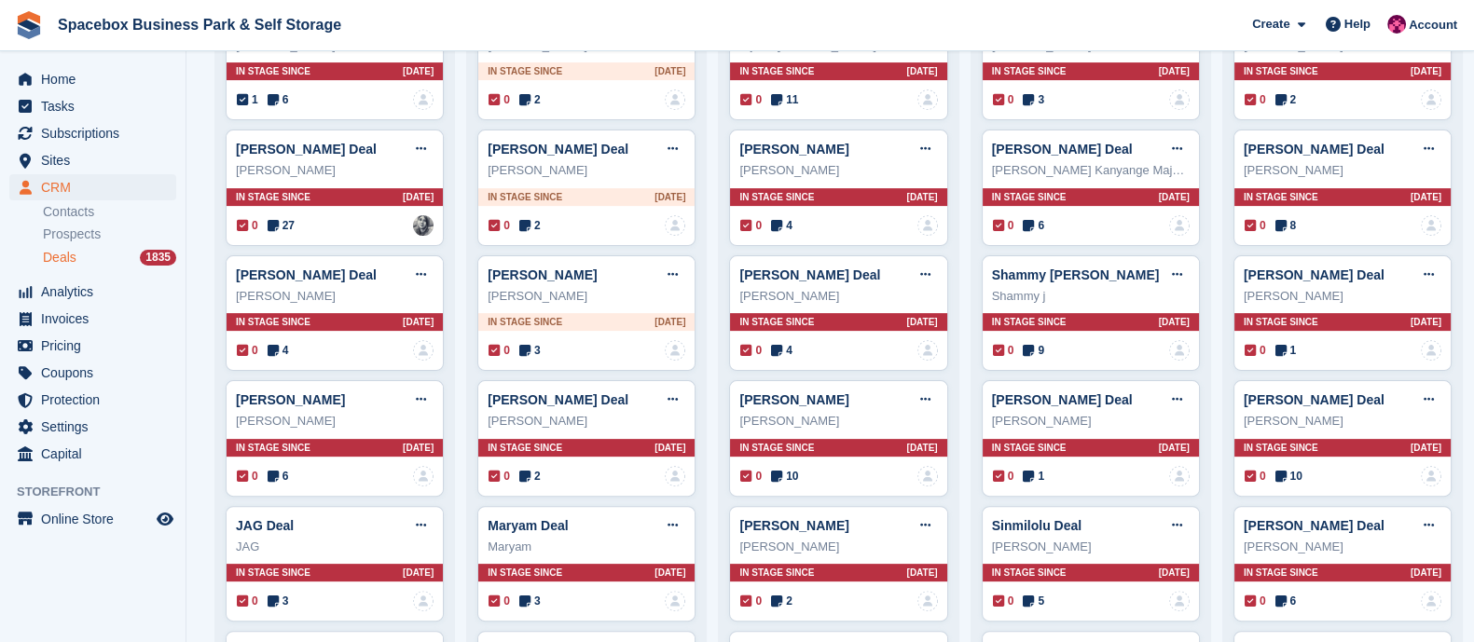
scroll to position [0, 0]
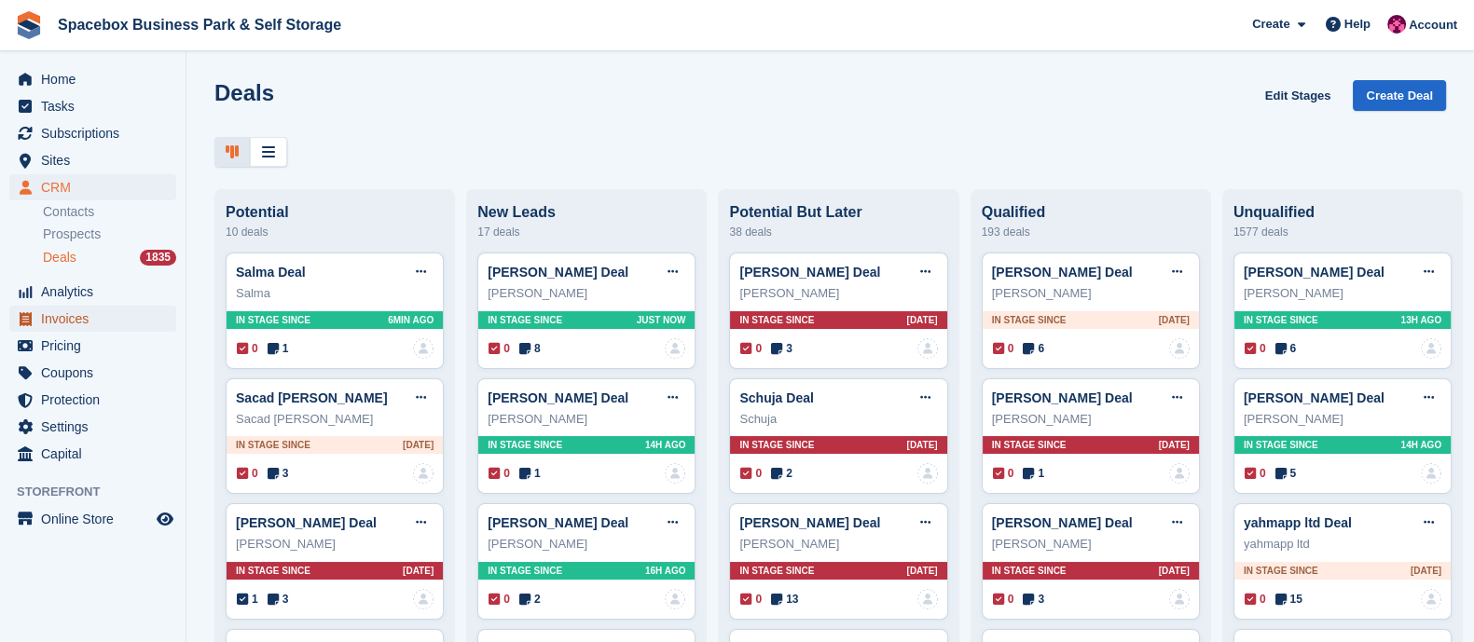
click at [87, 323] on span "Invoices" at bounding box center [97, 319] width 112 height 26
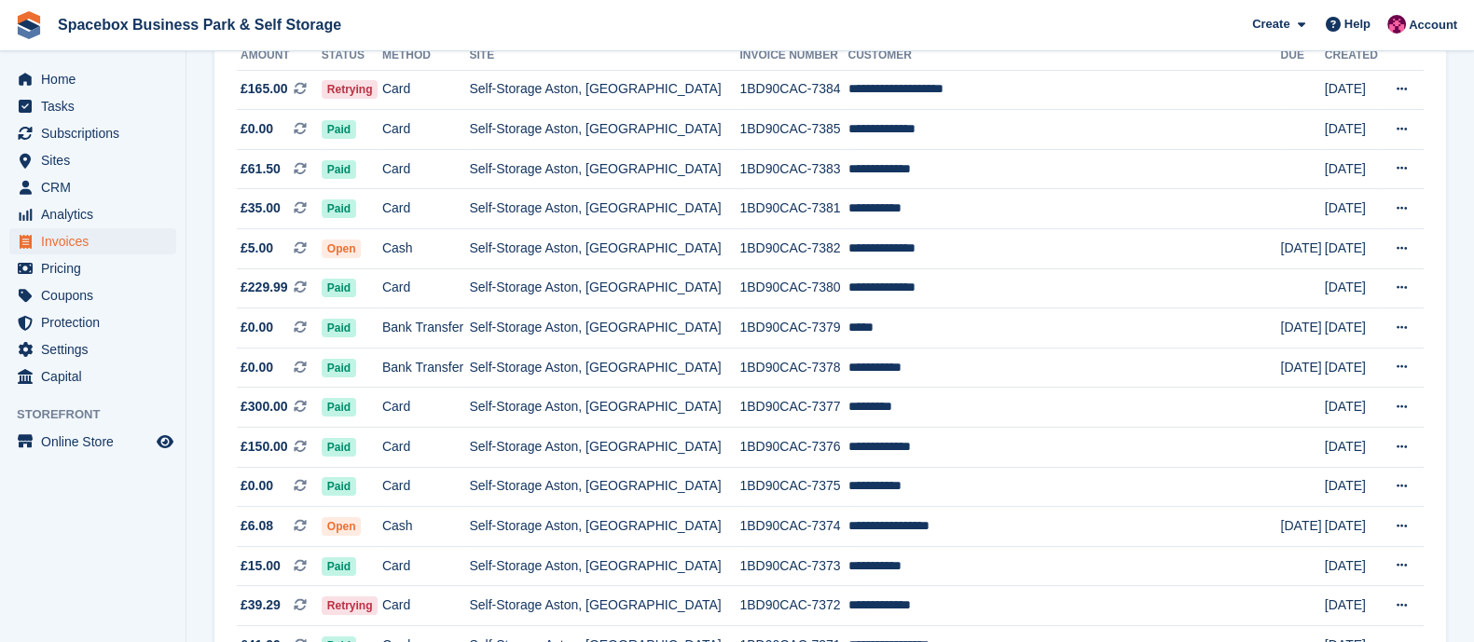
scroll to position [253, 0]
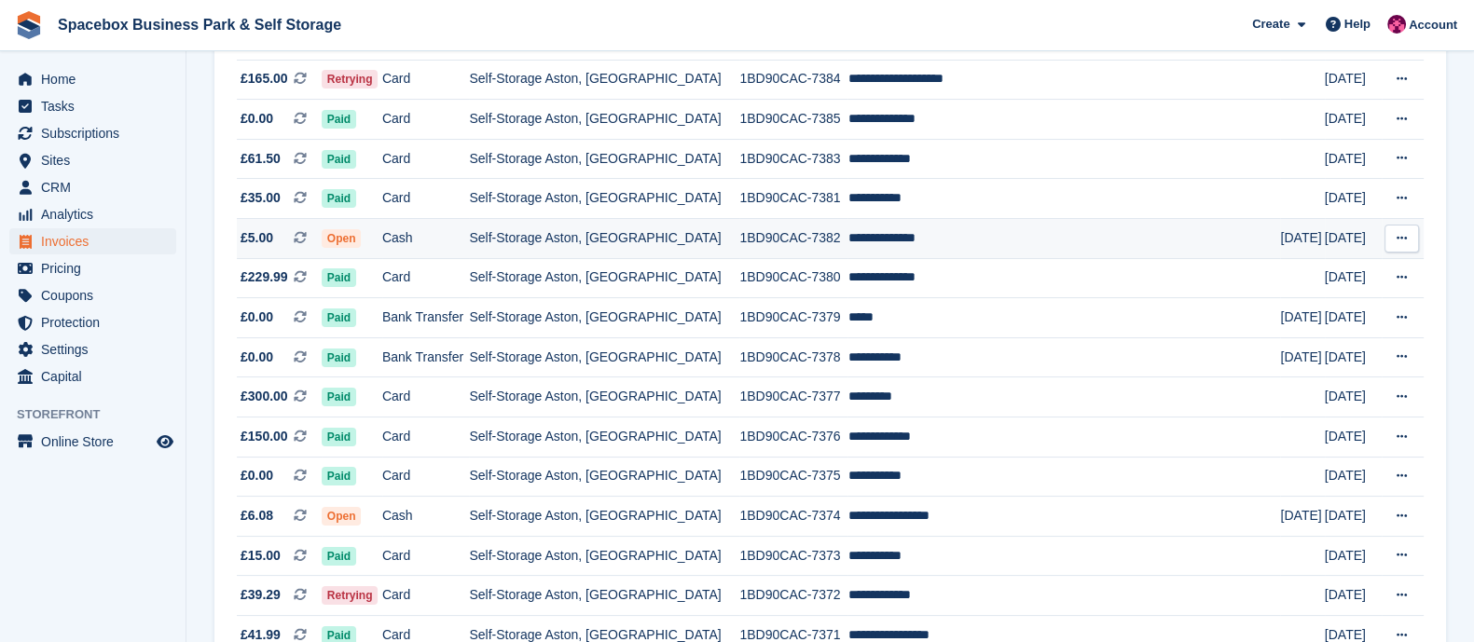
click at [507, 235] on td "Self-Storage Aston, [GEOGRAPHIC_DATA]" at bounding box center [604, 239] width 270 height 40
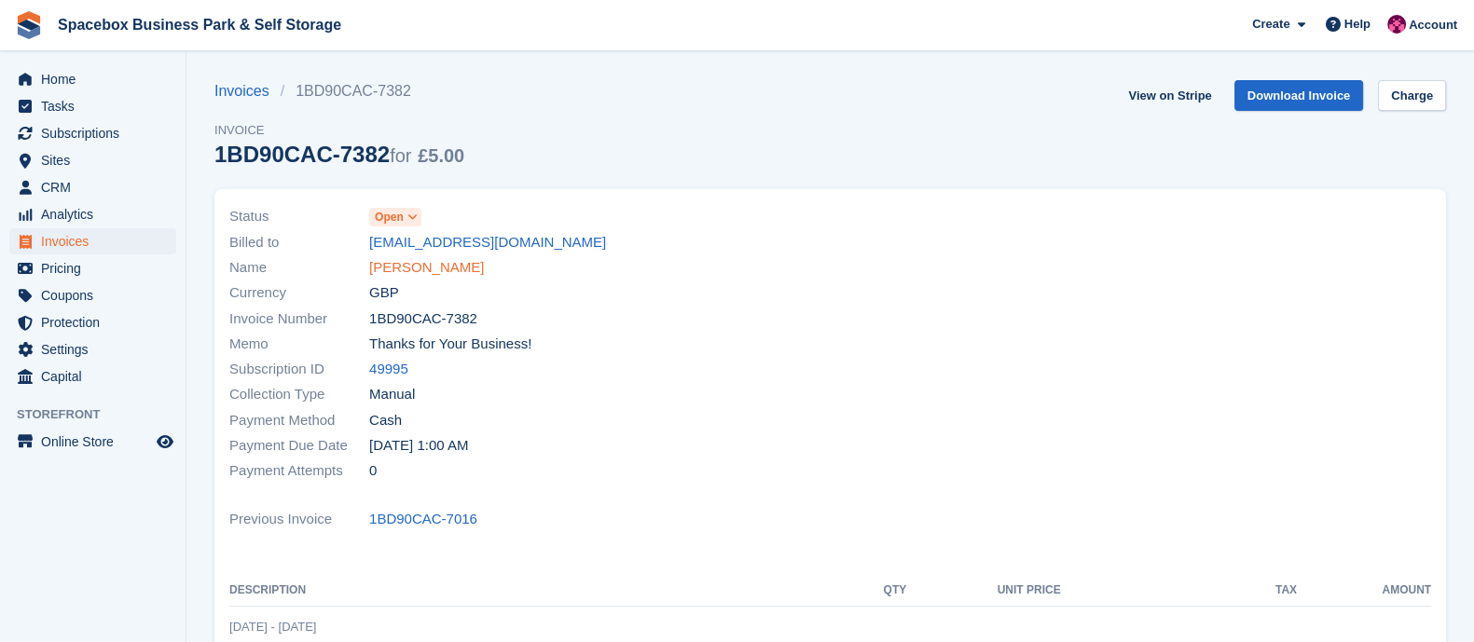
click at [437, 267] on link "[PERSON_NAME]" at bounding box center [426, 267] width 115 height 21
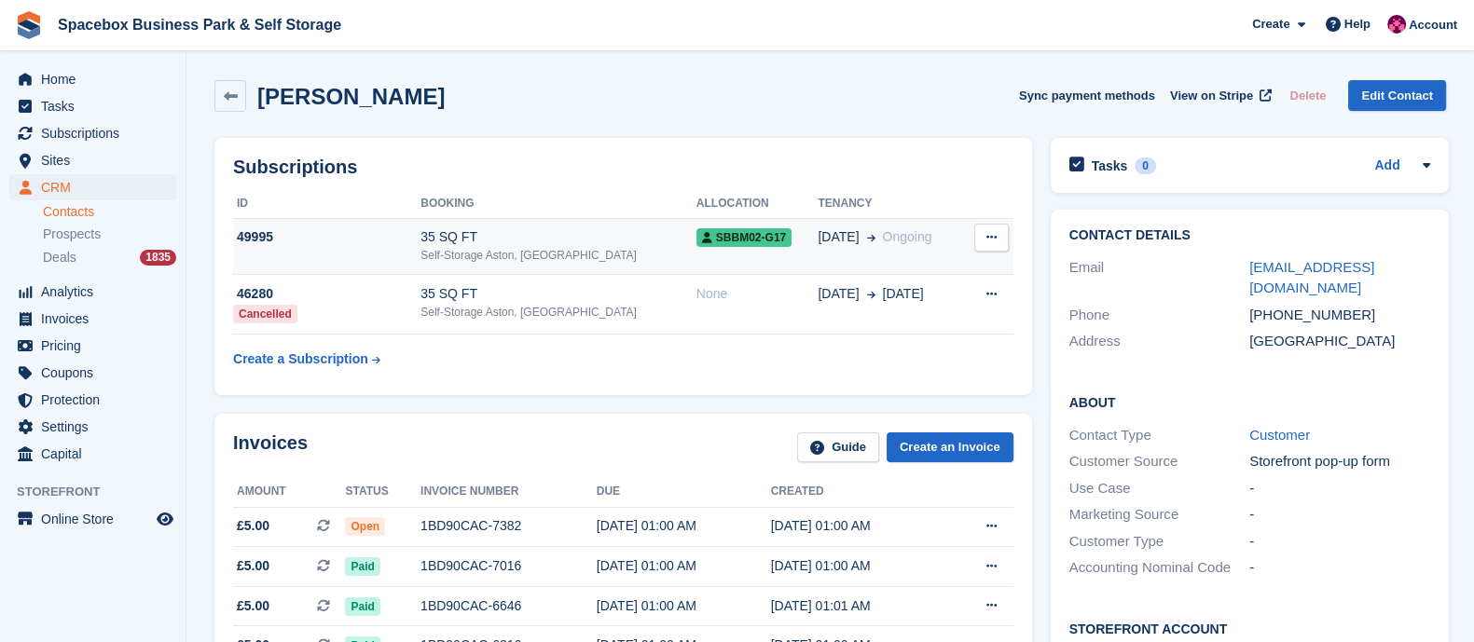
click at [871, 255] on td "[DATE] Ongoing" at bounding box center [890, 246] width 145 height 57
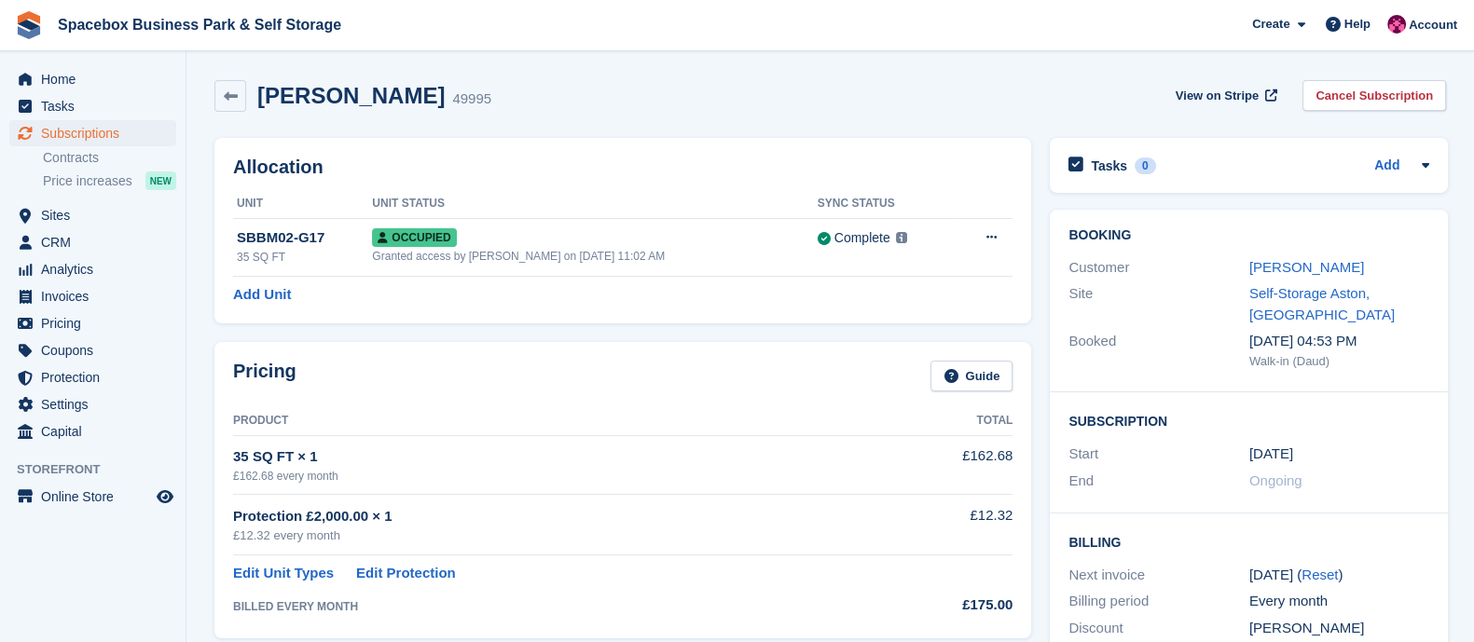
click at [979, 239] on button at bounding box center [990, 238] width 34 height 28
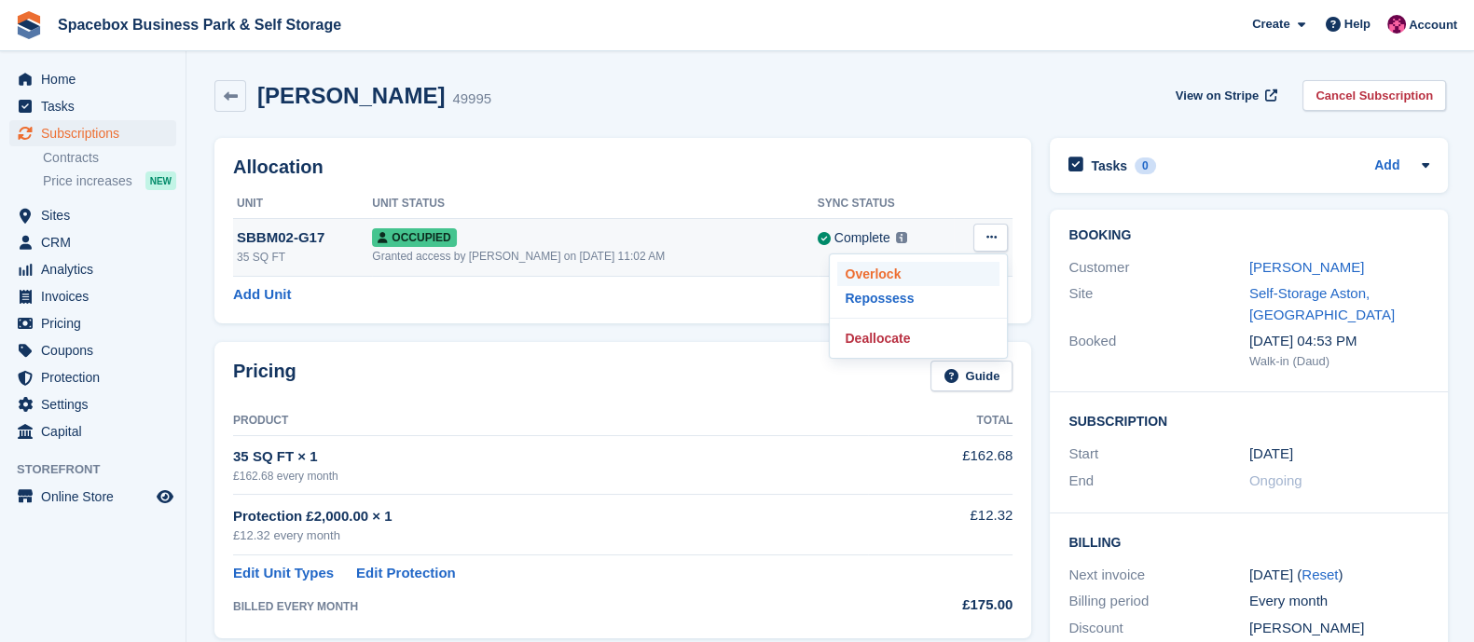
click at [909, 265] on p "Overlock" at bounding box center [918, 274] width 162 height 24
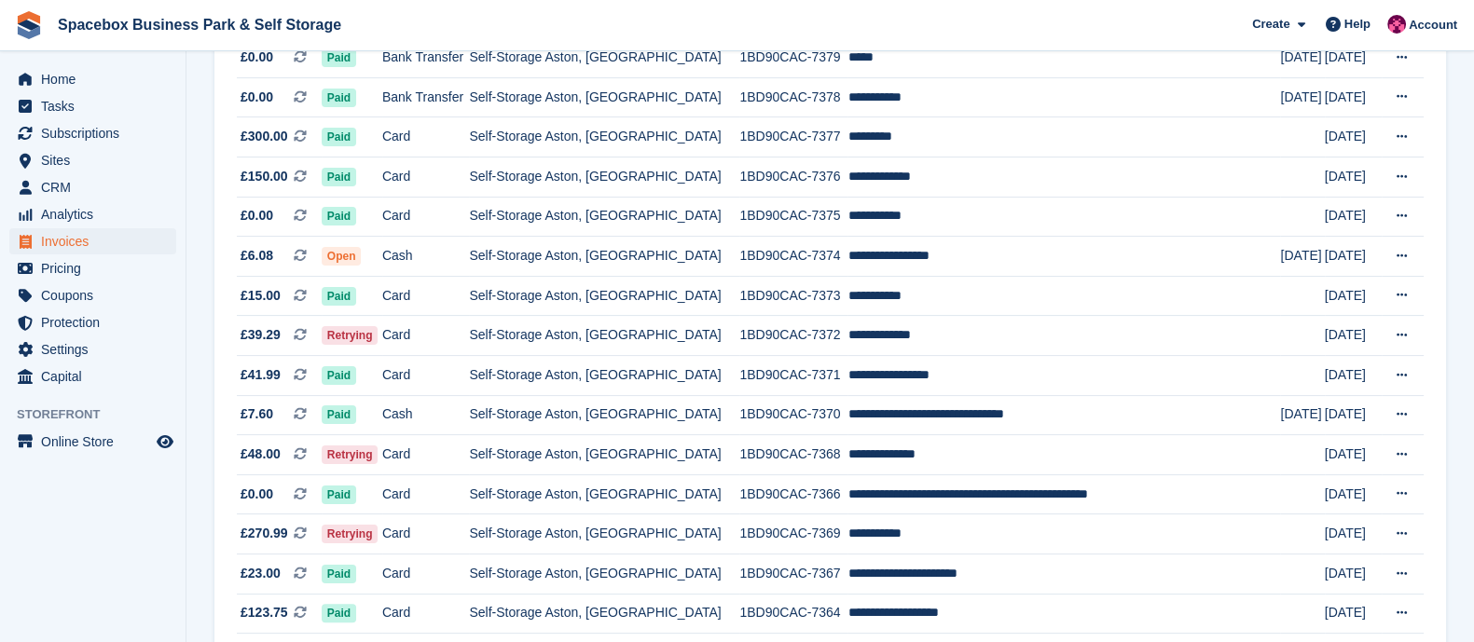
scroll to position [514, 0]
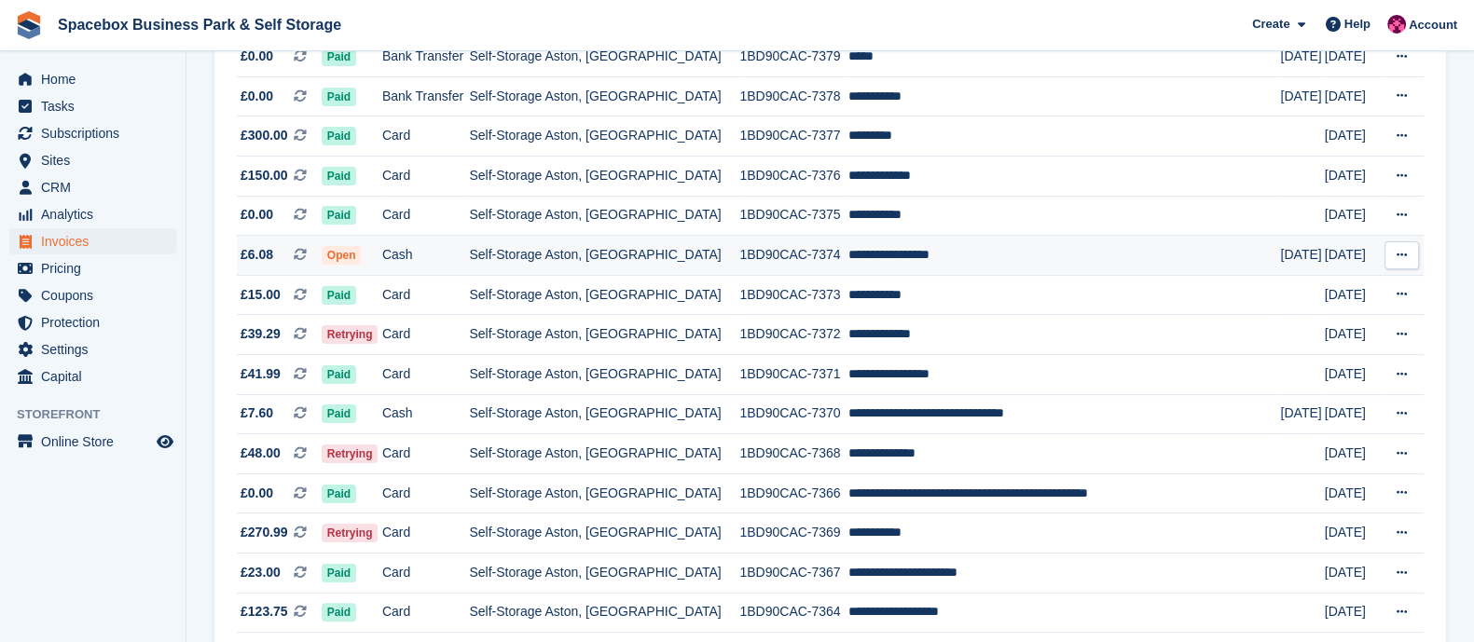
click at [451, 256] on td "Cash" at bounding box center [426, 256] width 88 height 40
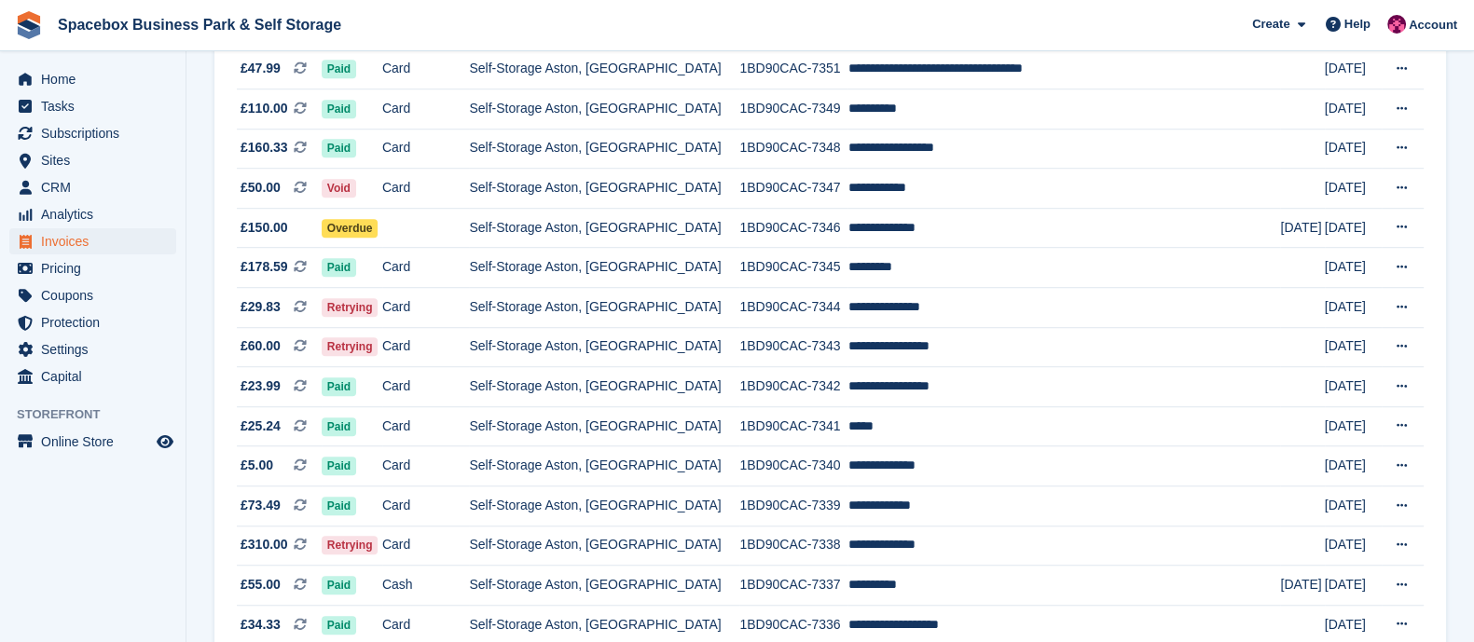
scroll to position [1654, 0]
